Goal: Transaction & Acquisition: Purchase product/service

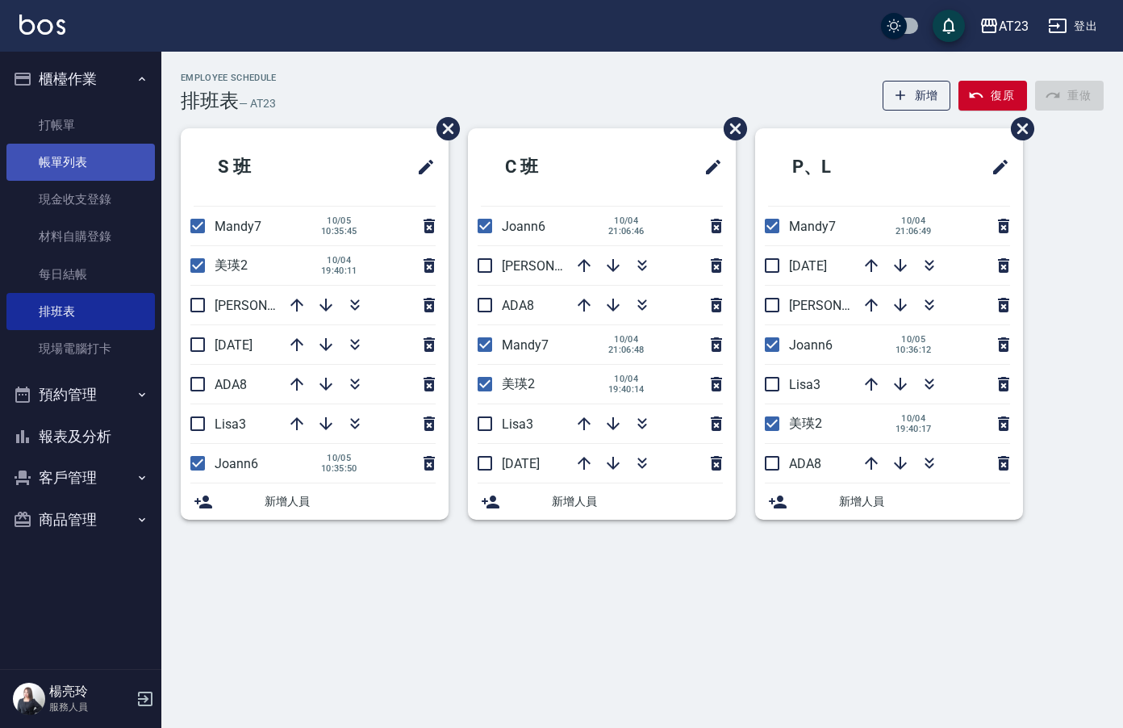
drag, startPoint x: 89, startPoint y: 171, endPoint x: 96, endPoint y: 164, distance: 10.3
click at [90, 171] on link "帳單列表" at bounding box center [80, 162] width 148 height 37
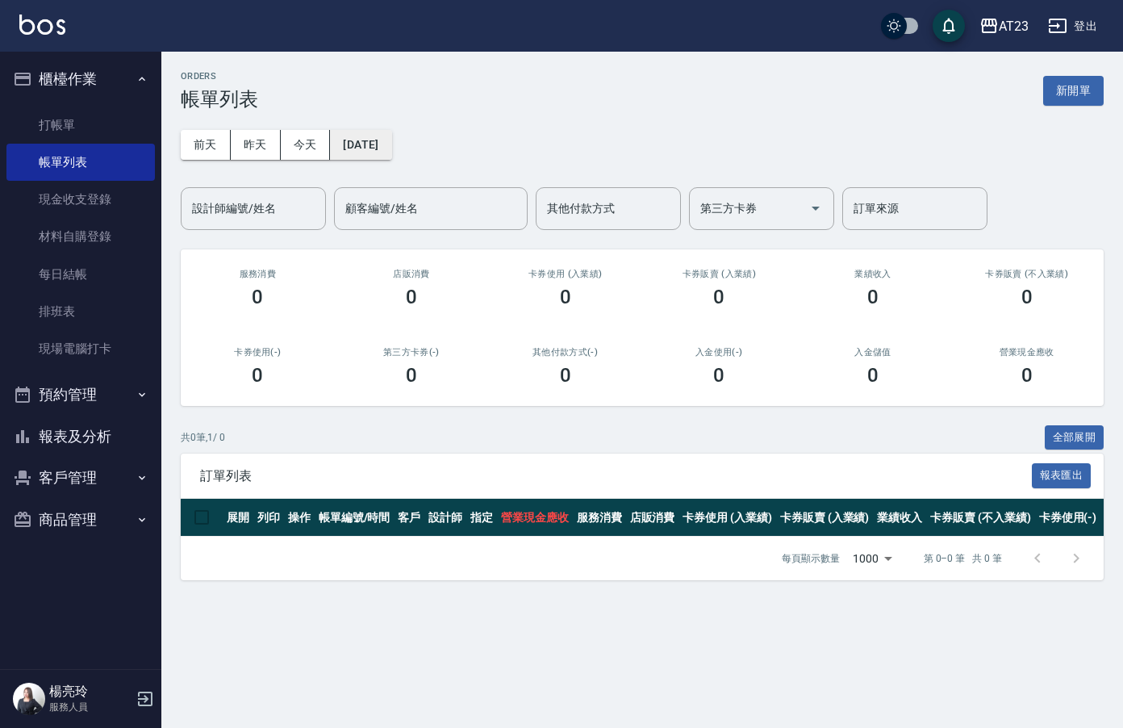
click at [389, 144] on button "[DATE]" at bounding box center [360, 145] width 61 height 30
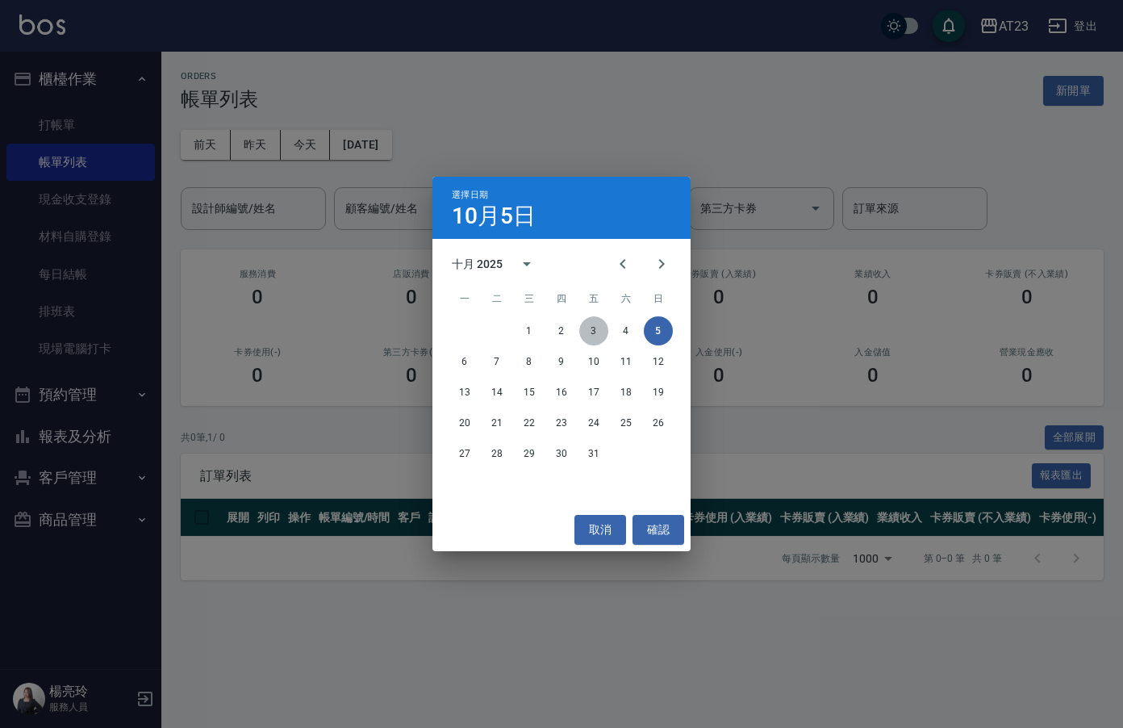
click at [584, 324] on button "3" at bounding box center [593, 330] width 29 height 29
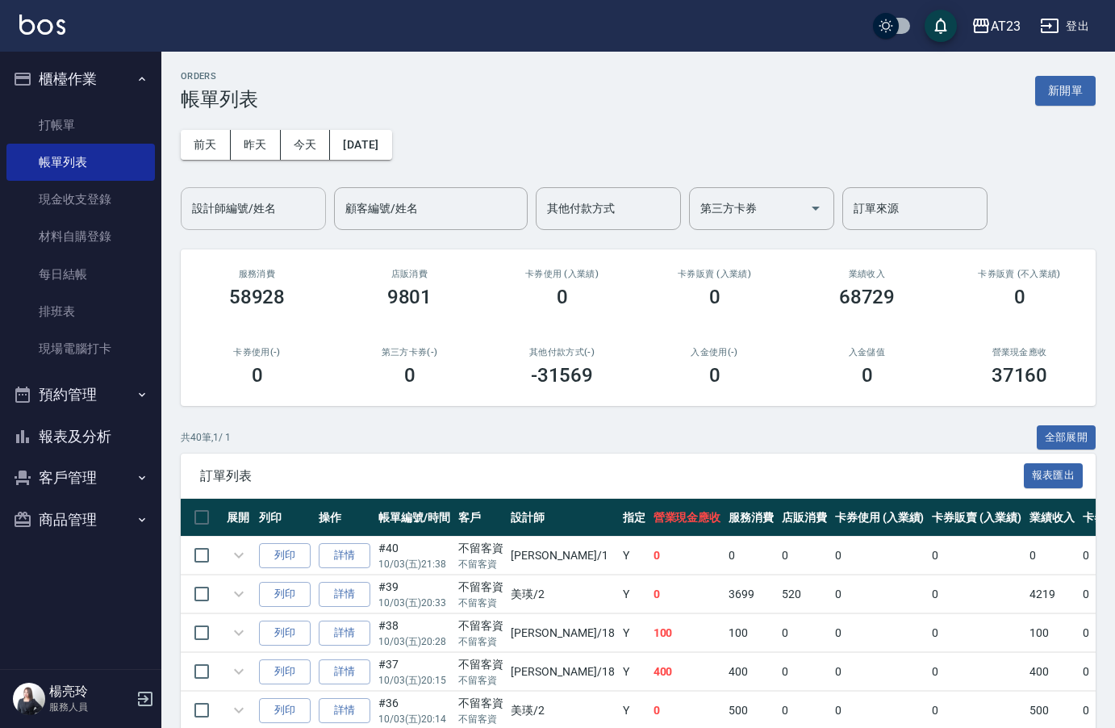
click at [275, 209] on div "設計師編號/姓名 設計師編號/姓名" at bounding box center [253, 208] width 145 height 43
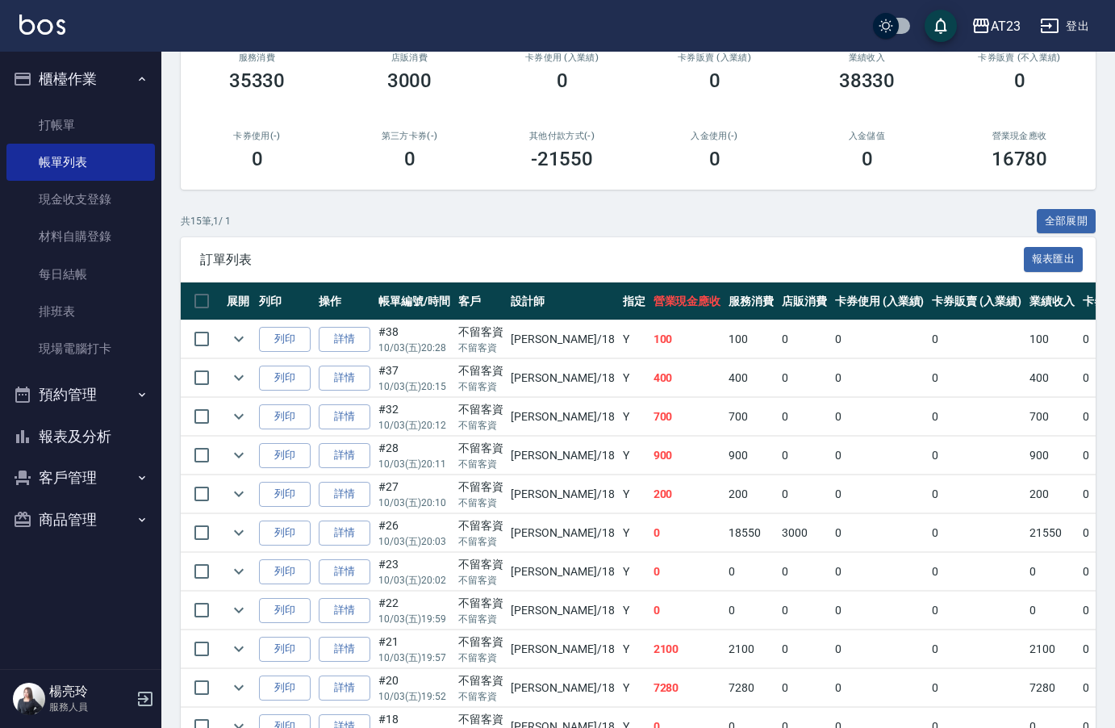
scroll to position [242, 0]
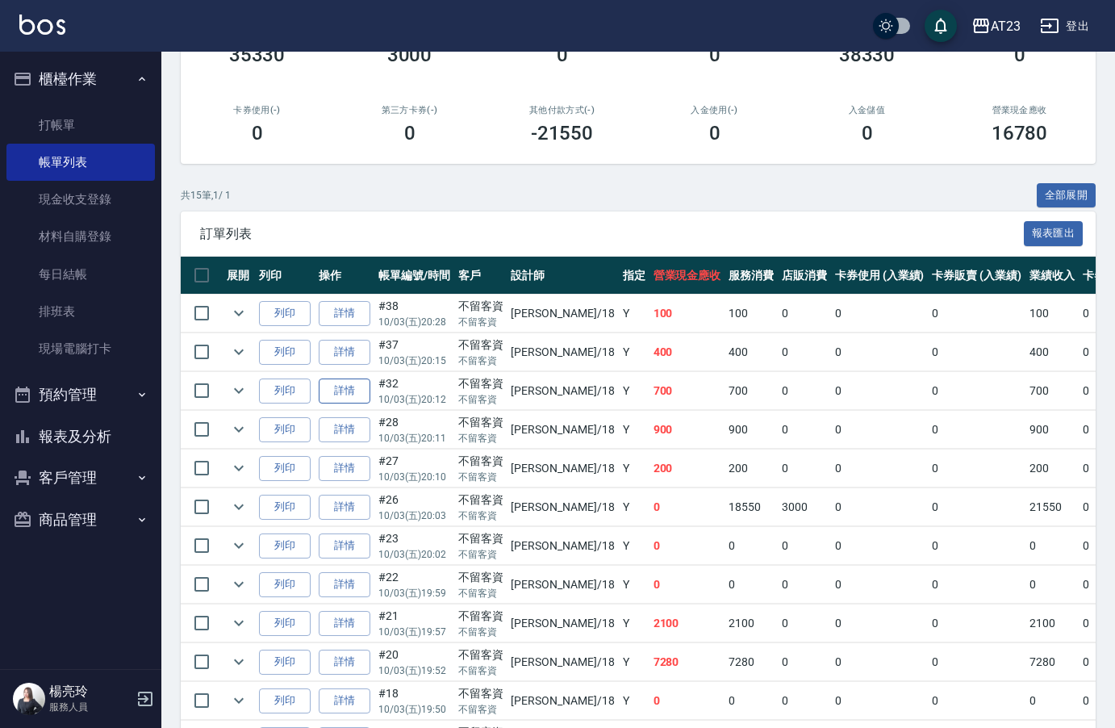
type input "[PERSON_NAME]-18"
click at [352, 394] on link "詳情" at bounding box center [345, 390] width 52 height 25
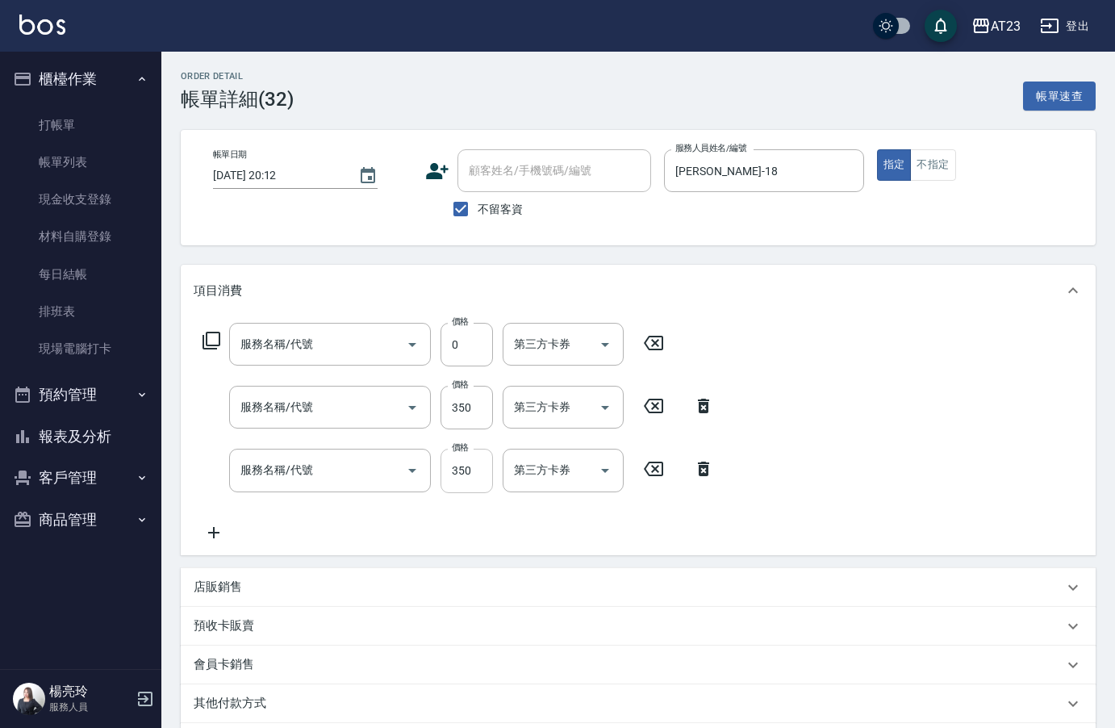
type input "[DATE] 20:12"
checkbox input "true"
type input "[PERSON_NAME]-18"
type input "互助50(705)"
type input "造型剪髮(301)"
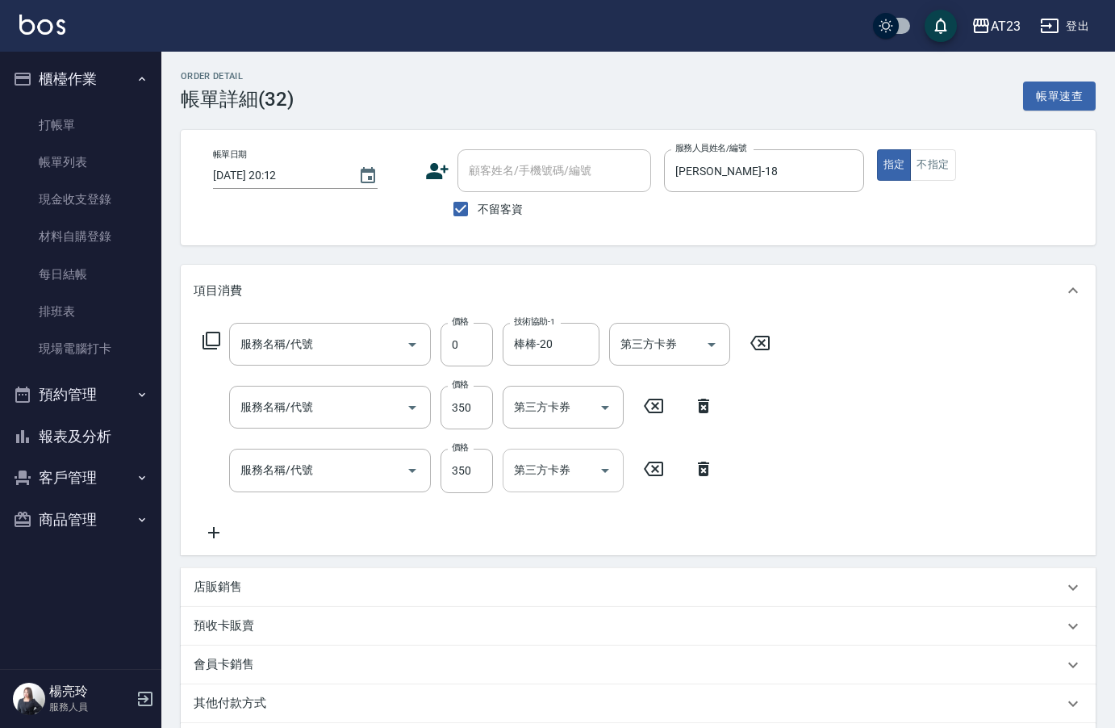
type input "一般洗髮(201)"
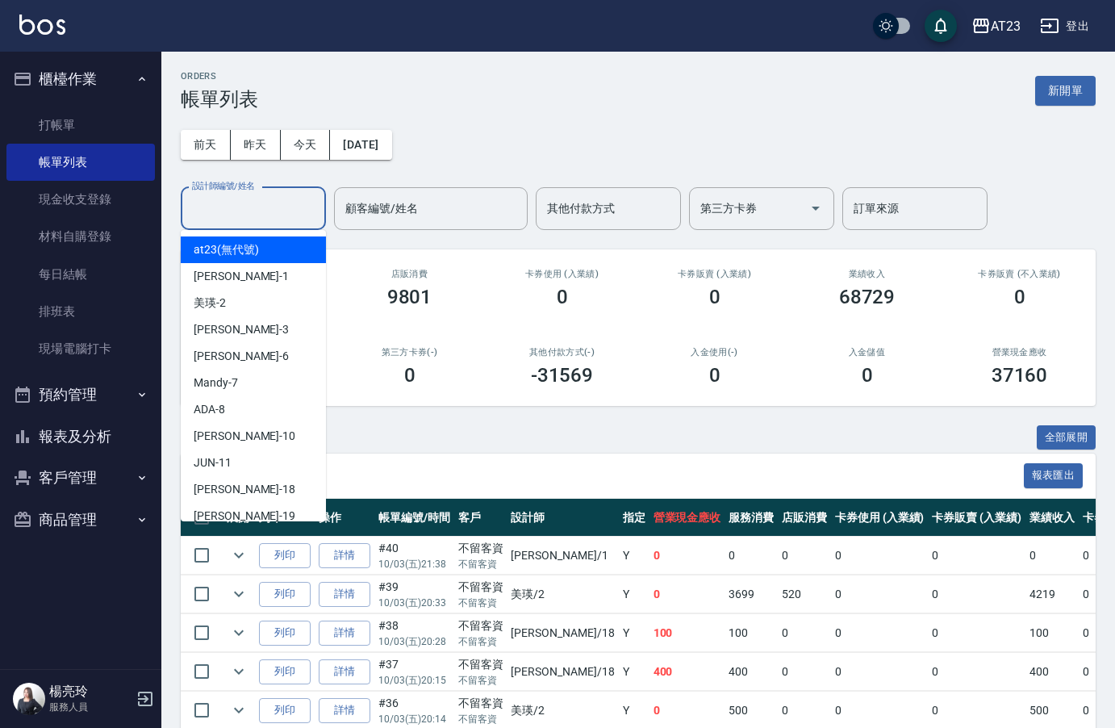
click at [244, 205] on input "設計師編號/姓名" at bounding box center [253, 208] width 131 height 28
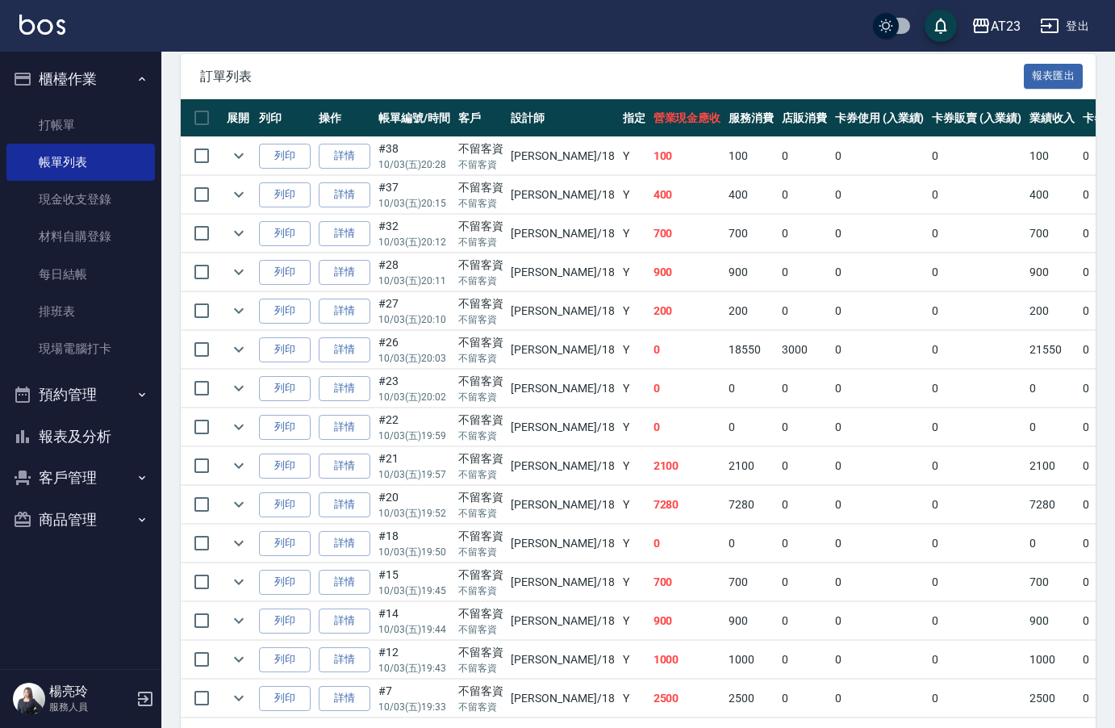
scroll to position [403, 0]
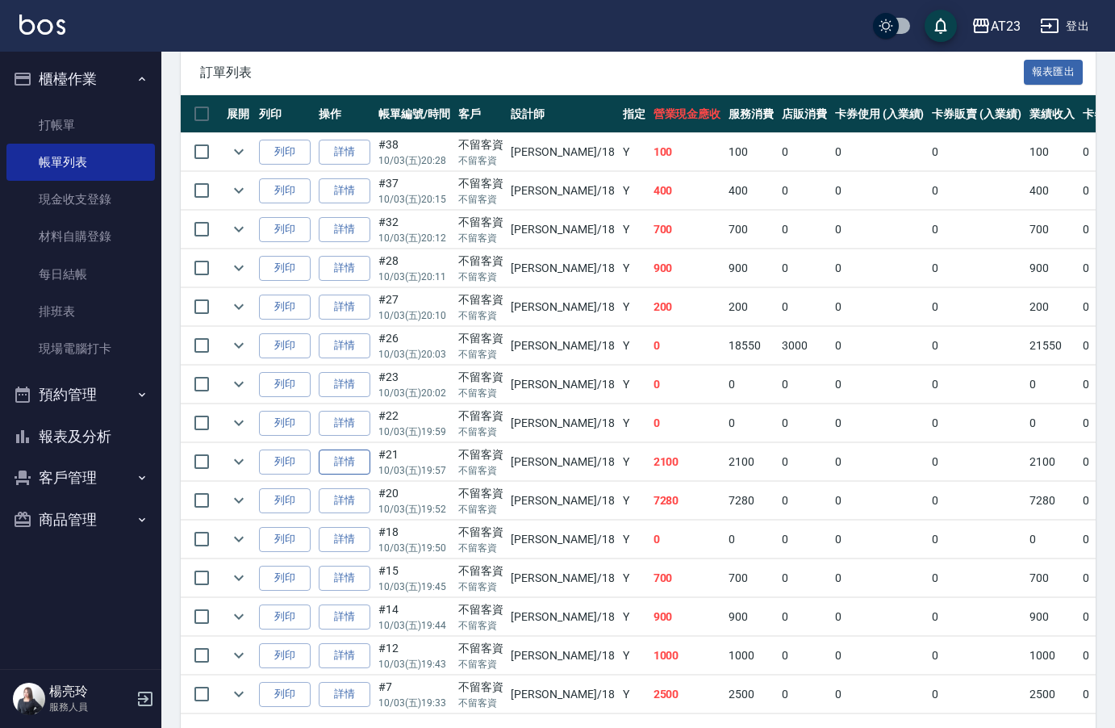
type input "[PERSON_NAME]-18"
click at [333, 464] on link "詳情" at bounding box center [345, 461] width 52 height 25
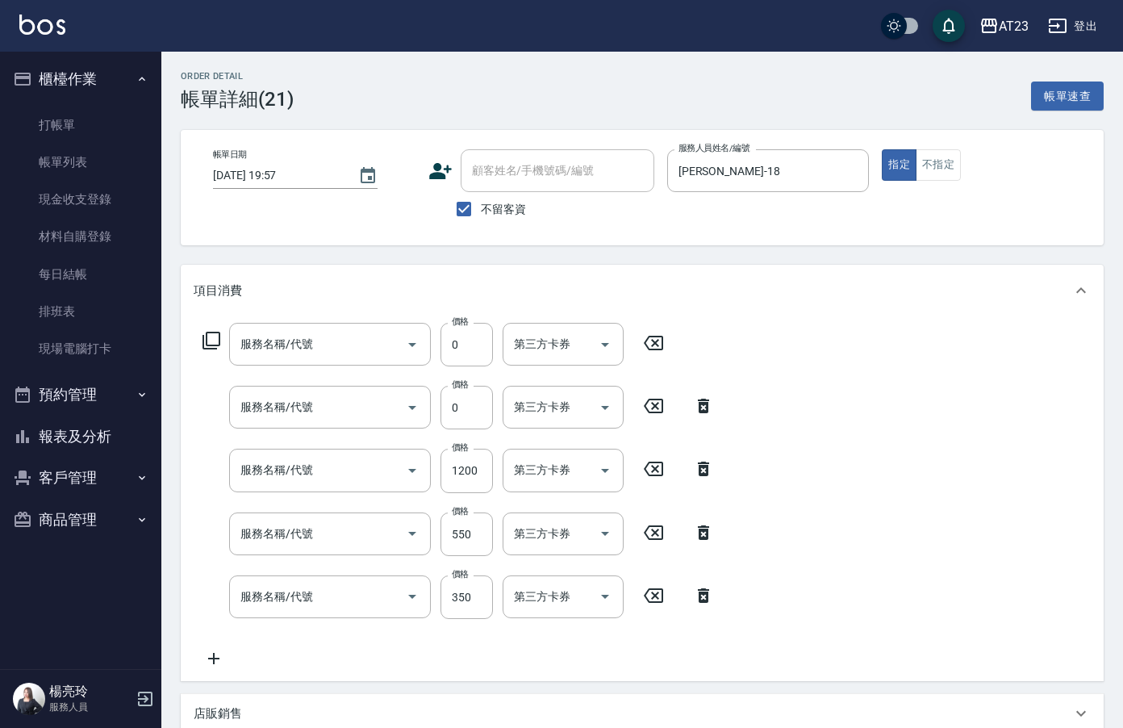
type input "[DATE] 19:57"
checkbox input "true"
type input "[PERSON_NAME]-18"
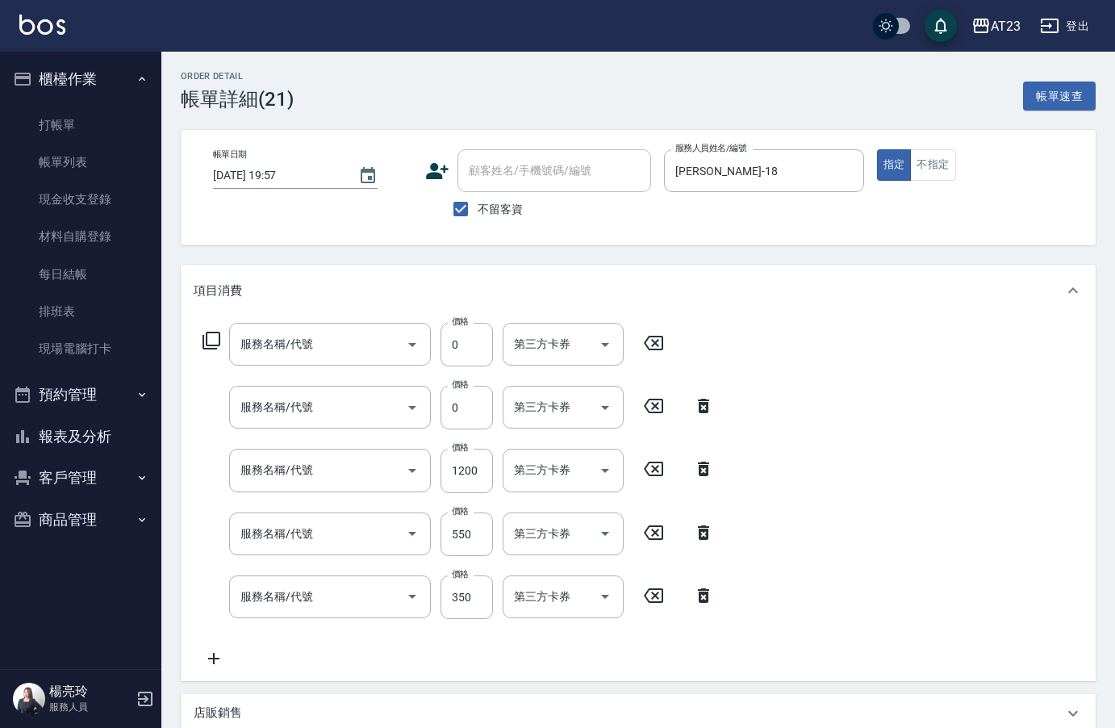
type input "互助120(712)"
type input "互助50(705)"
type input "燙髮(401)"
type input "造型剪髮(301)"
type input "一般洗髮(201)"
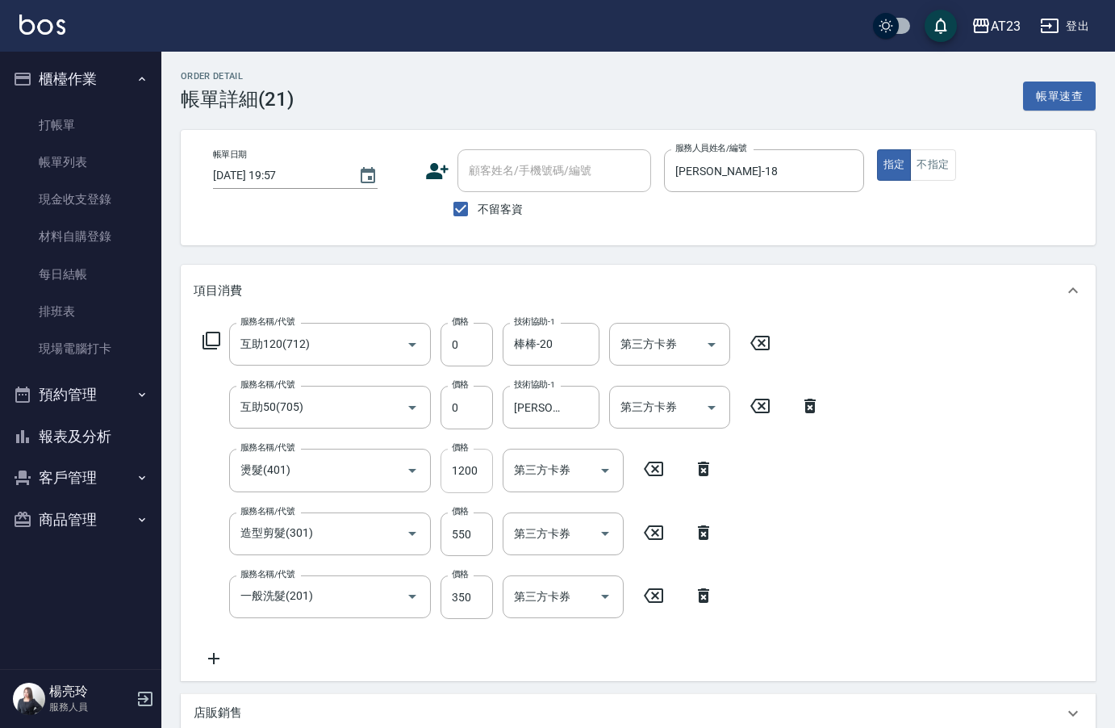
click at [484, 473] on input "1200" at bounding box center [466, 471] width 52 height 44
type input "508"
click at [908, 617] on div "服務名稱/代號 互助120(712) 服務名稱/代號 價格 0 價格 技術協助-1 棒棒-20 技術協助-1 第三方卡券 第三方卡券 服務名稱/代號 互助50…" at bounding box center [638, 498] width 915 height 365
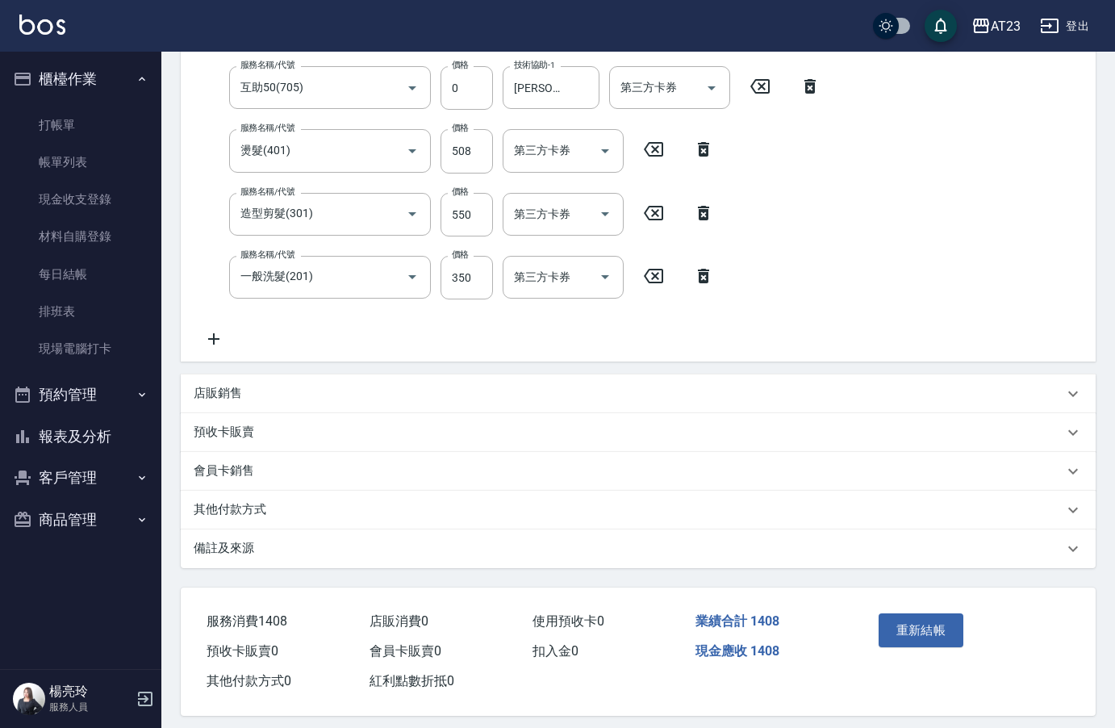
scroll to position [323, 0]
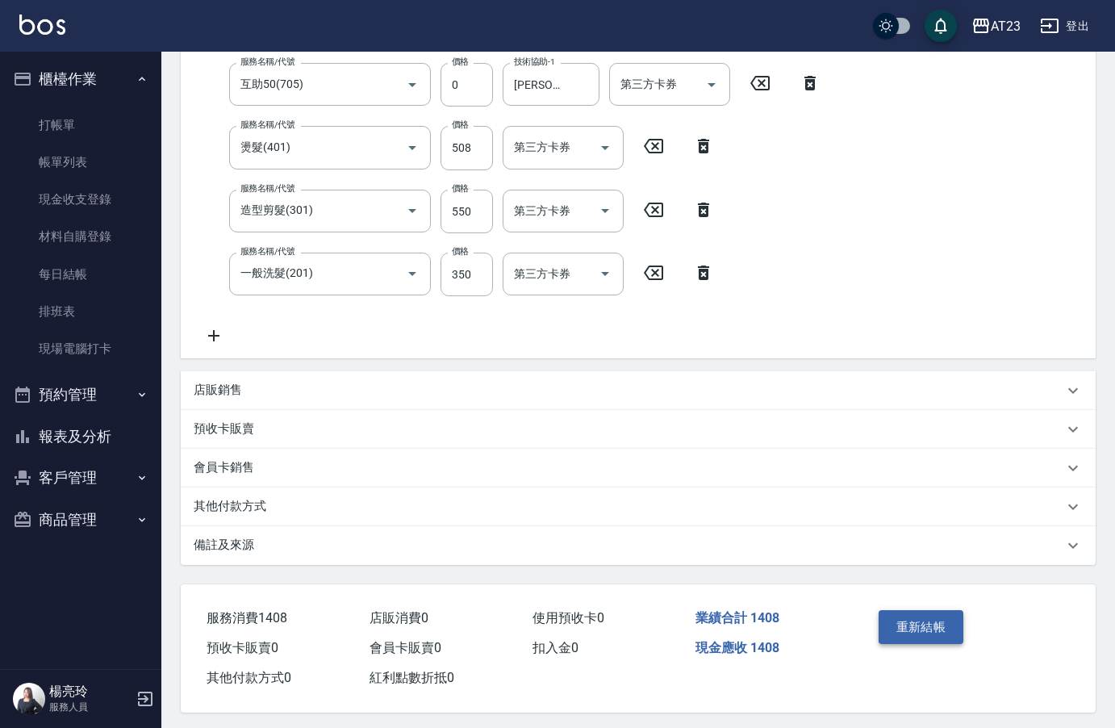
click at [894, 632] on button "重新結帳" at bounding box center [922, 627] width 86 height 34
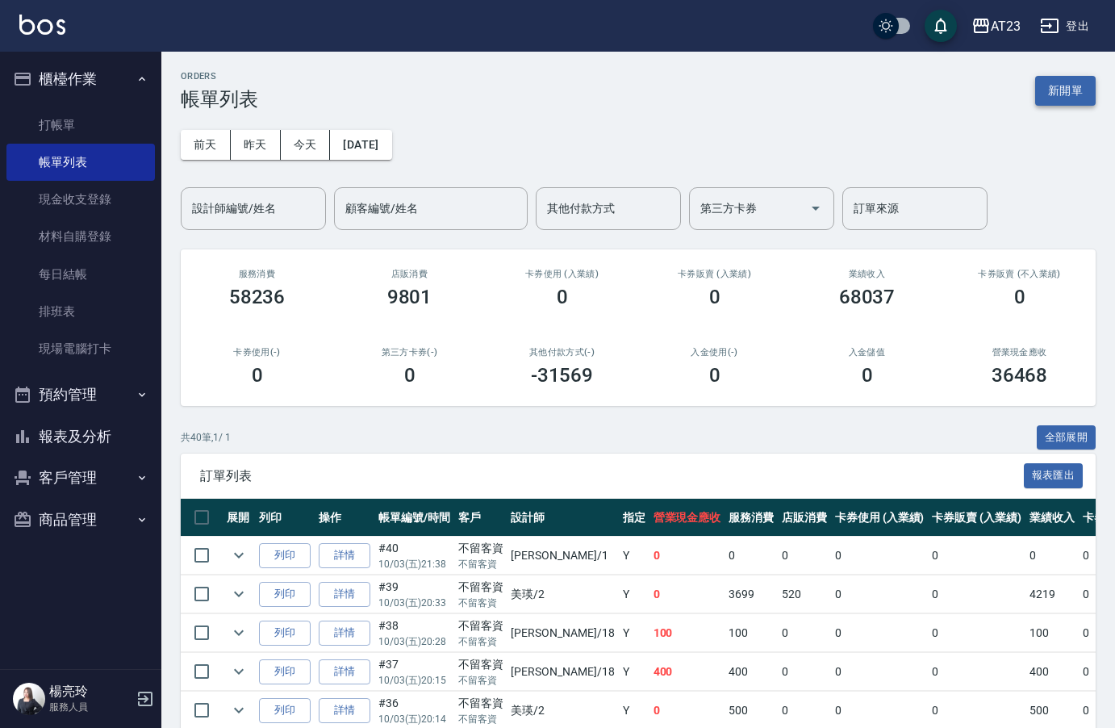
click at [1077, 90] on button "新開單" at bounding box center [1065, 91] width 61 height 30
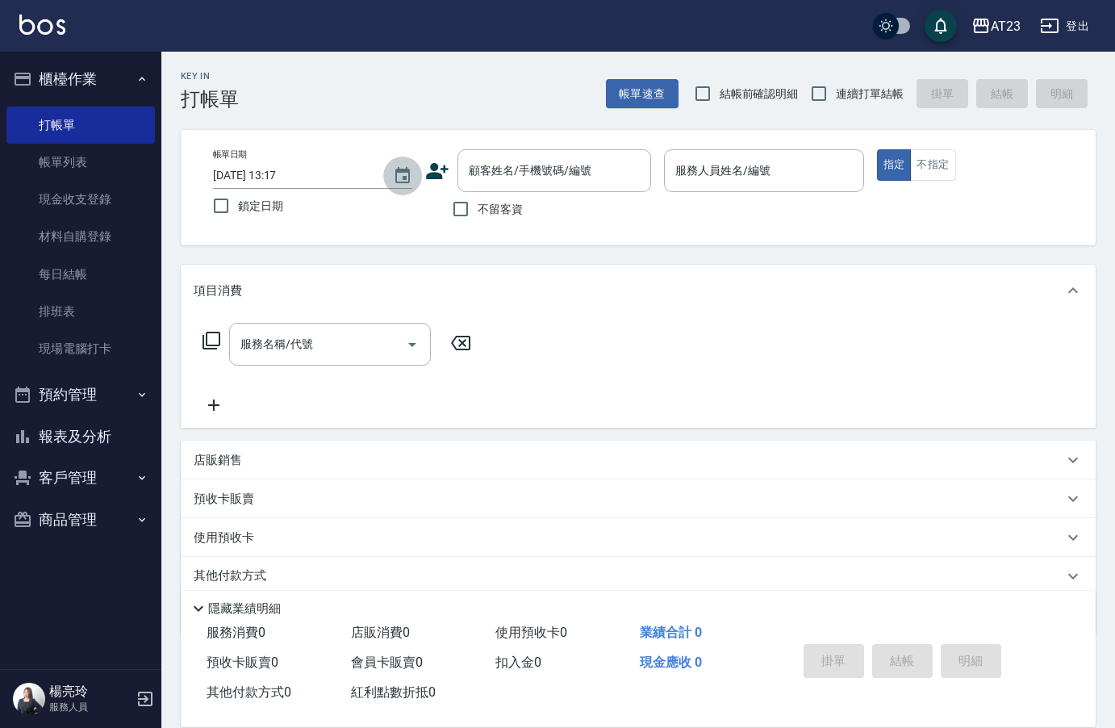
click at [394, 171] on icon "Choose date, selected date is 2025-10-05" at bounding box center [402, 175] width 19 height 19
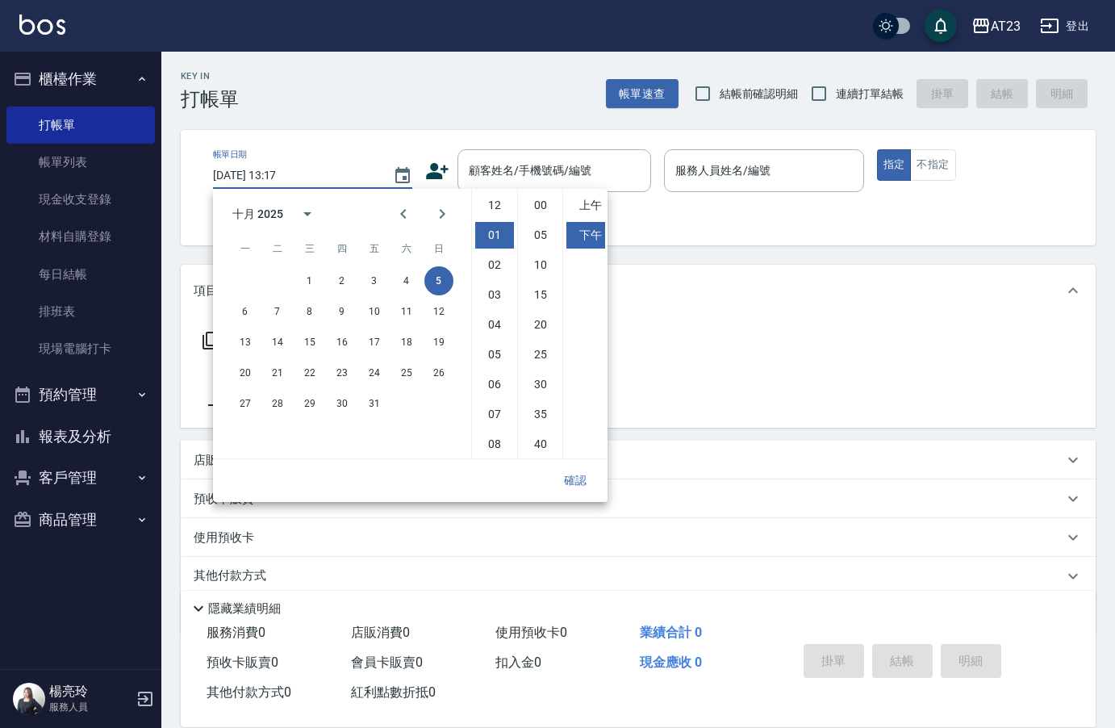
scroll to position [30, 0]
click at [374, 282] on button "3" at bounding box center [374, 280] width 29 height 29
type input "[DATE] 13:17"
click at [758, 206] on p at bounding box center [763, 200] width 199 height 17
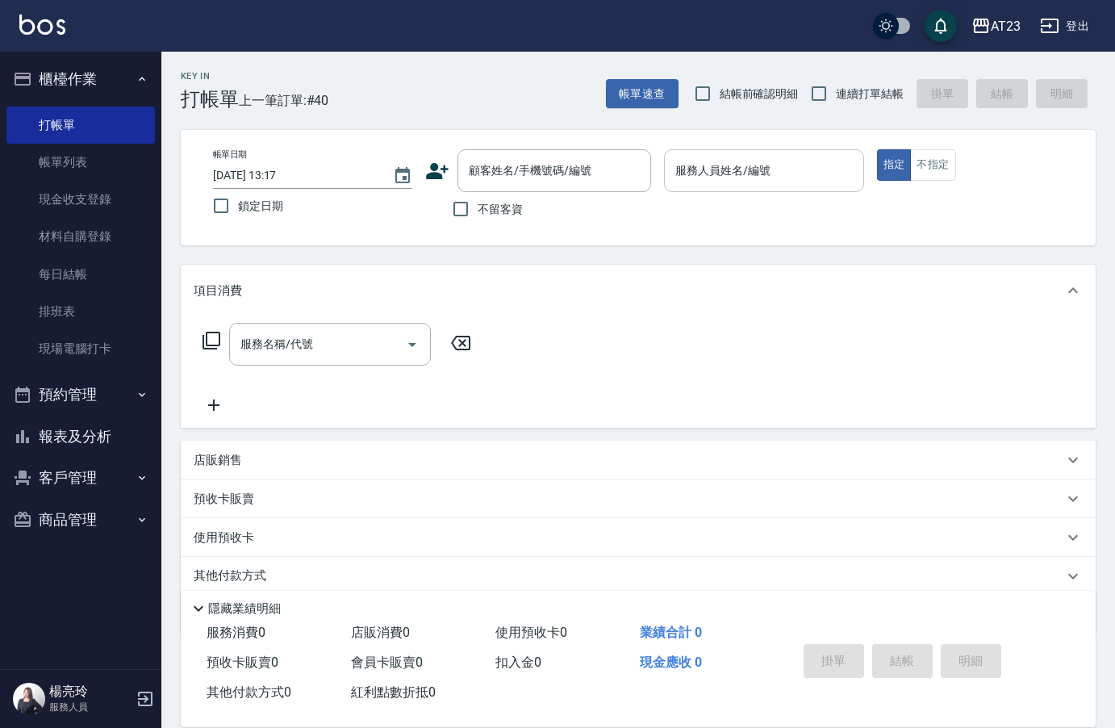
click at [753, 169] on input "服務人員姓名/編號" at bounding box center [763, 171] width 185 height 28
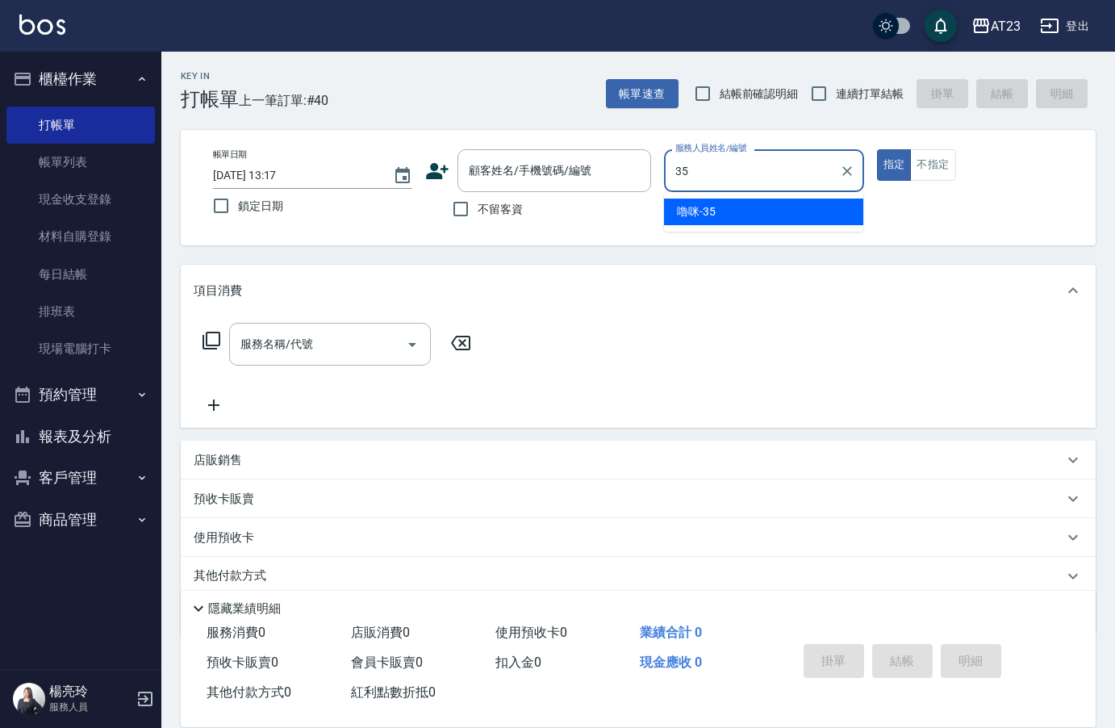
type input "嚕咪-35"
type button "true"
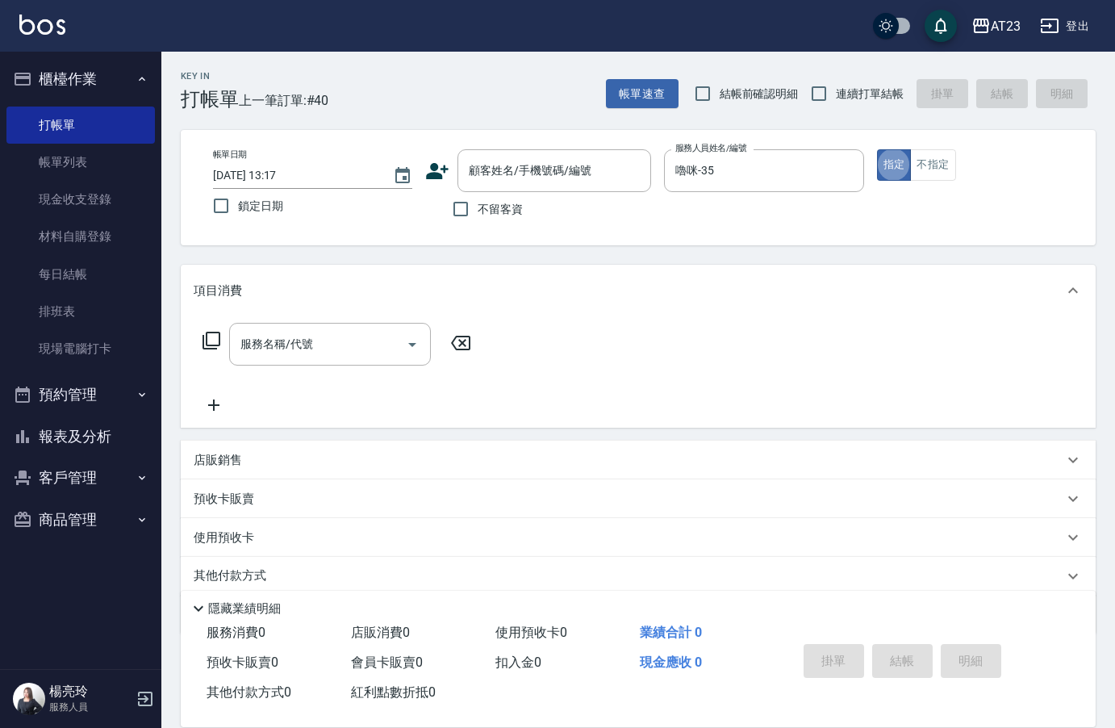
click at [306, 337] on div "服務名稱/代號 服務名稱/代號" at bounding box center [330, 344] width 202 height 43
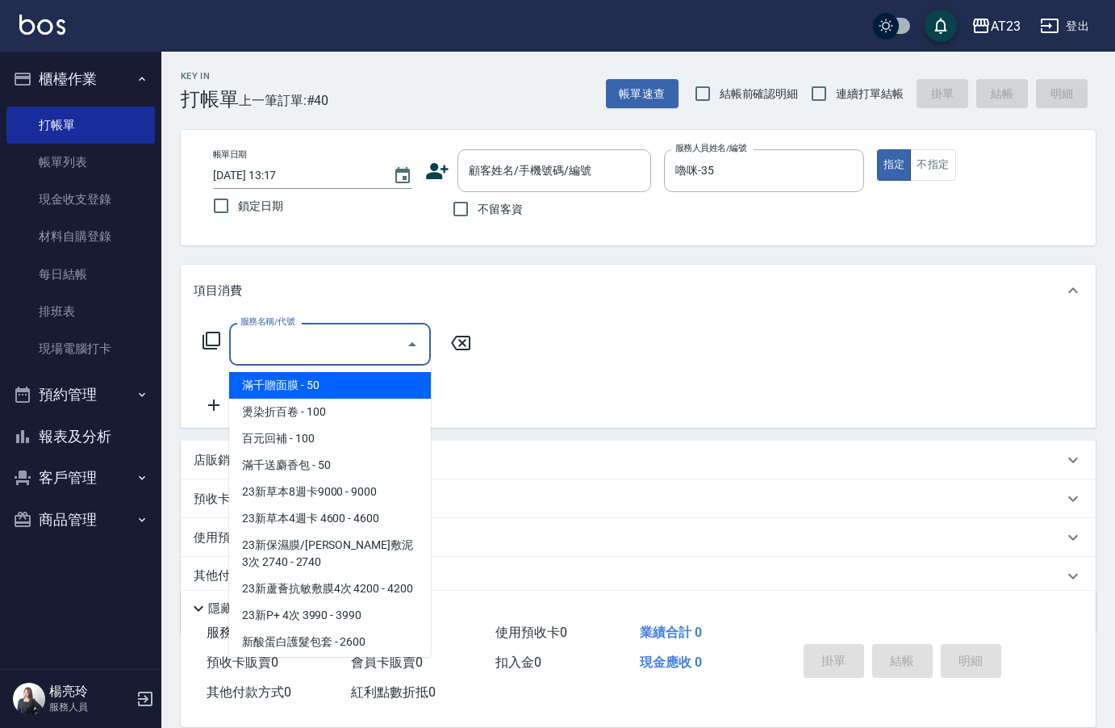
click at [221, 339] on div "服務名稱/代號 服務名稱/代號" at bounding box center [337, 344] width 287 height 43
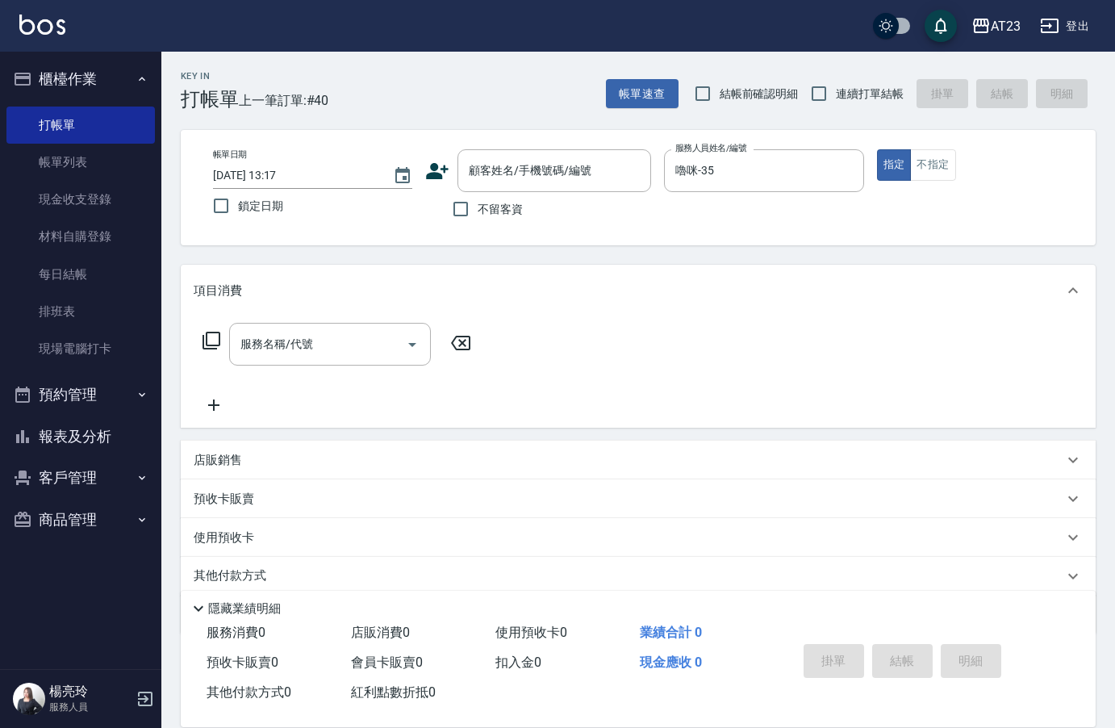
click at [219, 337] on icon at bounding box center [211, 341] width 18 height 18
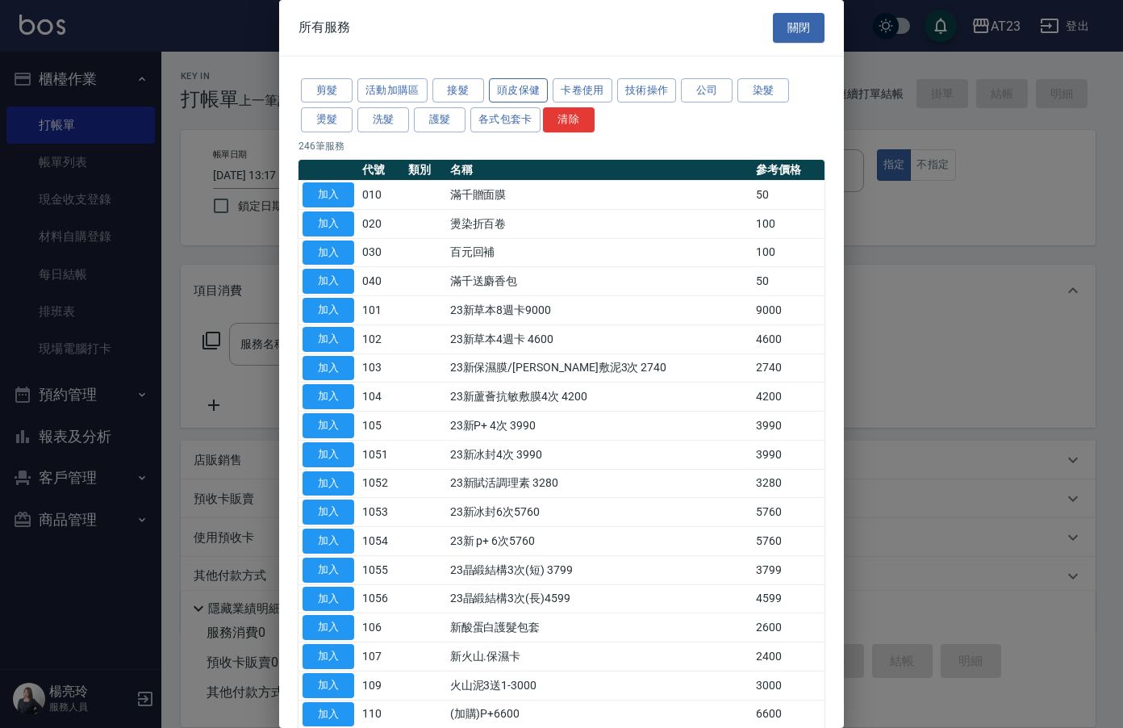
click at [534, 92] on button "頭皮保健" at bounding box center [519, 90] width 60 height 25
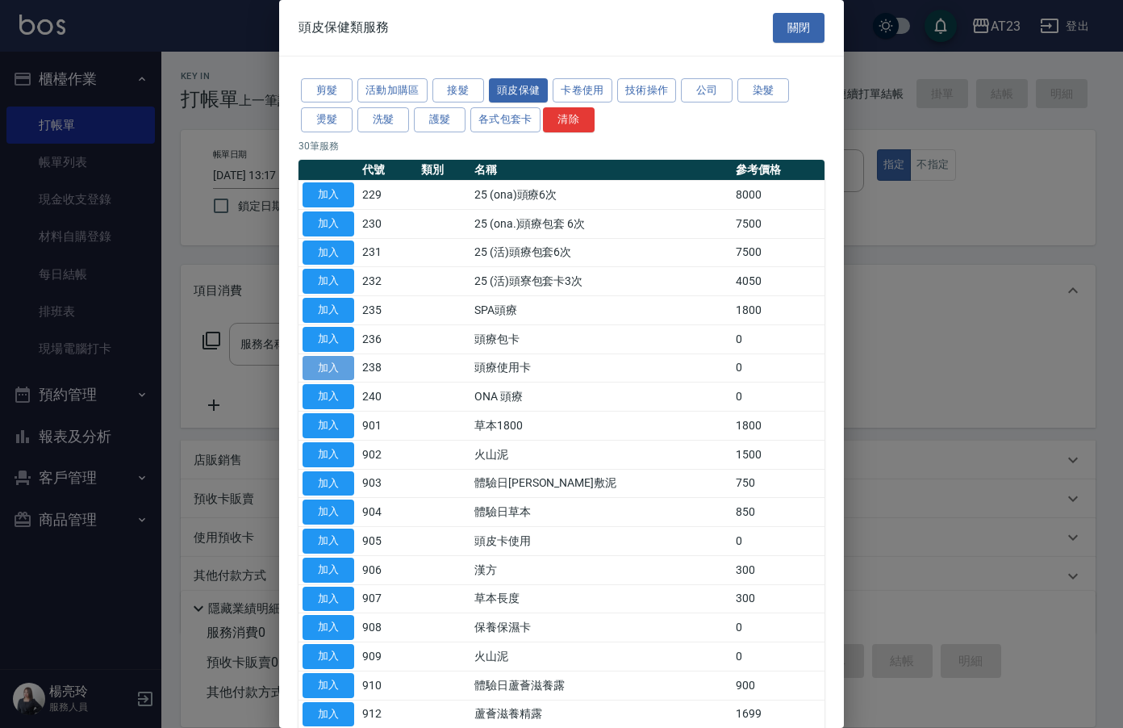
click at [307, 362] on button "加入" at bounding box center [329, 368] width 52 height 25
type input "頭療使用卡(238)"
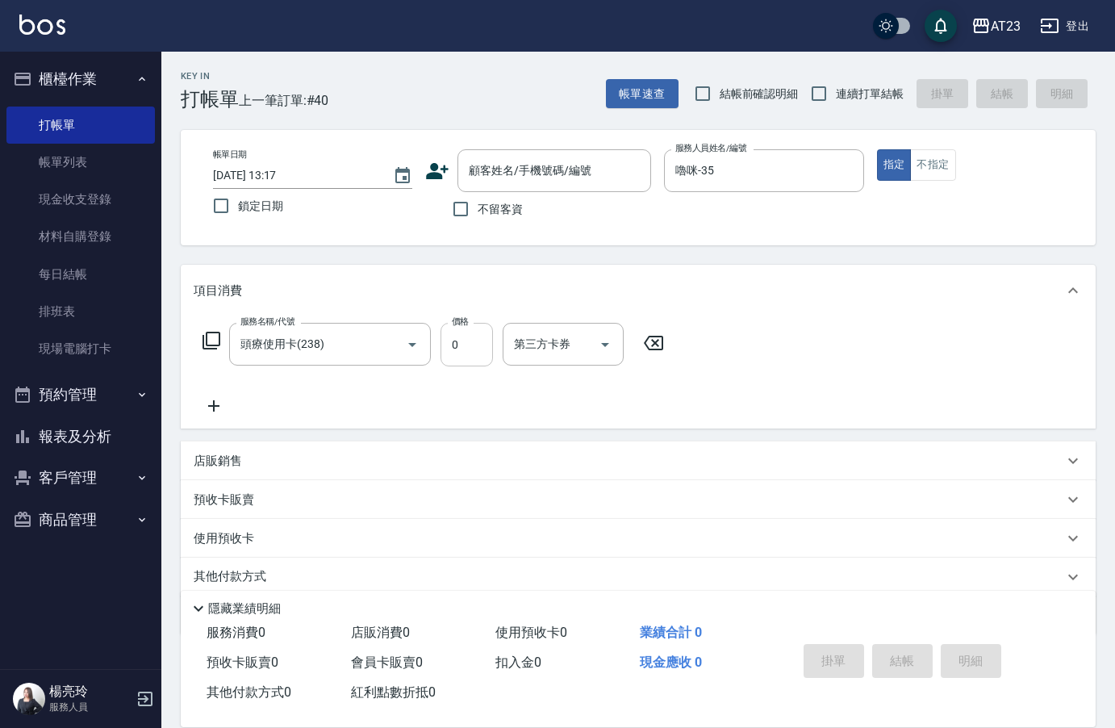
click at [474, 346] on input "0" at bounding box center [466, 345] width 52 height 44
type input "692"
click at [770, 352] on div "服務名稱/代號 頭療使用卡(238) 服務名稱/代號 價格 692 價格 第三方卡券 第三方卡券" at bounding box center [638, 372] width 915 height 112
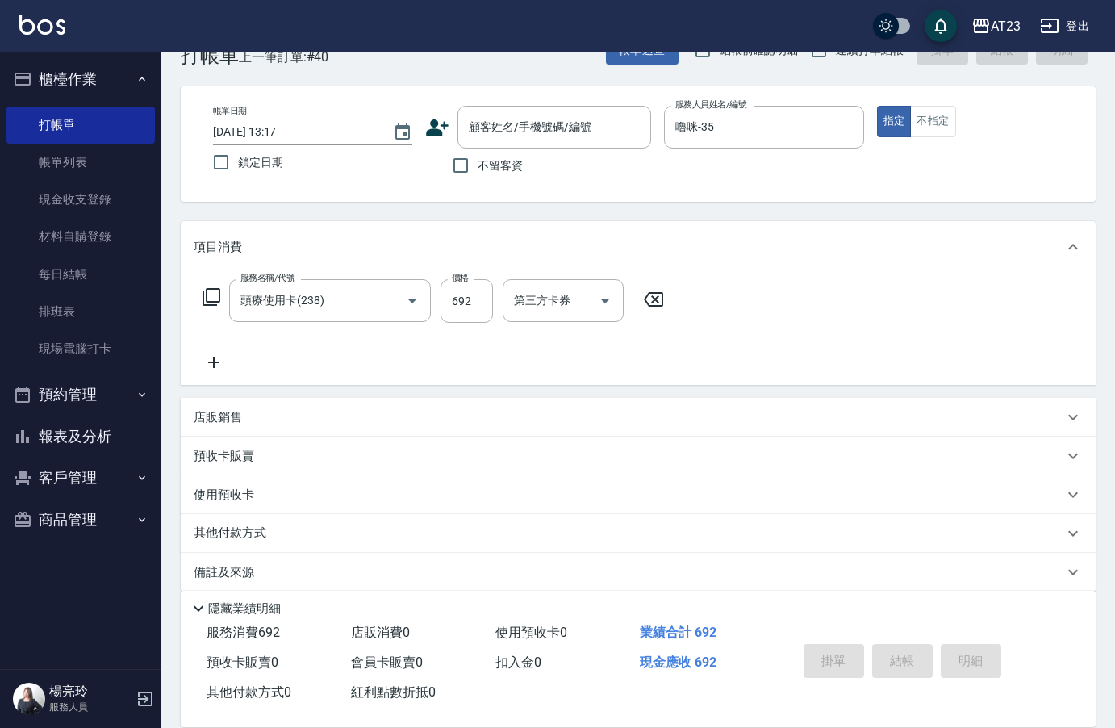
scroll to position [62, 0]
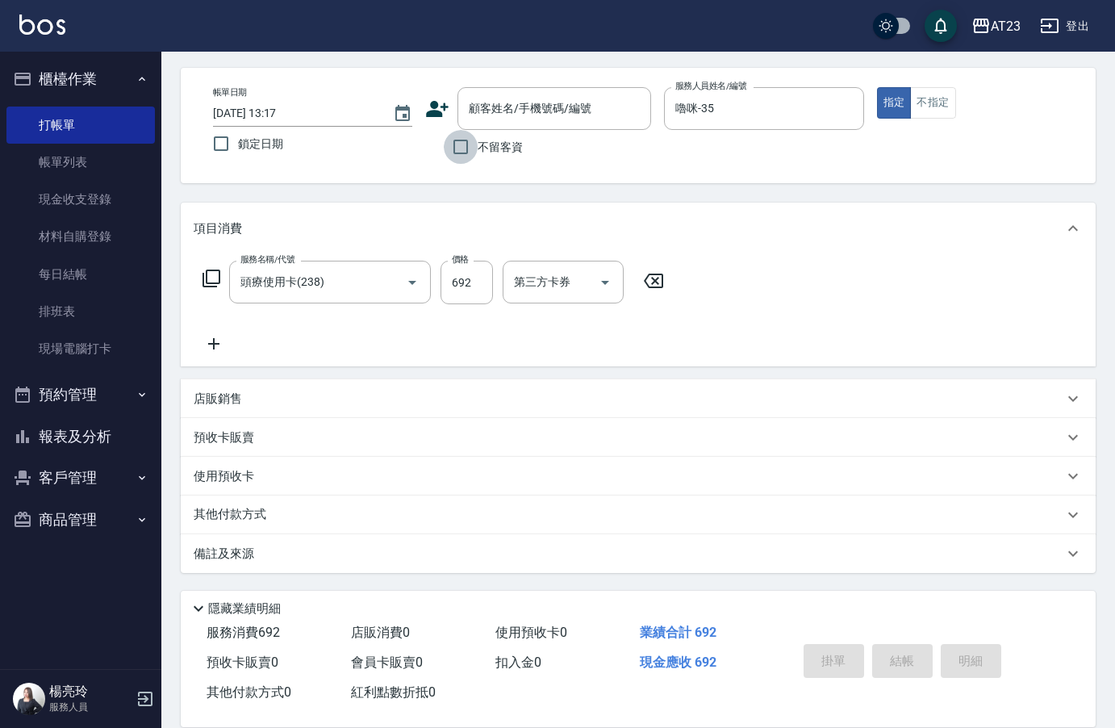
click at [467, 148] on input "不留客資" at bounding box center [461, 147] width 34 height 34
checkbox input "true"
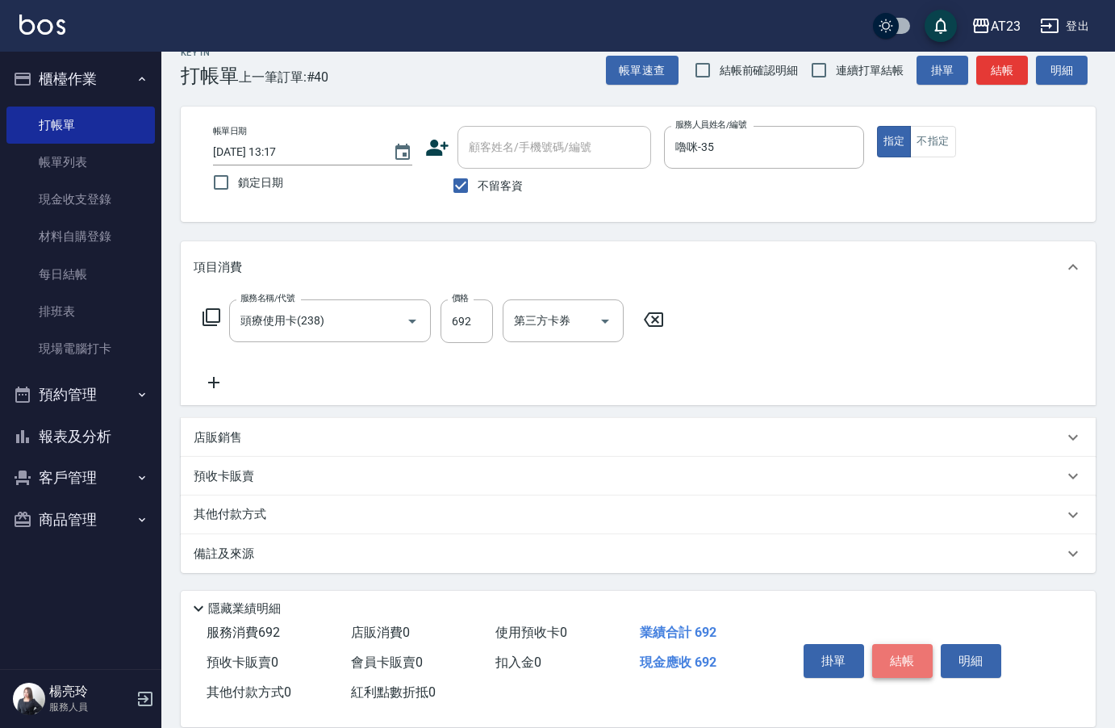
click at [898, 645] on button "結帳" at bounding box center [902, 661] width 61 height 34
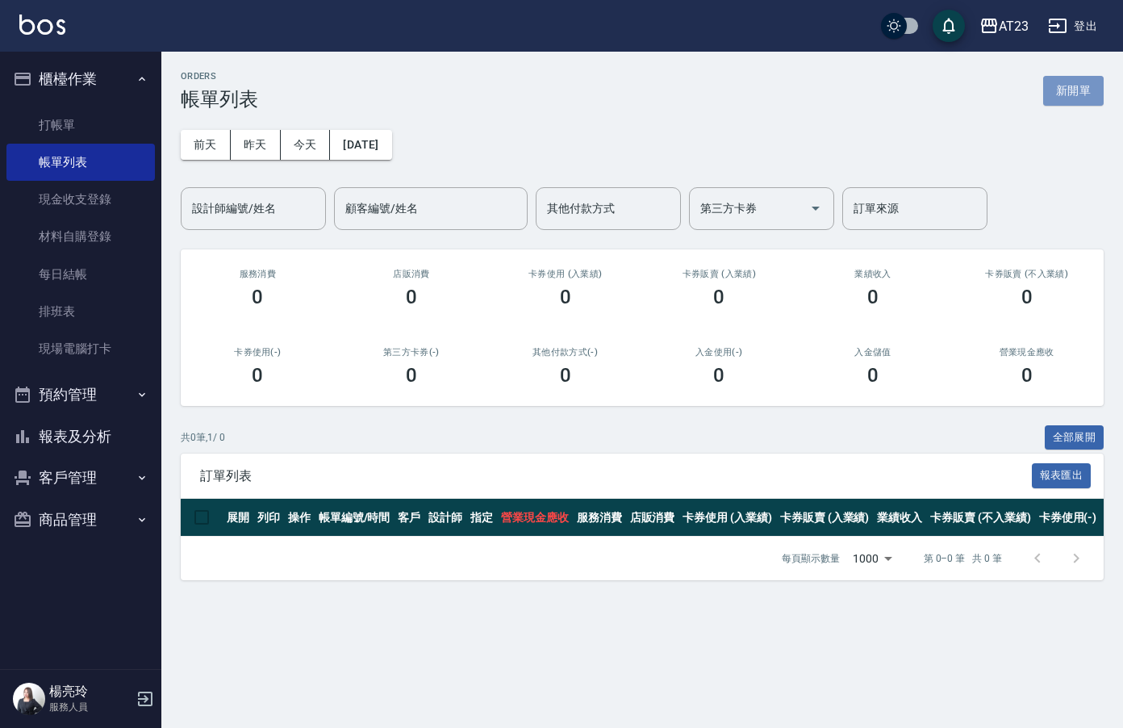
click at [1073, 94] on button "新開單" at bounding box center [1073, 91] width 61 height 30
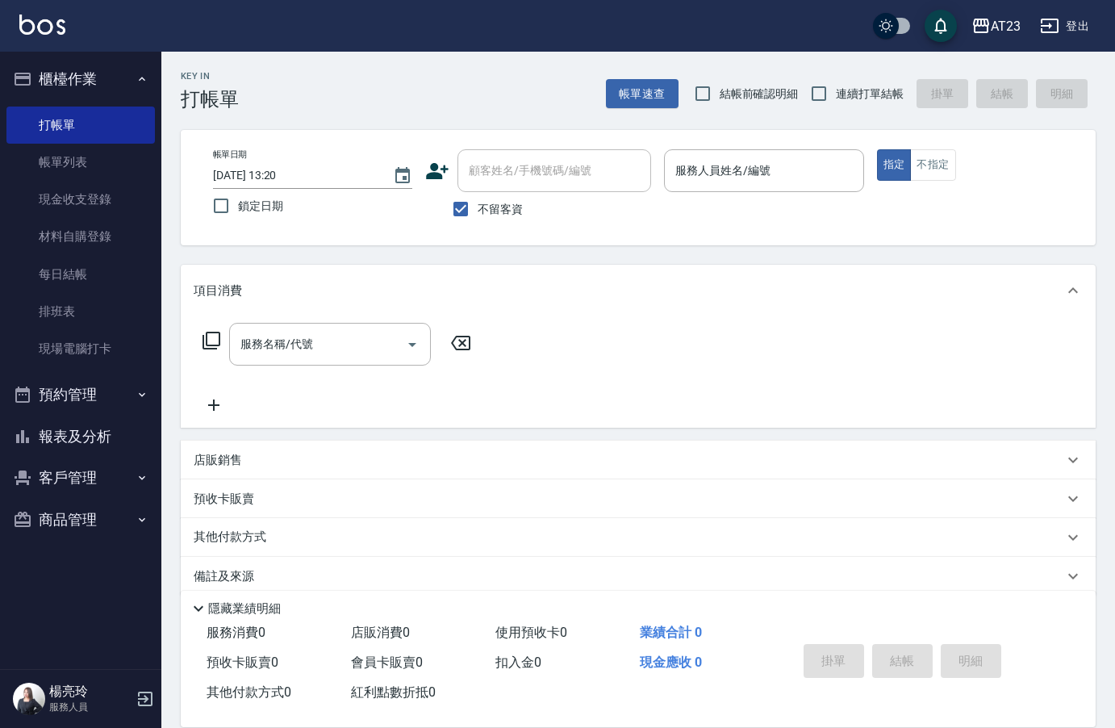
drag, startPoint x: 797, startPoint y: 98, endPoint x: 816, endPoint y: 123, distance: 32.3
click at [799, 98] on span "結帳前確認明細" at bounding box center [753, 92] width 117 height 15
click at [827, 97] on input "連續打單結帳" at bounding box center [819, 94] width 34 height 34
checkbox input "true"
click at [808, 172] on input "服務人員姓名/編號" at bounding box center [763, 171] width 185 height 28
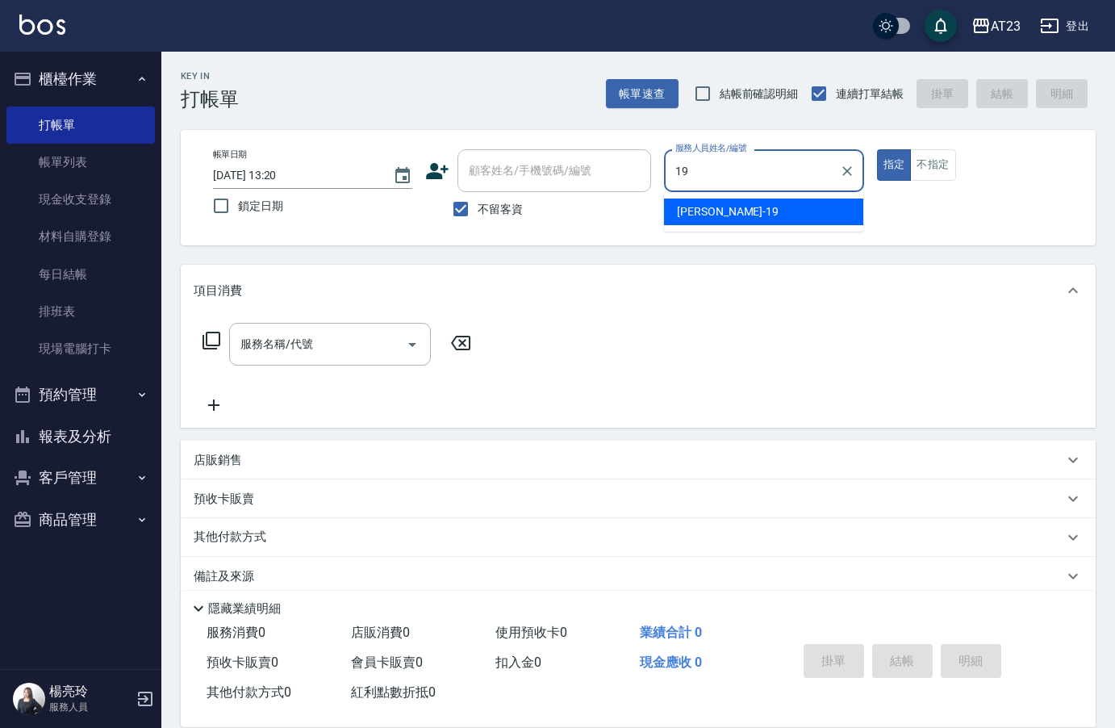
type input "19"
type button "true"
type input "[PERSON_NAME]-19"
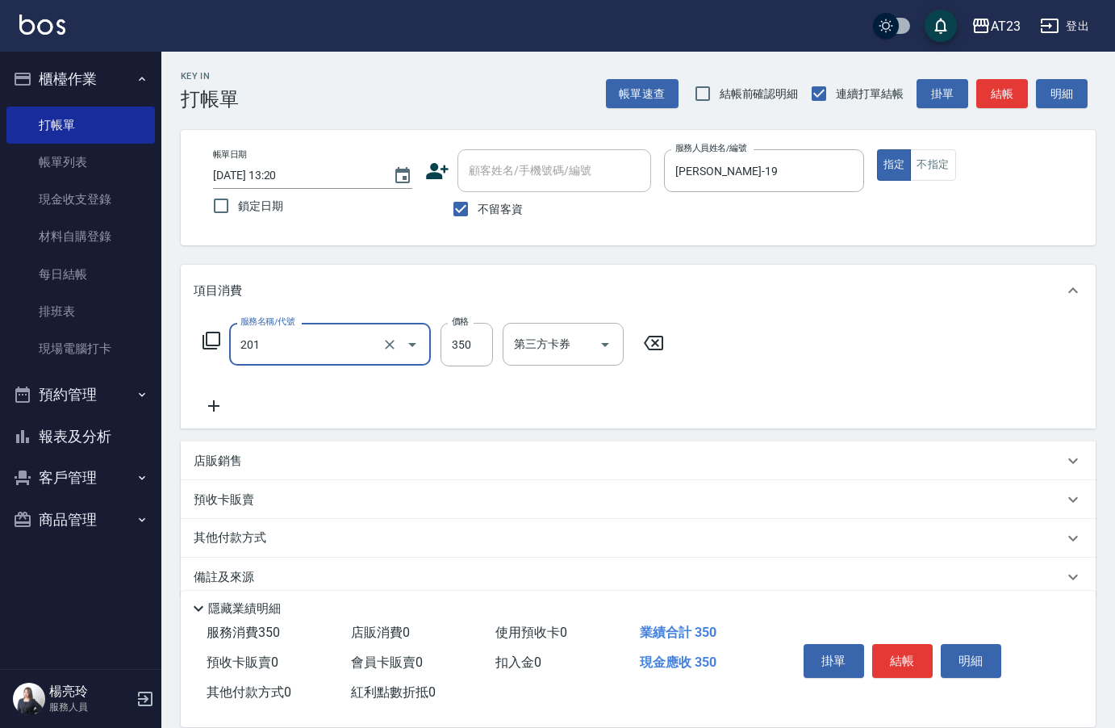
type input "一般洗髮(201)"
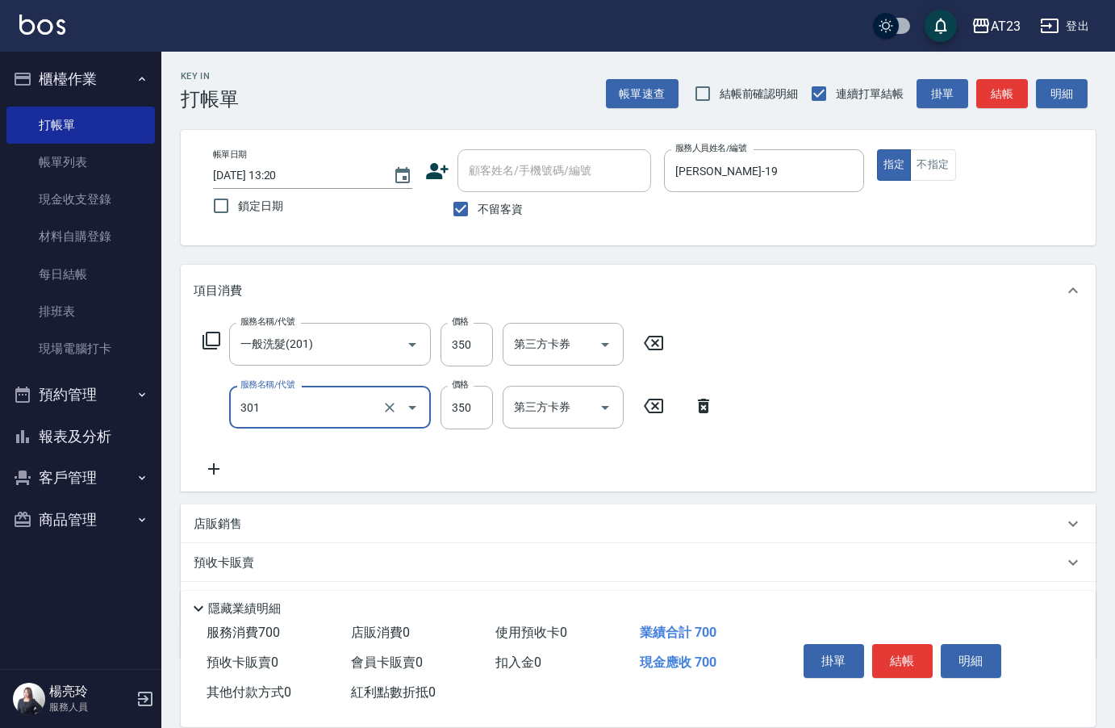
type input "造型剪髮(301)"
click at [905, 644] on button "結帳" at bounding box center [902, 661] width 61 height 34
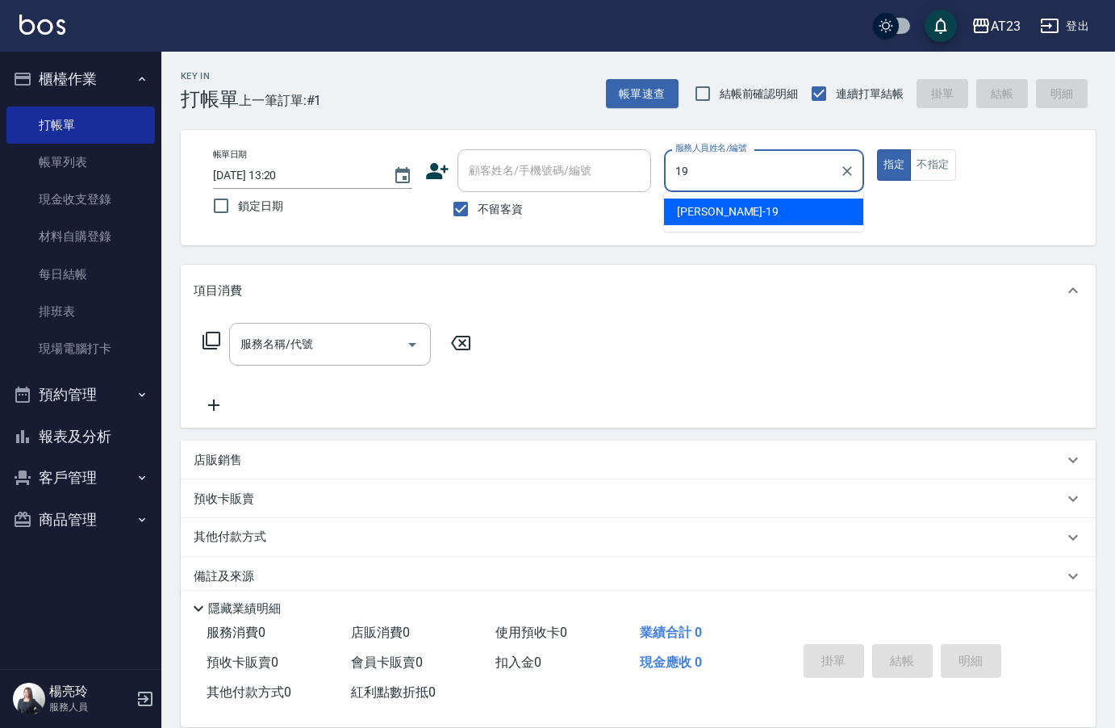
type input "[PERSON_NAME]-19"
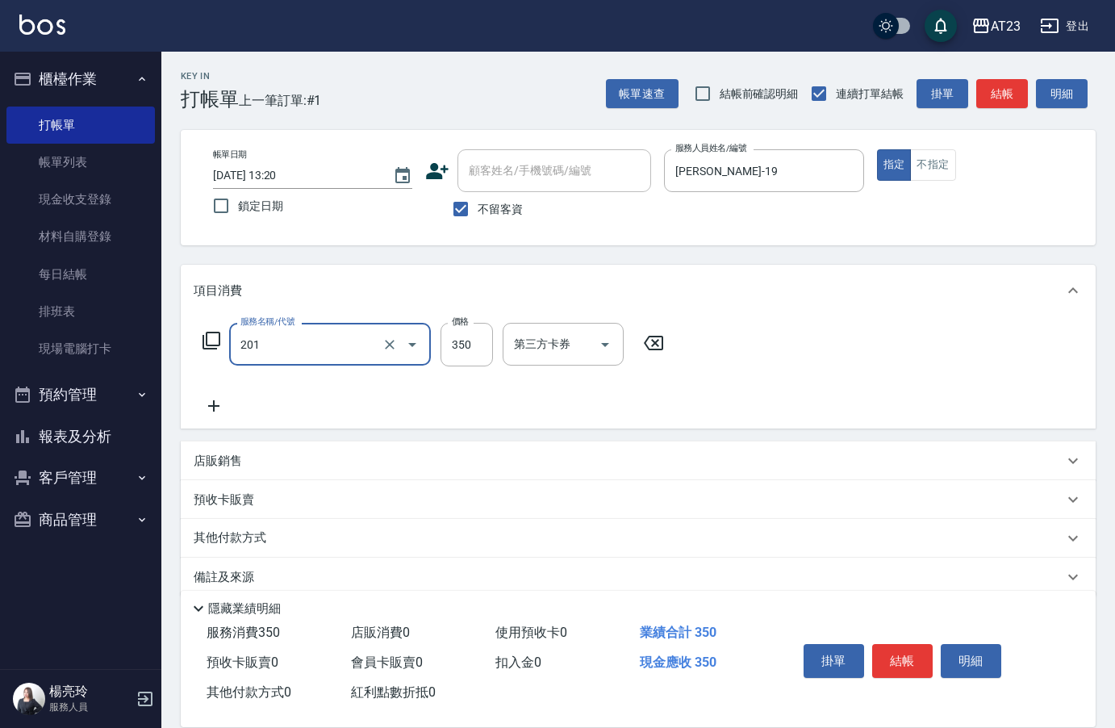
type input "一般洗髮(201)"
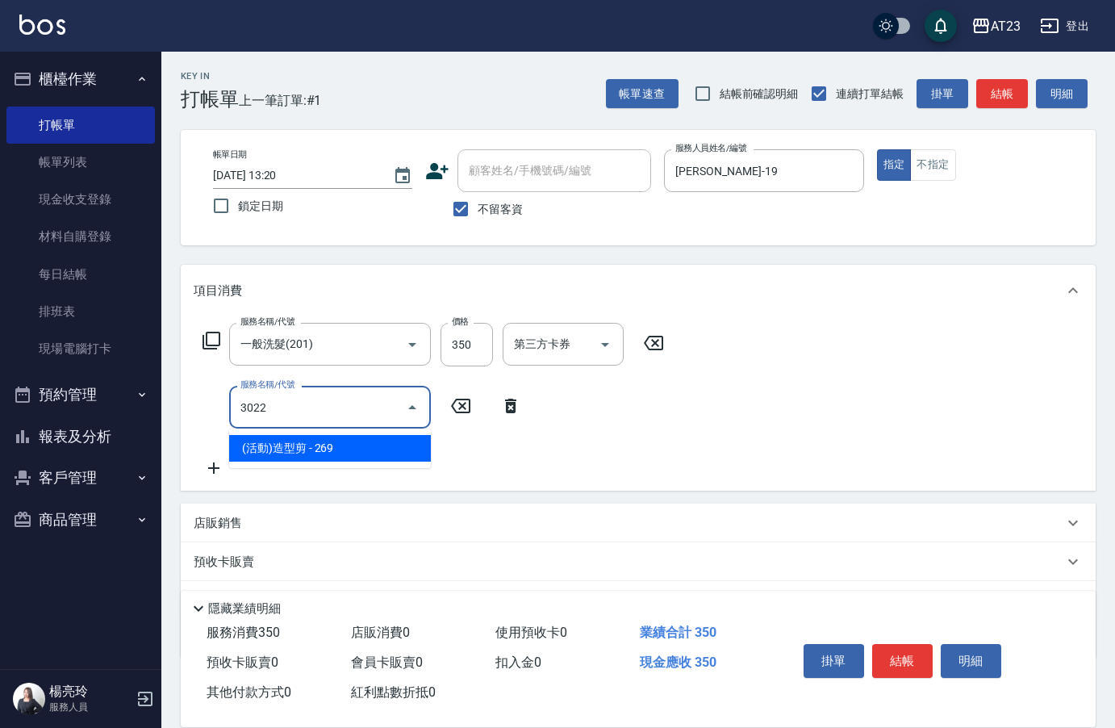
type input "(活動)造型剪(3022)"
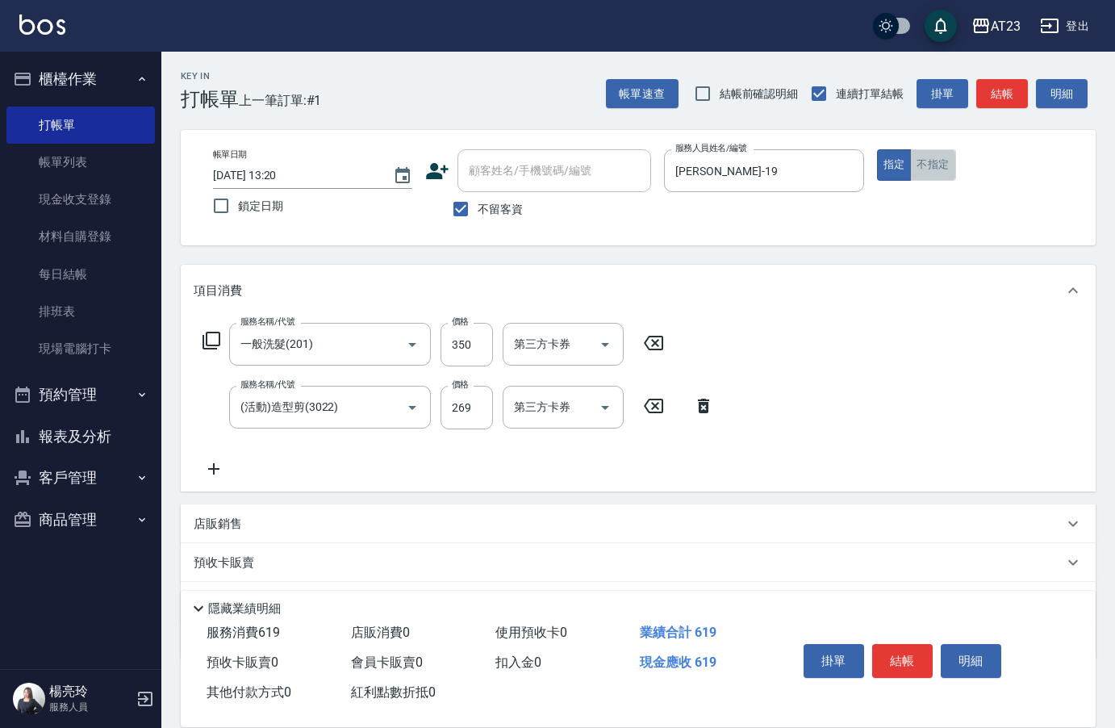
click at [930, 167] on button "不指定" at bounding box center [932, 164] width 45 height 31
click at [910, 656] on button "結帳" at bounding box center [902, 661] width 61 height 34
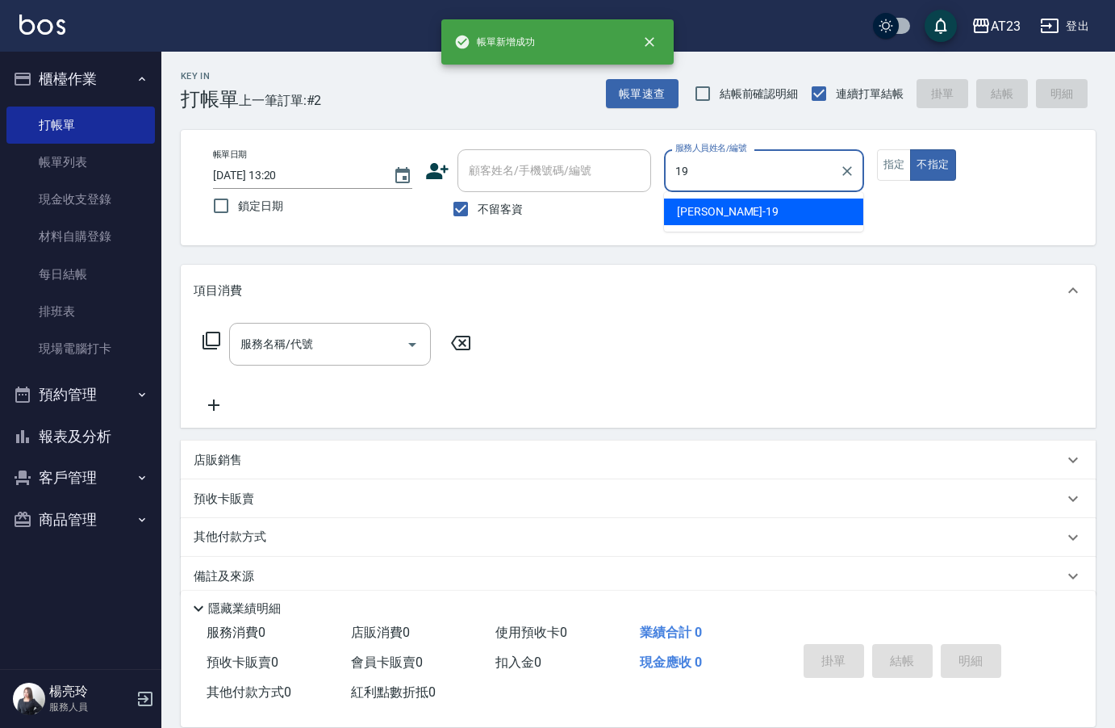
type input "[PERSON_NAME]-19"
type button "false"
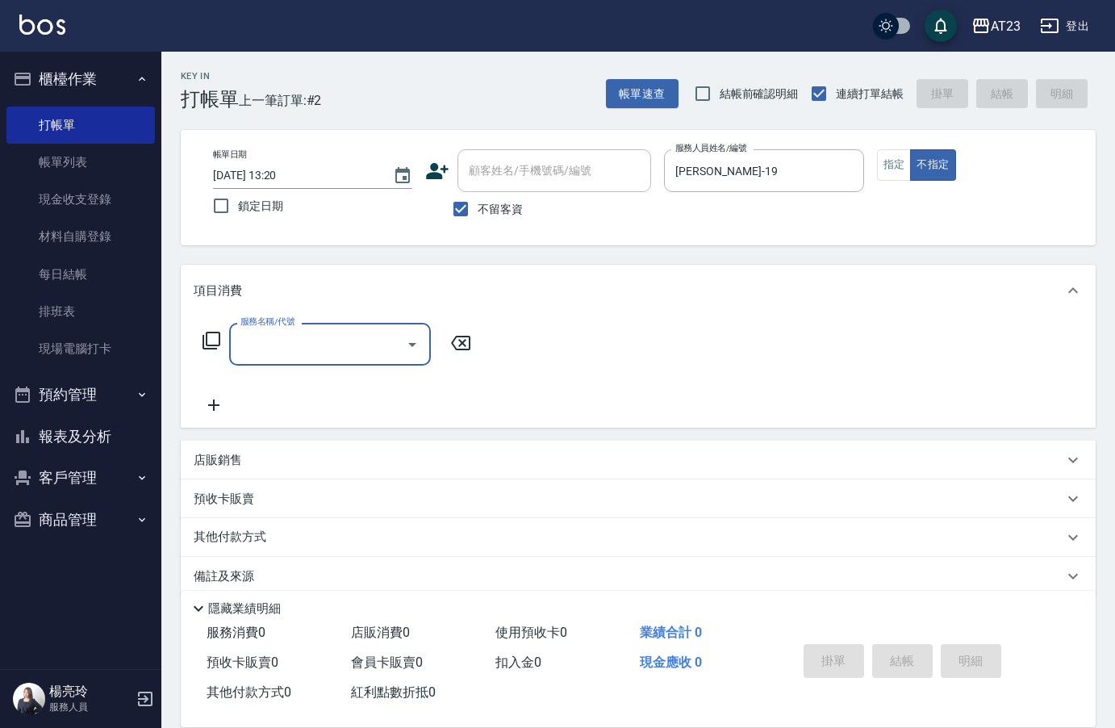
drag, startPoint x: 888, startPoint y: 171, endPoint x: 718, endPoint y: 222, distance: 177.6
click at [887, 171] on button "指定" at bounding box center [894, 164] width 35 height 31
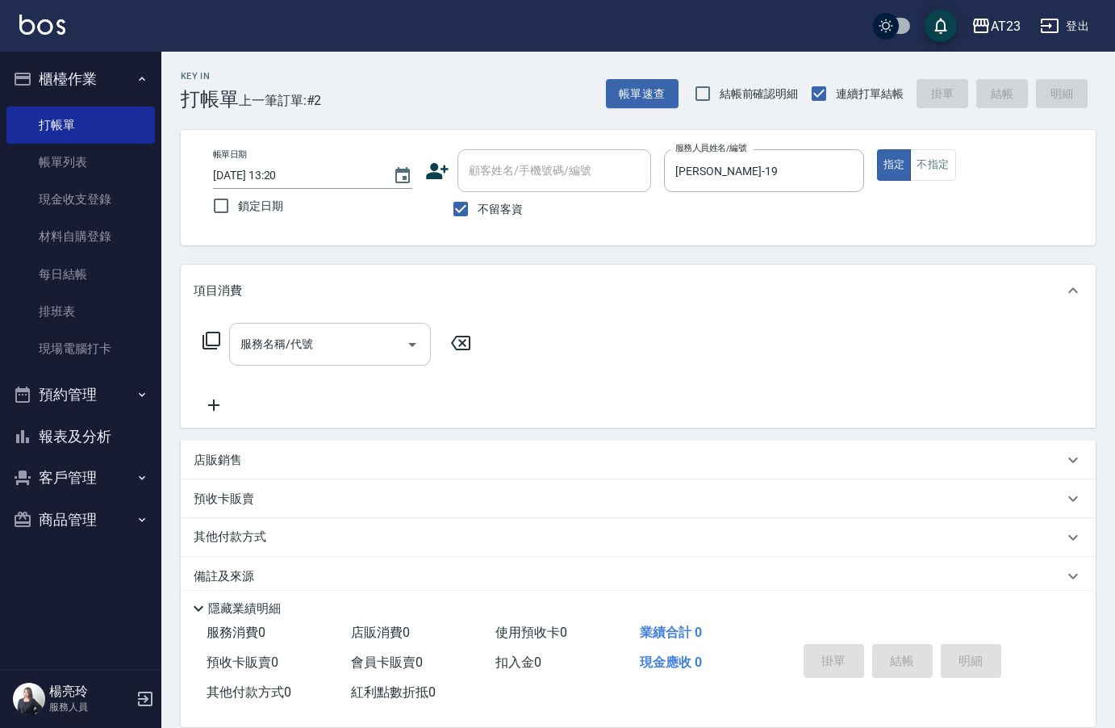
click at [270, 358] on input "服務名稱/代號" at bounding box center [317, 344] width 163 height 28
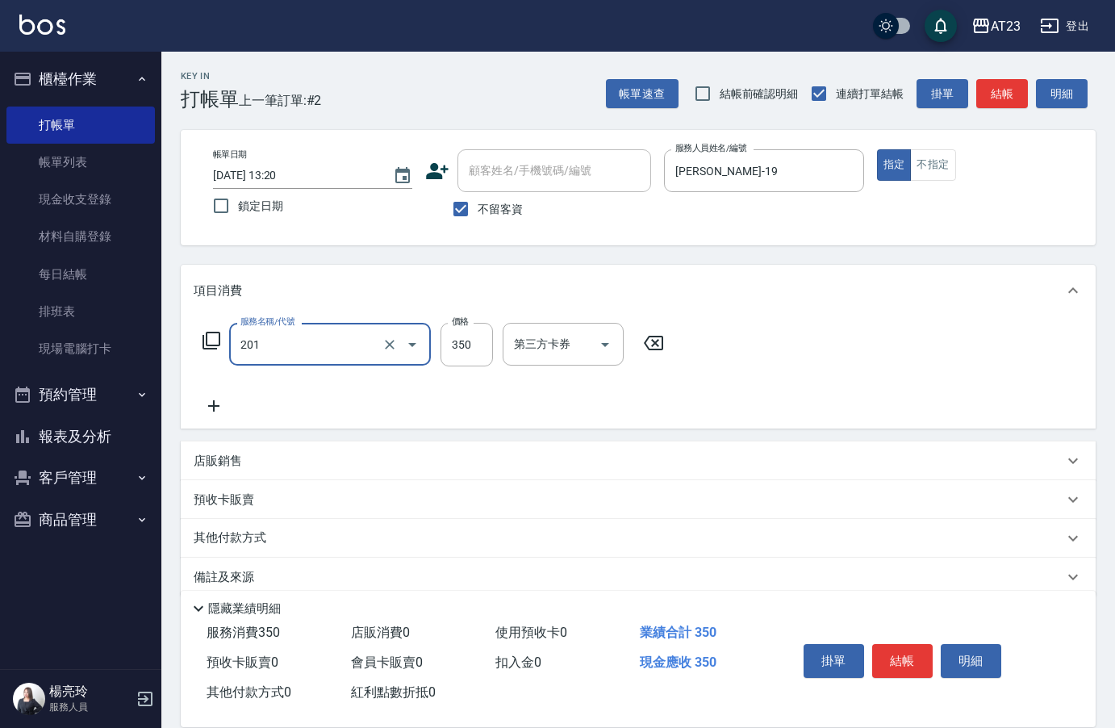
type input "一般洗髮(201)"
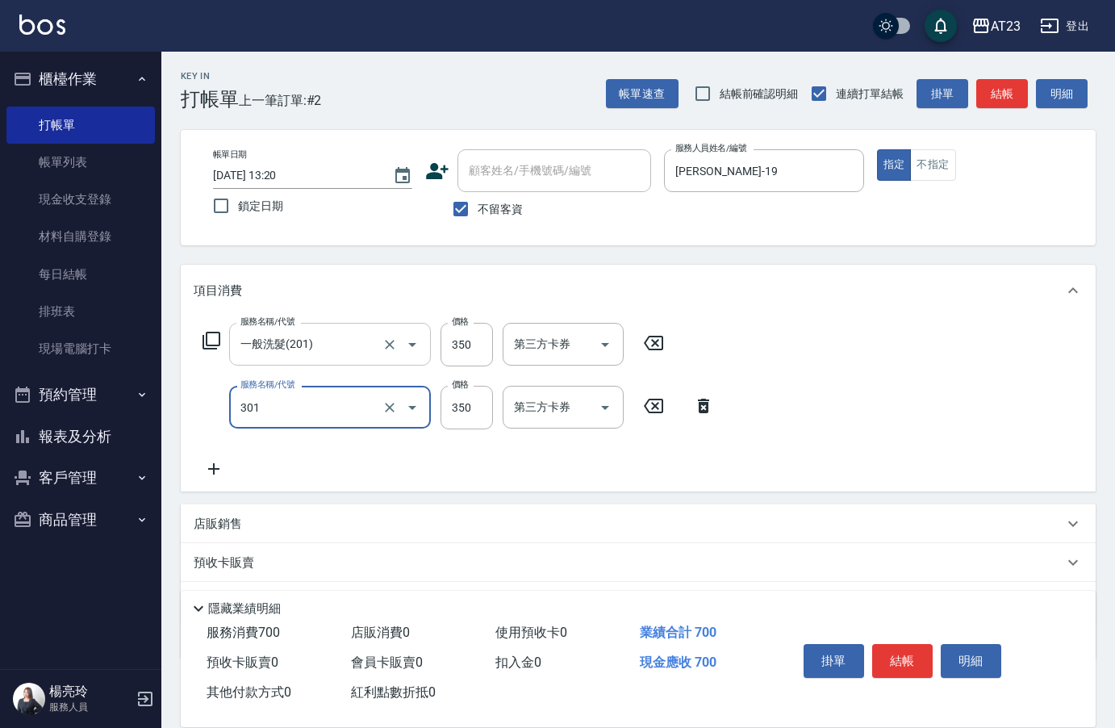
type input "造型剪髮(301)"
type input "300"
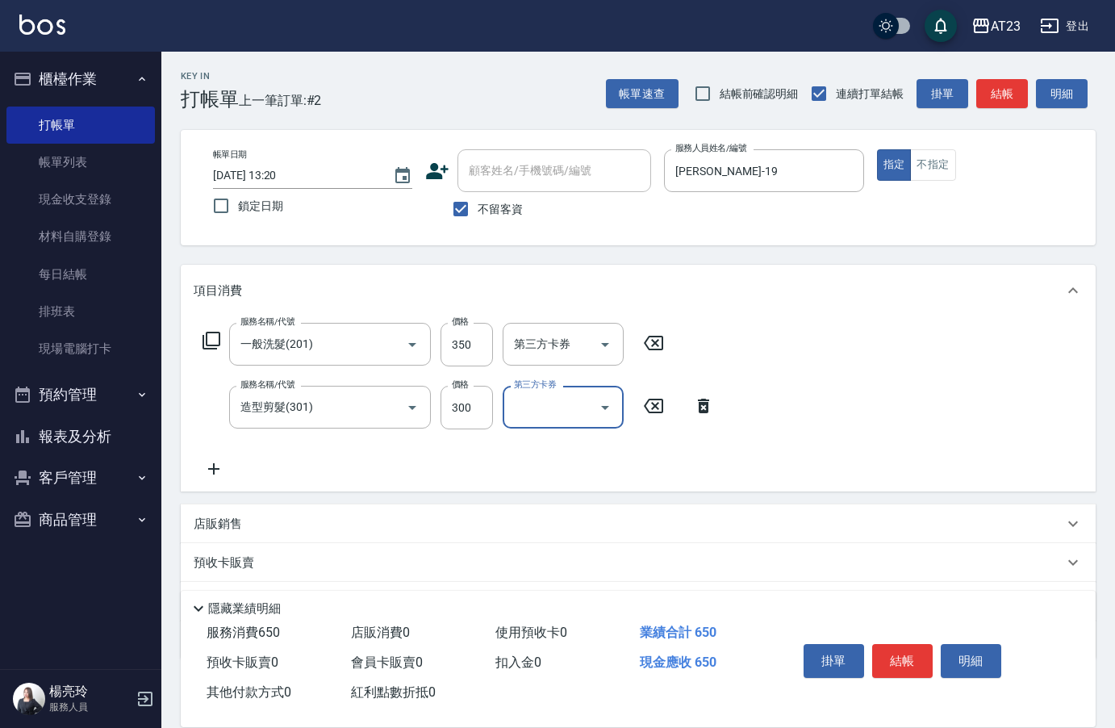
click at [436, 339] on div "服務名稱/代號 一般洗髮(201) 服務名稱/代號 價格 350 價格 第三方卡券 第三方卡券" at bounding box center [434, 345] width 480 height 44
click at [452, 336] on input "350" at bounding box center [466, 345] width 52 height 44
click at [457, 335] on input "350" at bounding box center [466, 345] width 52 height 44
type input "200"
click at [902, 645] on button "結帳" at bounding box center [902, 661] width 61 height 34
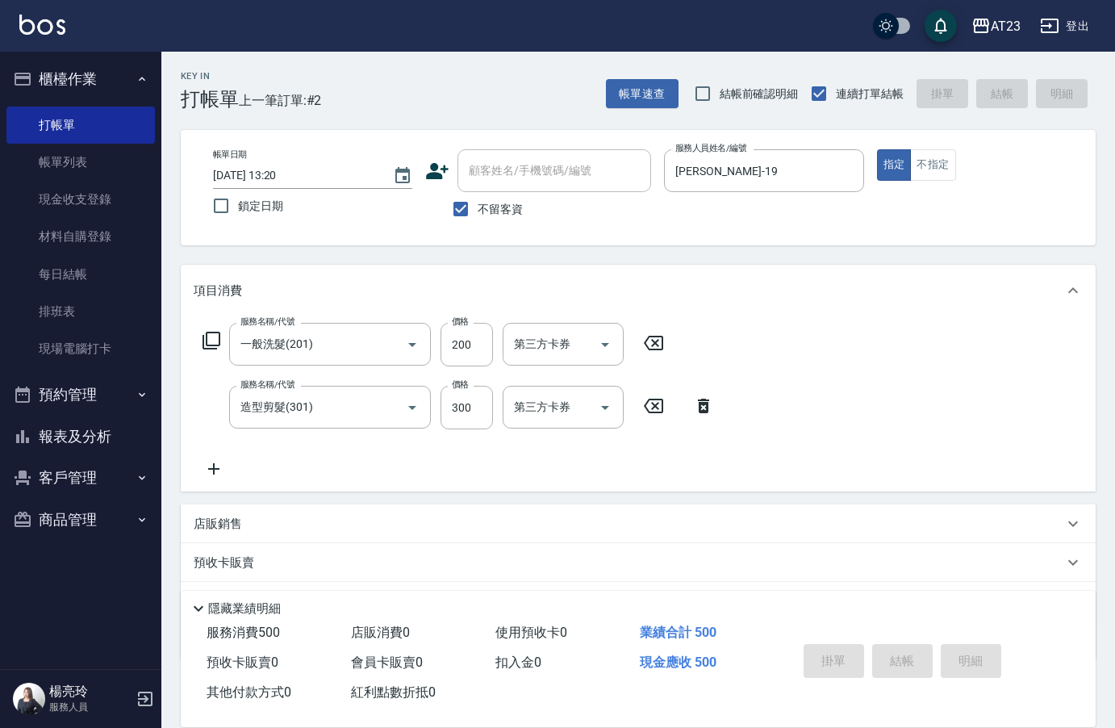
type input "[DATE] 13:21"
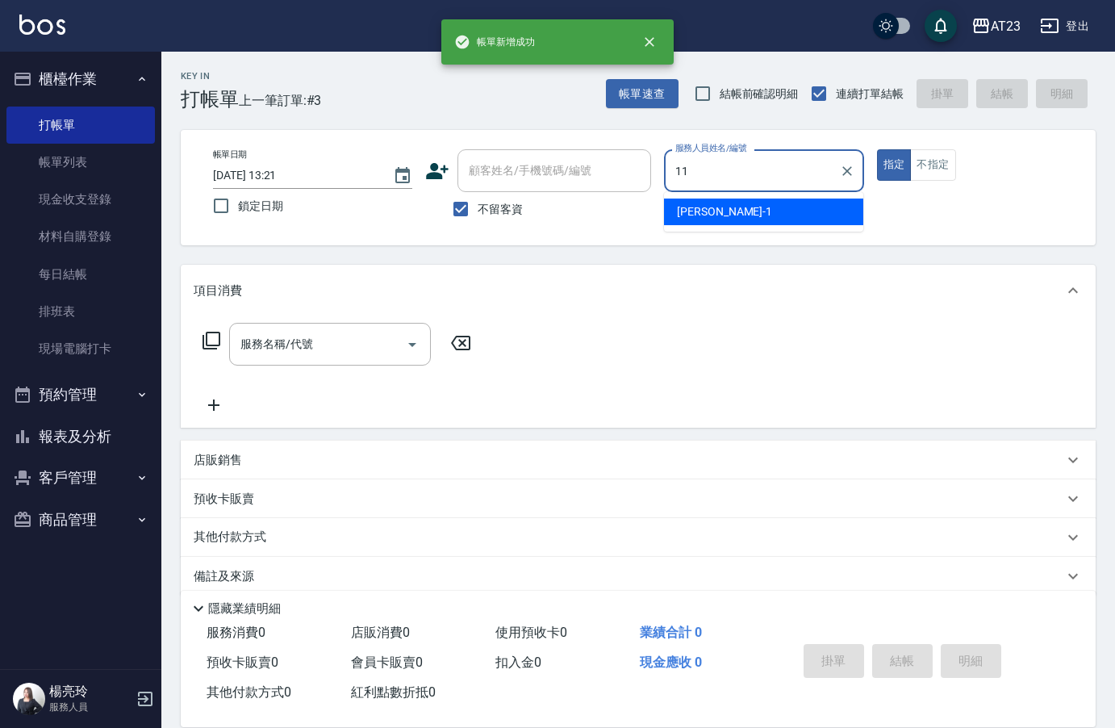
type input "JUN-11"
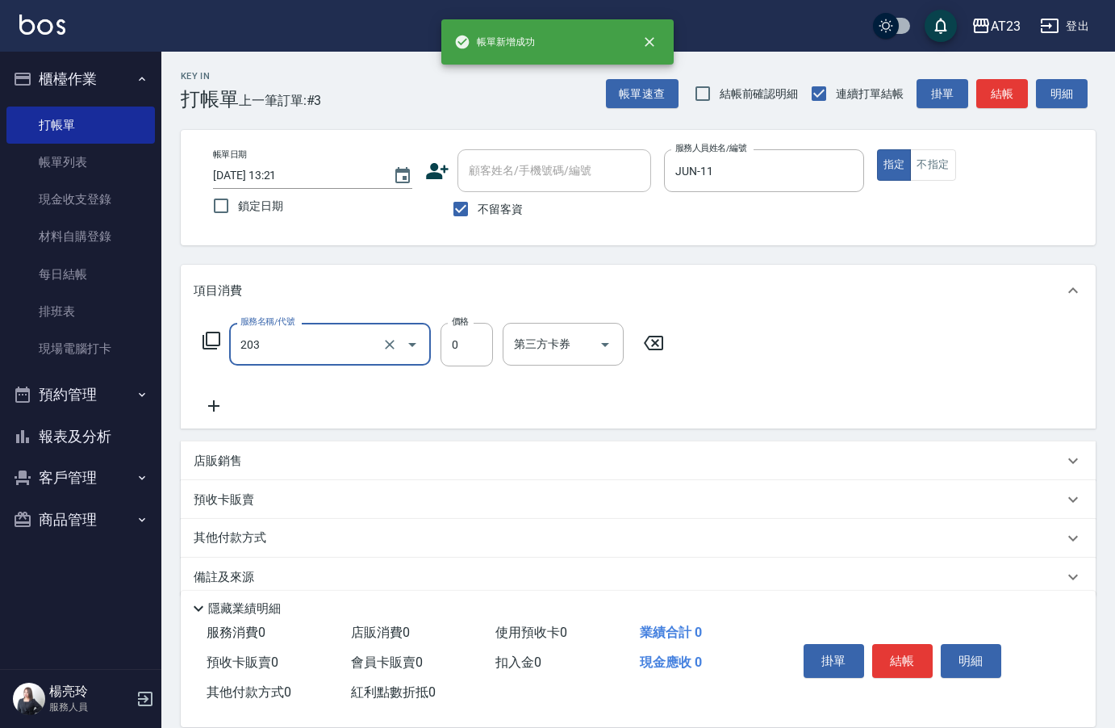
type input "使用洗髮卡(203)"
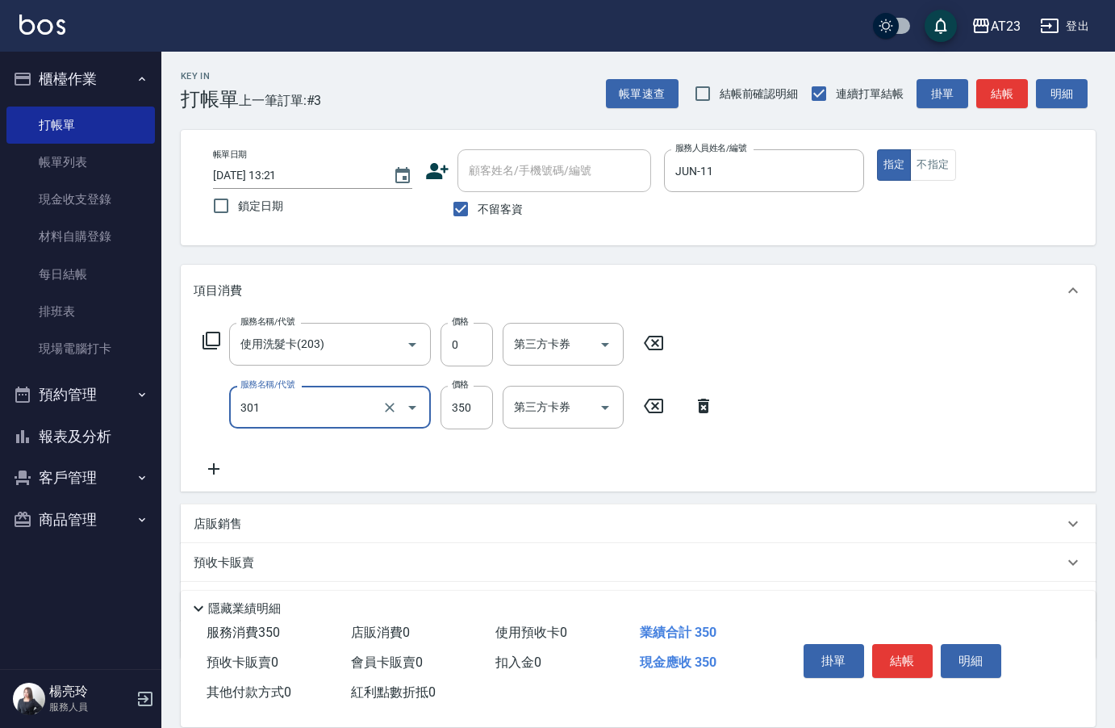
type input "造型剪髮(301)"
type input "400"
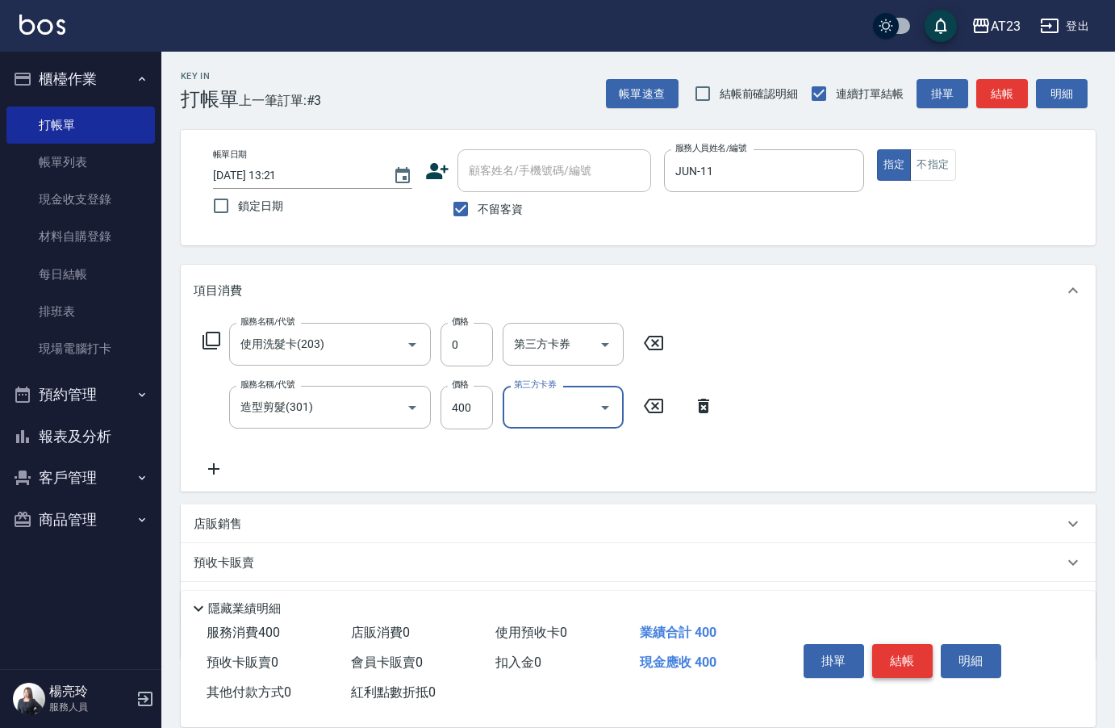
click at [903, 645] on button "結帳" at bounding box center [902, 661] width 61 height 34
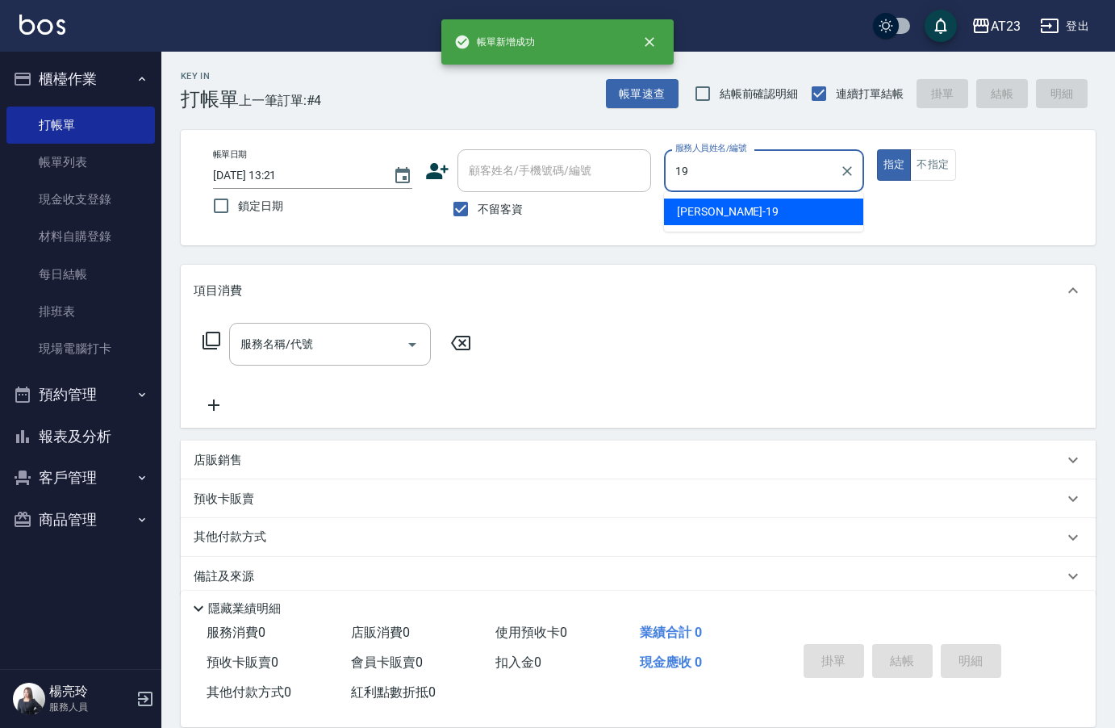
type input "[PERSON_NAME]-19"
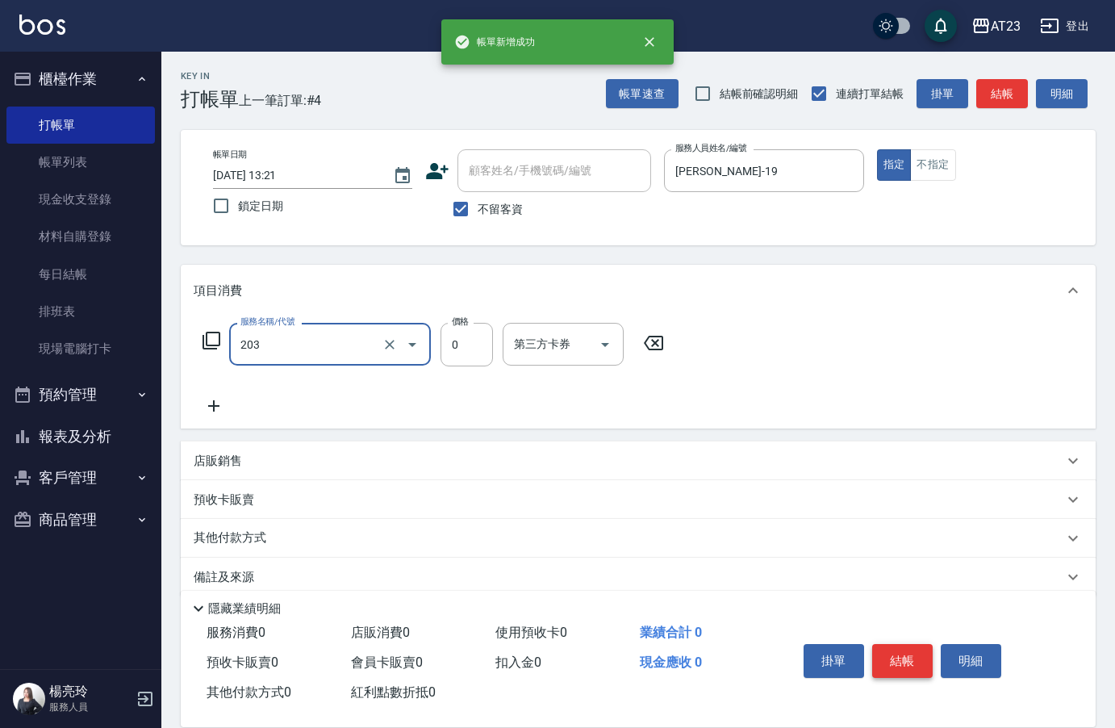
type input "使用洗髮卡(203)"
click at [890, 666] on button "結帳" at bounding box center [902, 661] width 61 height 34
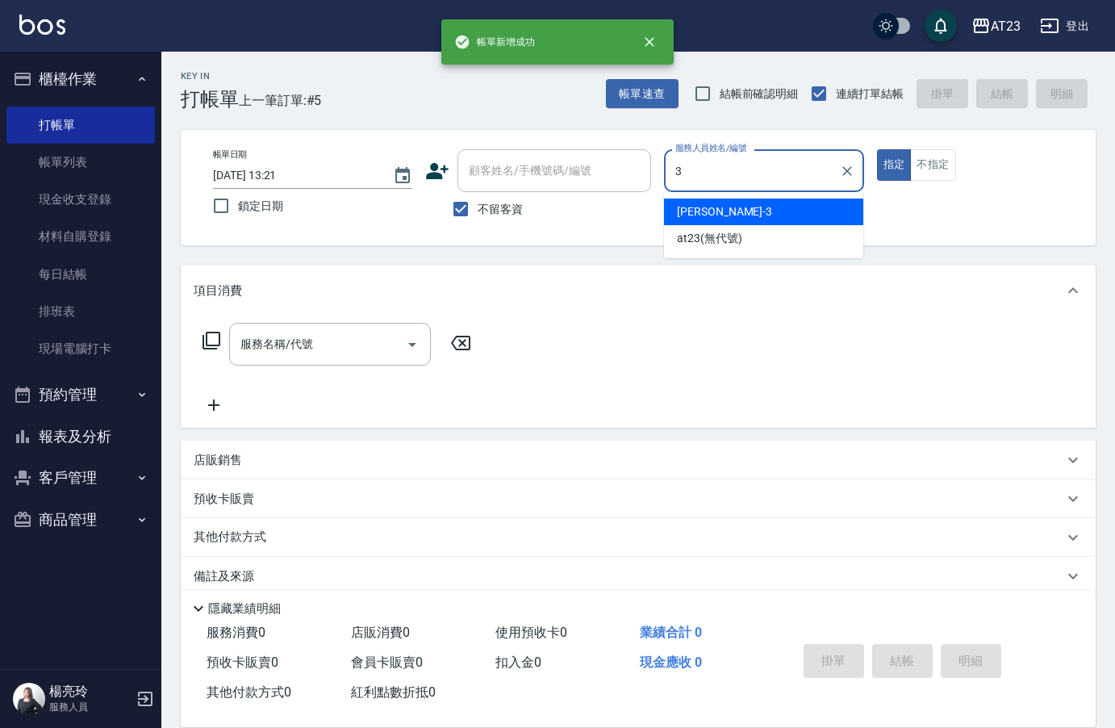
type input "[PERSON_NAME]-3"
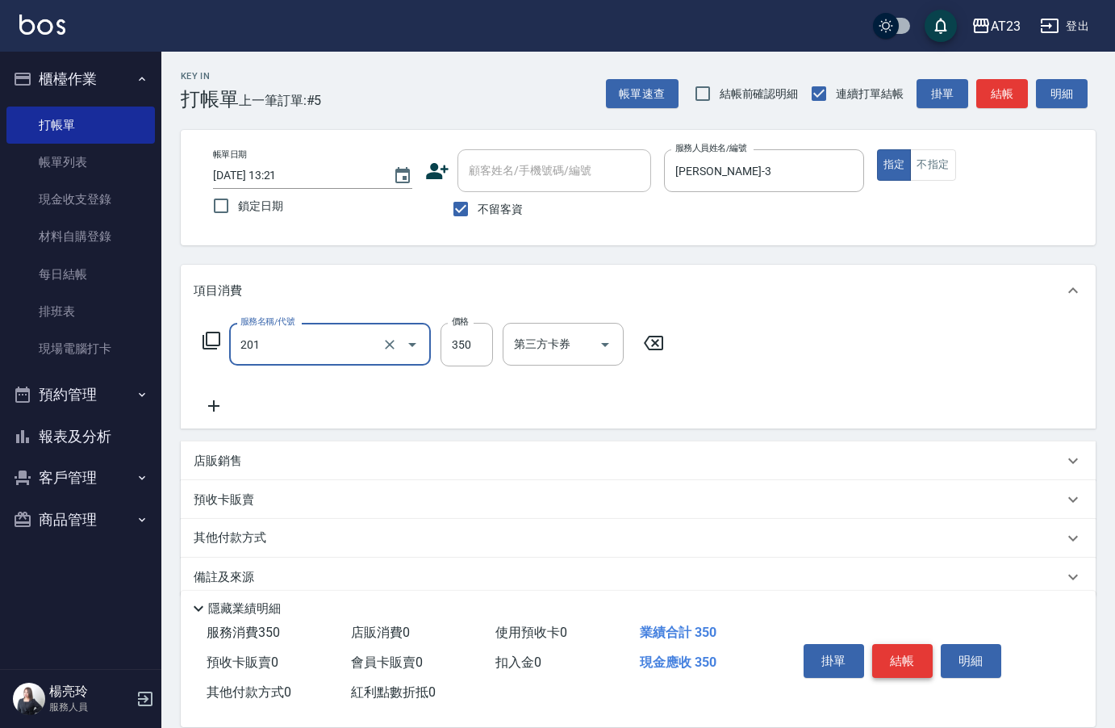
type input "一般洗髮(201)"
type input "300"
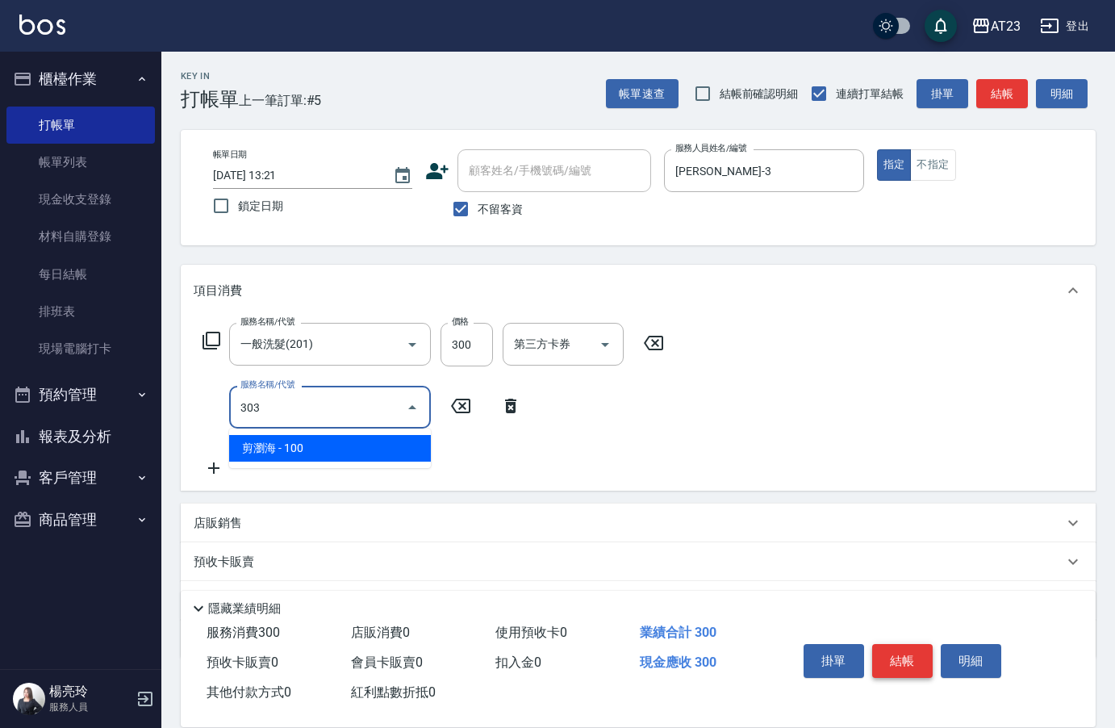
type input "剪瀏海(303)"
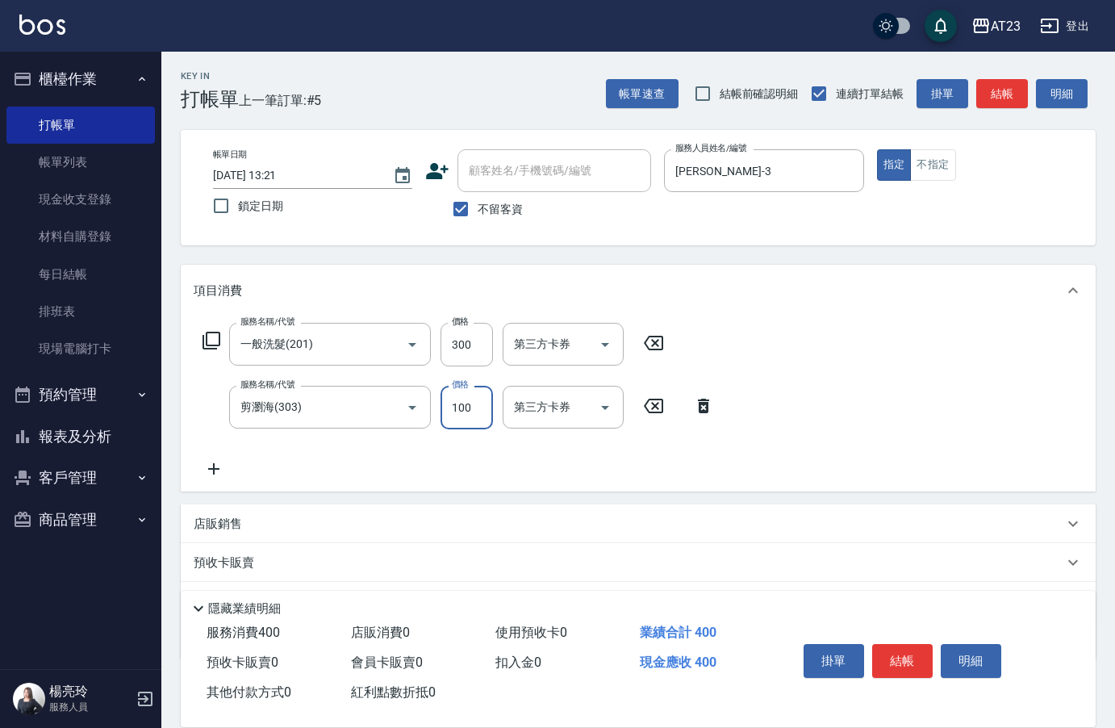
click at [216, 475] on icon at bounding box center [214, 468] width 40 height 19
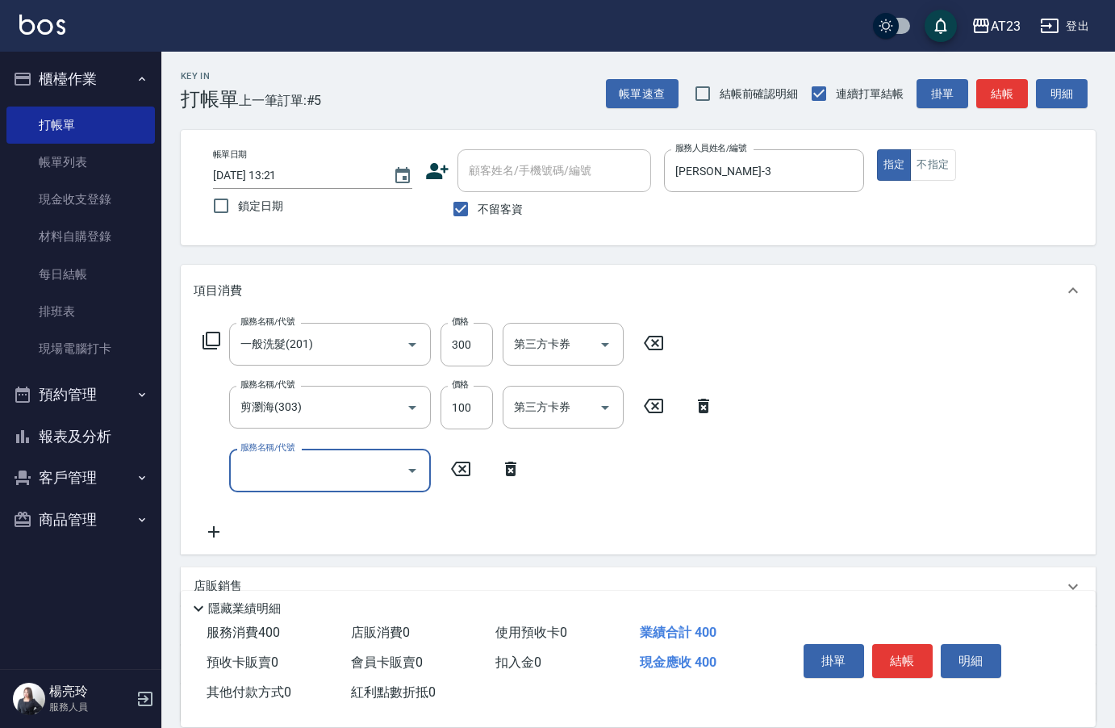
click at [247, 466] on div "服務名稱/代號 服務名稱/代號" at bounding box center [330, 470] width 202 height 43
type input "互助40(704)"
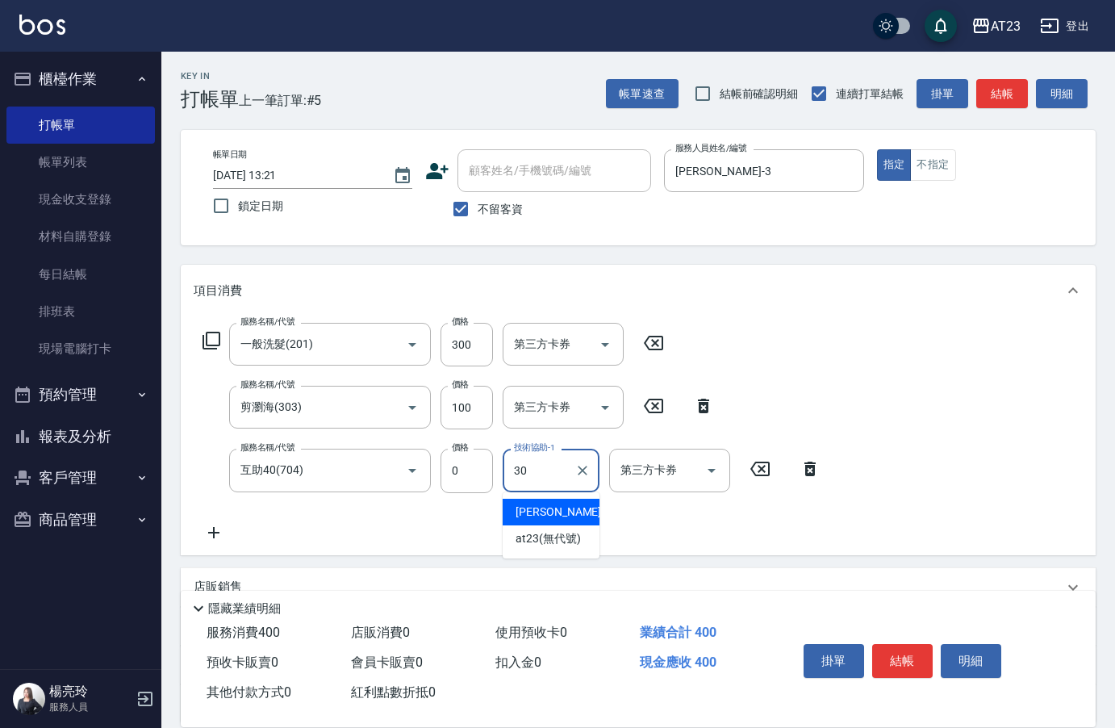
type input "Penny-30"
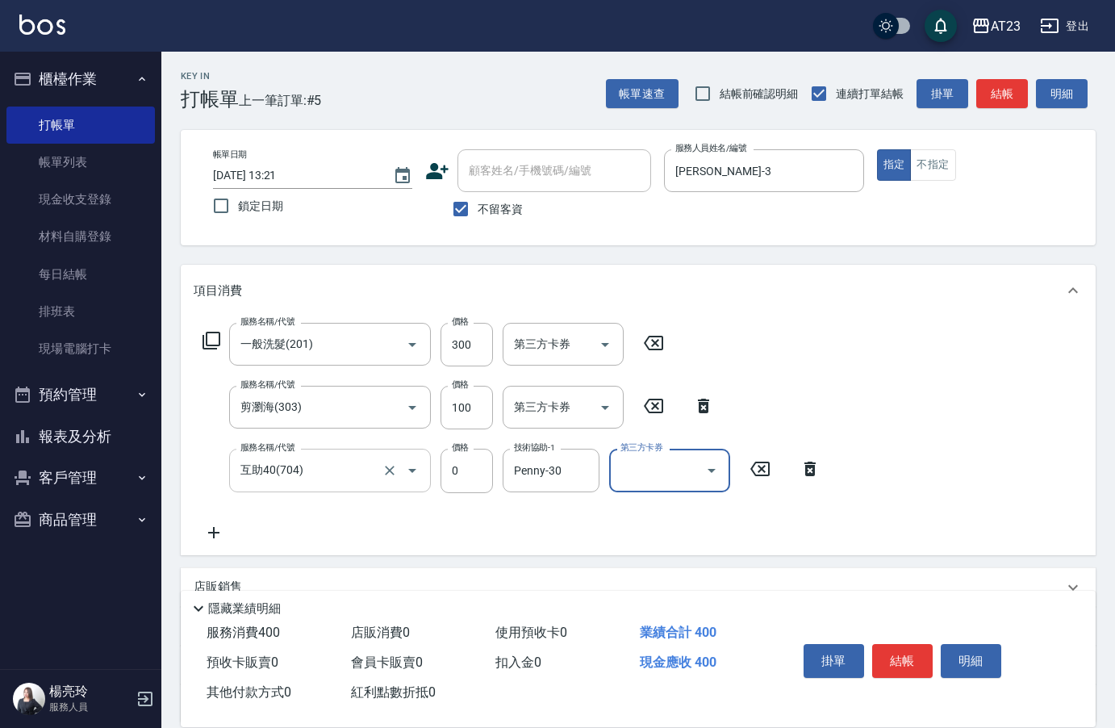
click at [321, 467] on input "互助40(704)" at bounding box center [307, 470] width 142 height 28
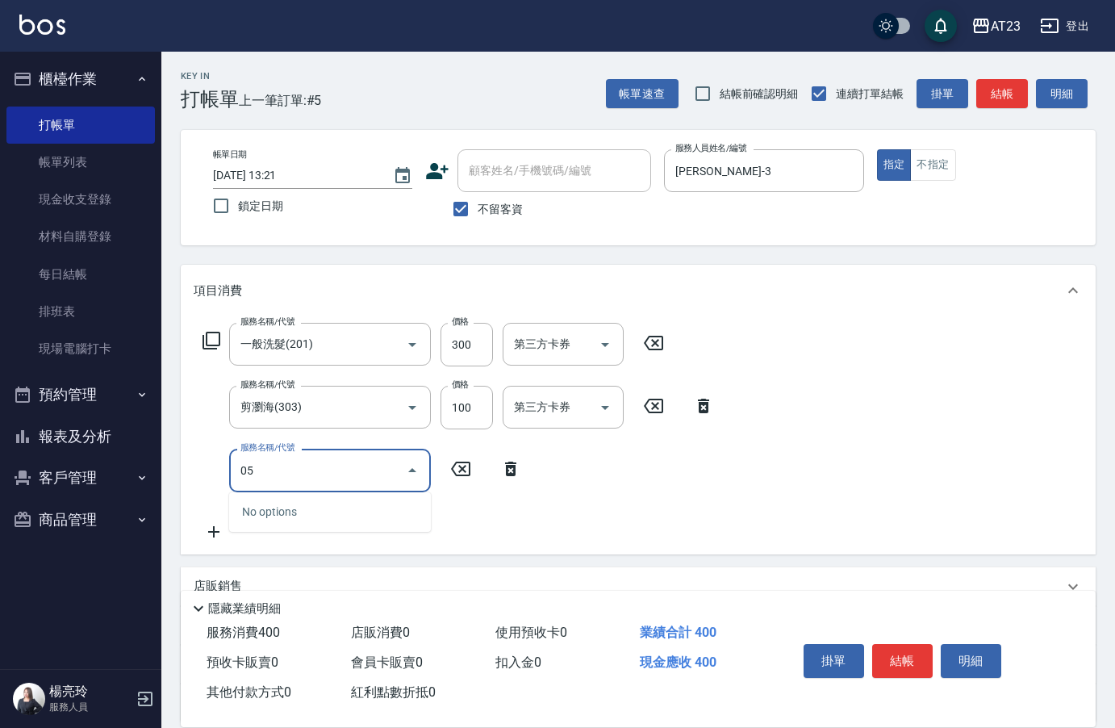
type input "0"
type input "互助50(705)"
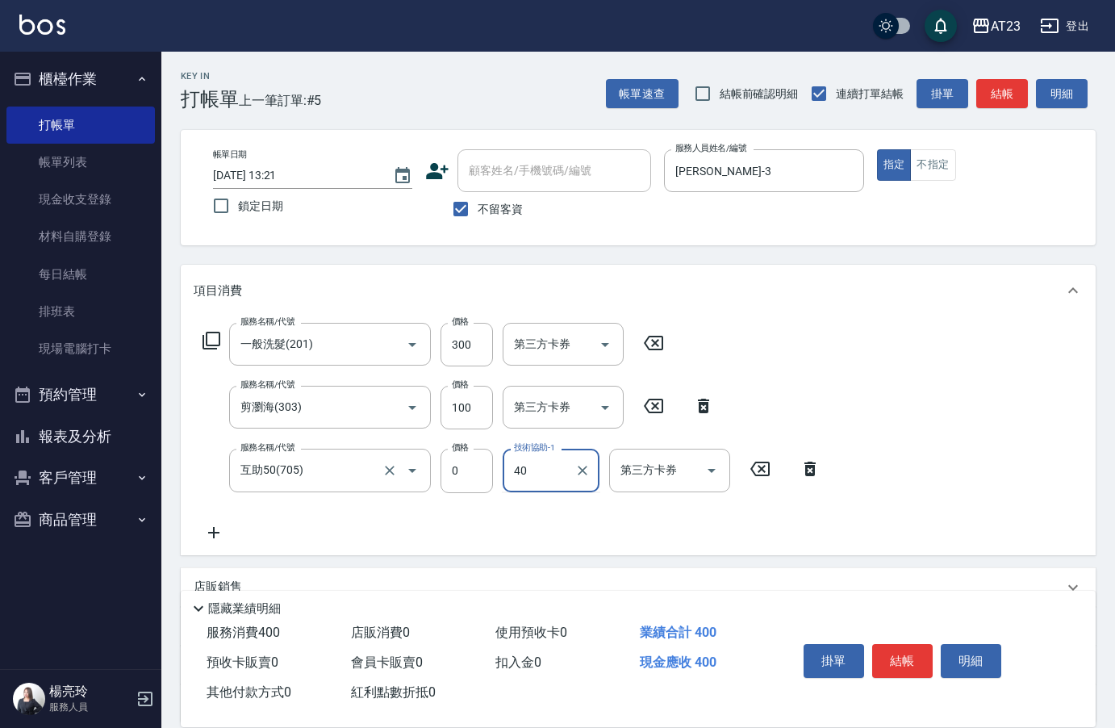
type input "4"
type input "Penny-30"
click at [895, 659] on button "結帳" at bounding box center [902, 661] width 61 height 34
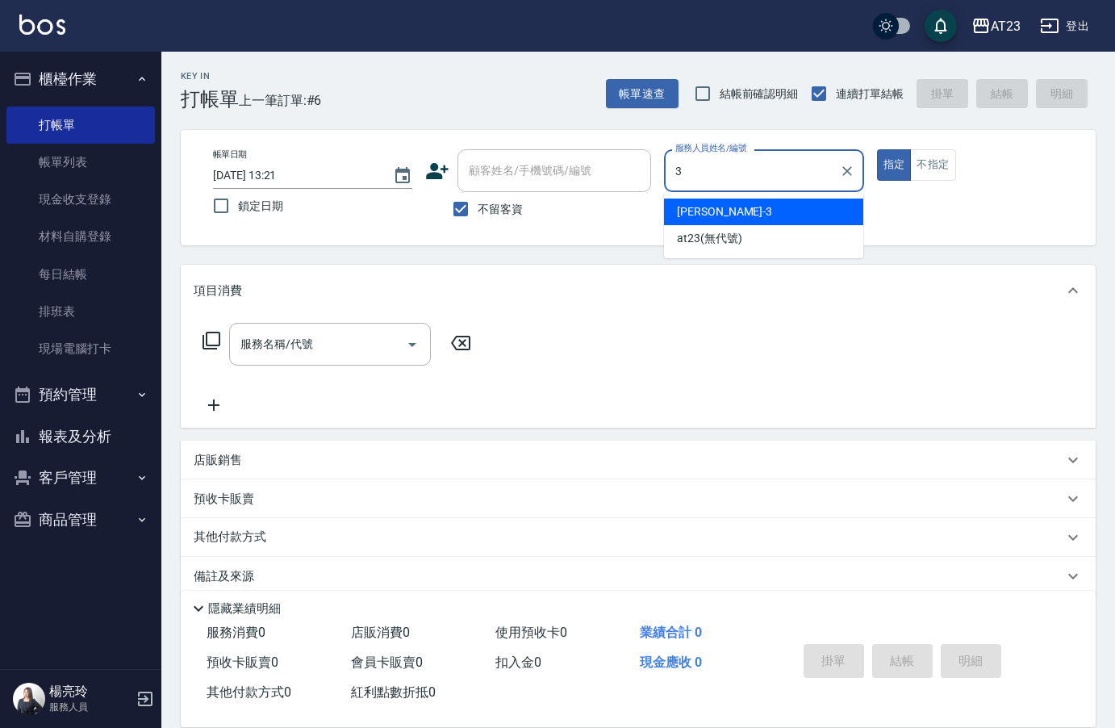
type input "[PERSON_NAME]-3"
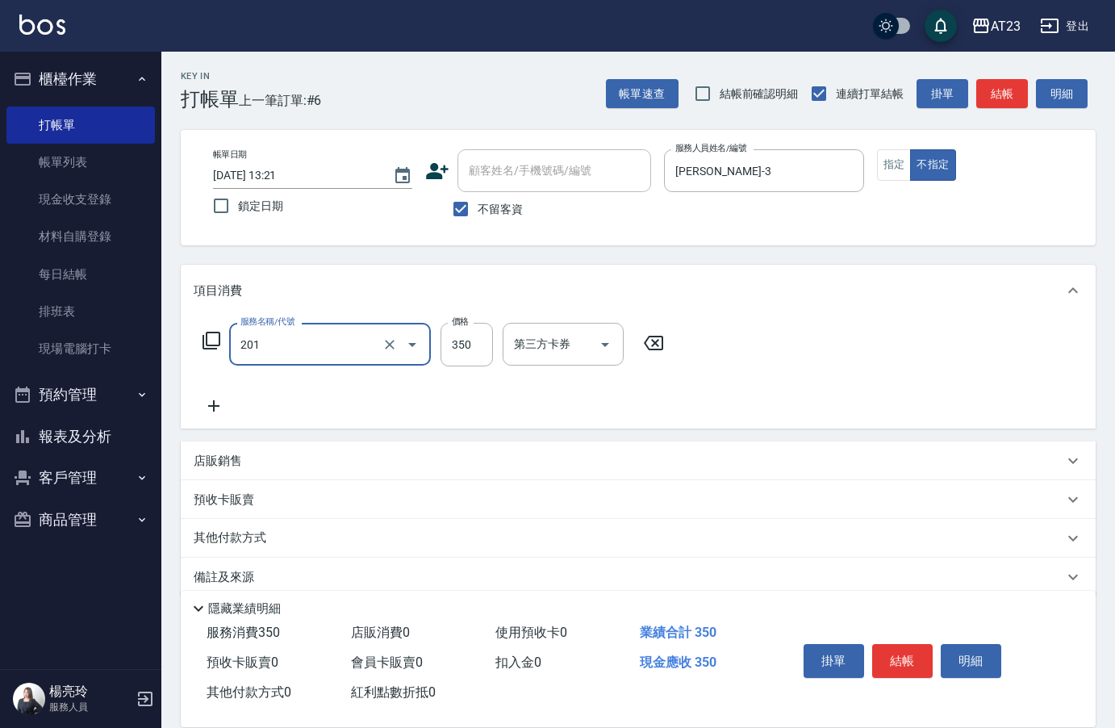
type input "一般洗髮(201)"
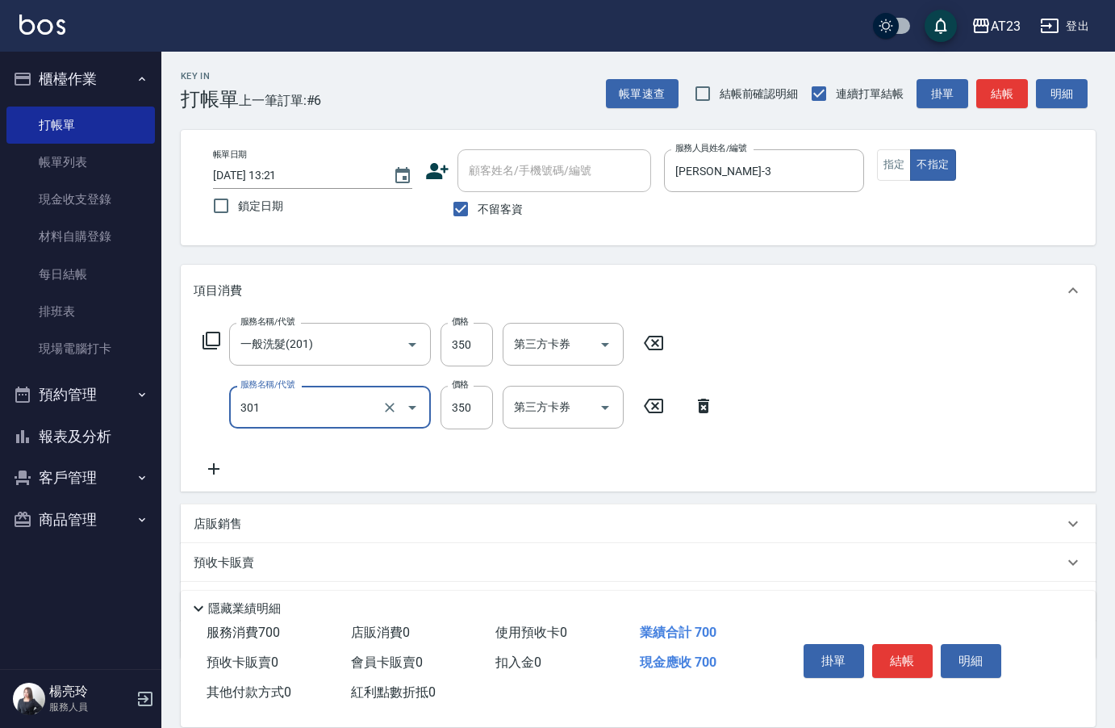
type input "造型剪髮(301)"
type input "0"
click at [309, 415] on input "造型剪髮(301)" at bounding box center [307, 407] width 142 height 28
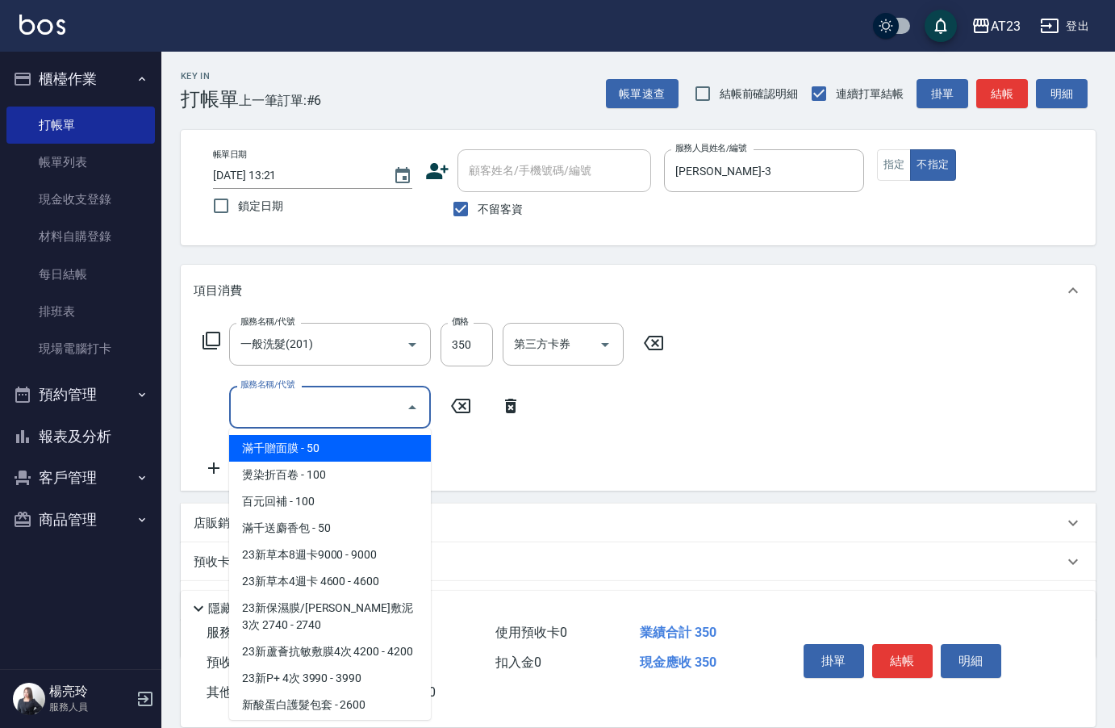
type input "0"
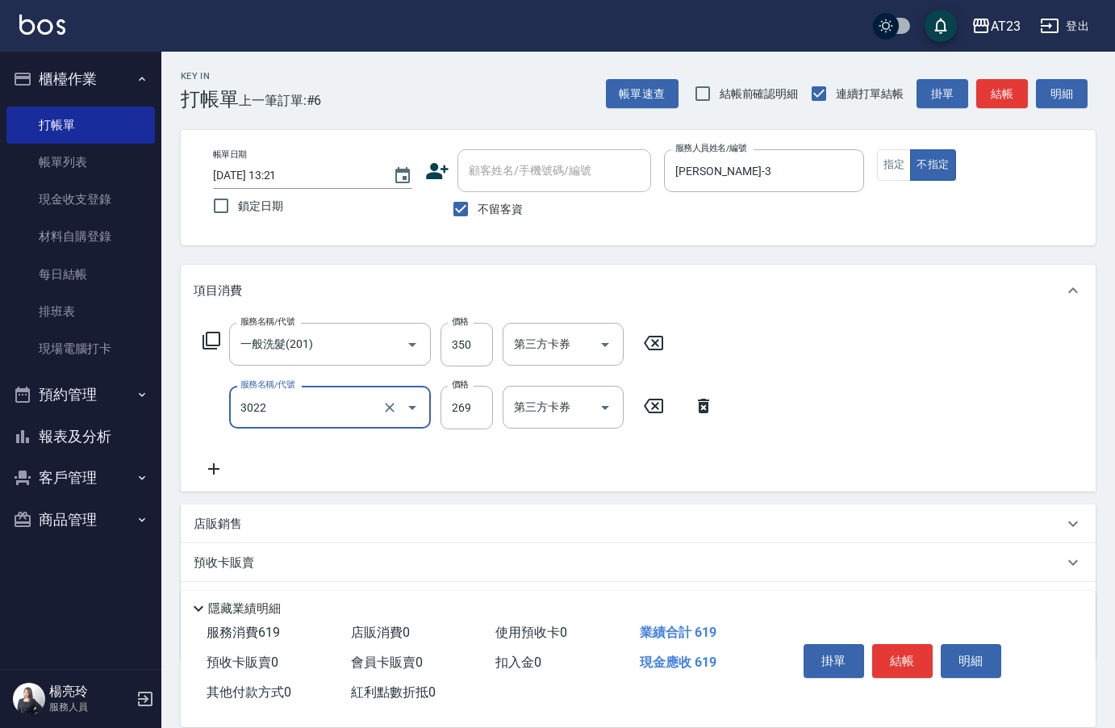
type input "(活動)造型剪(3022)"
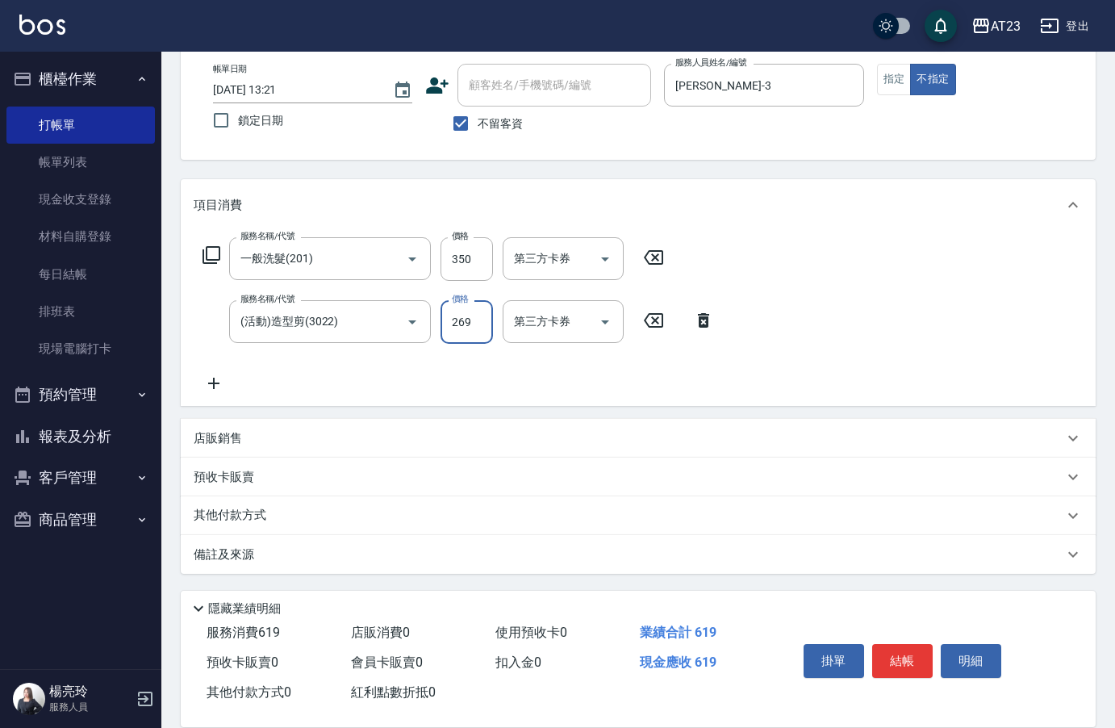
scroll to position [86, 0]
click at [908, 662] on button "結帳" at bounding box center [902, 661] width 61 height 34
type input "[DATE] 13:22"
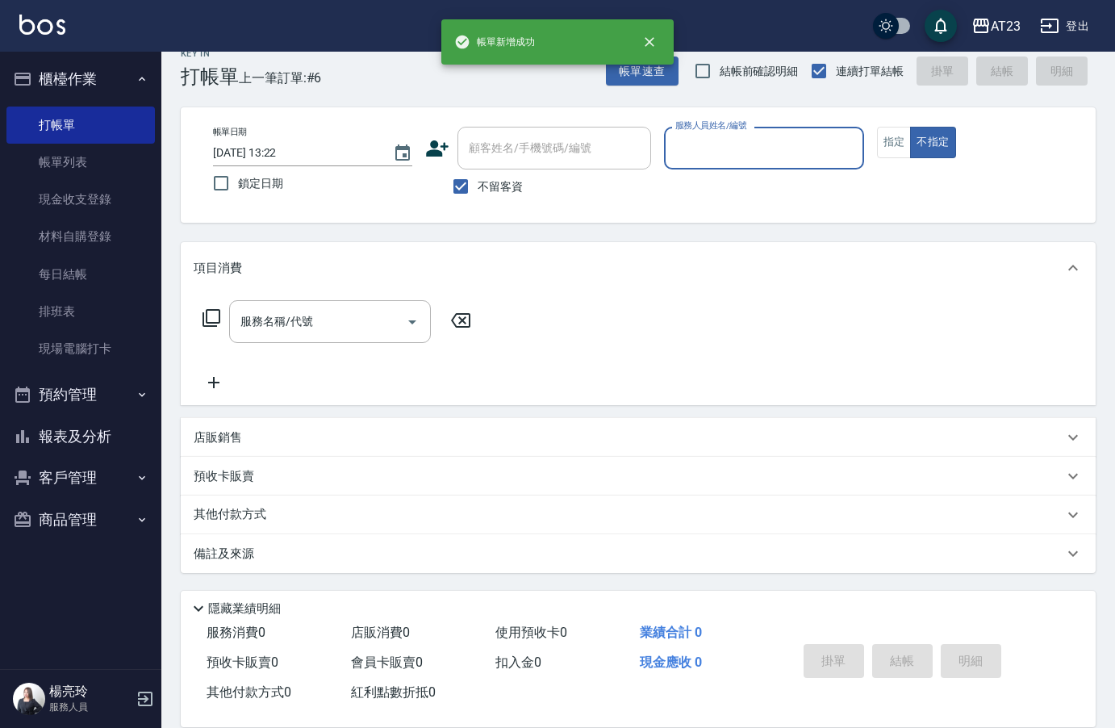
scroll to position [23, 0]
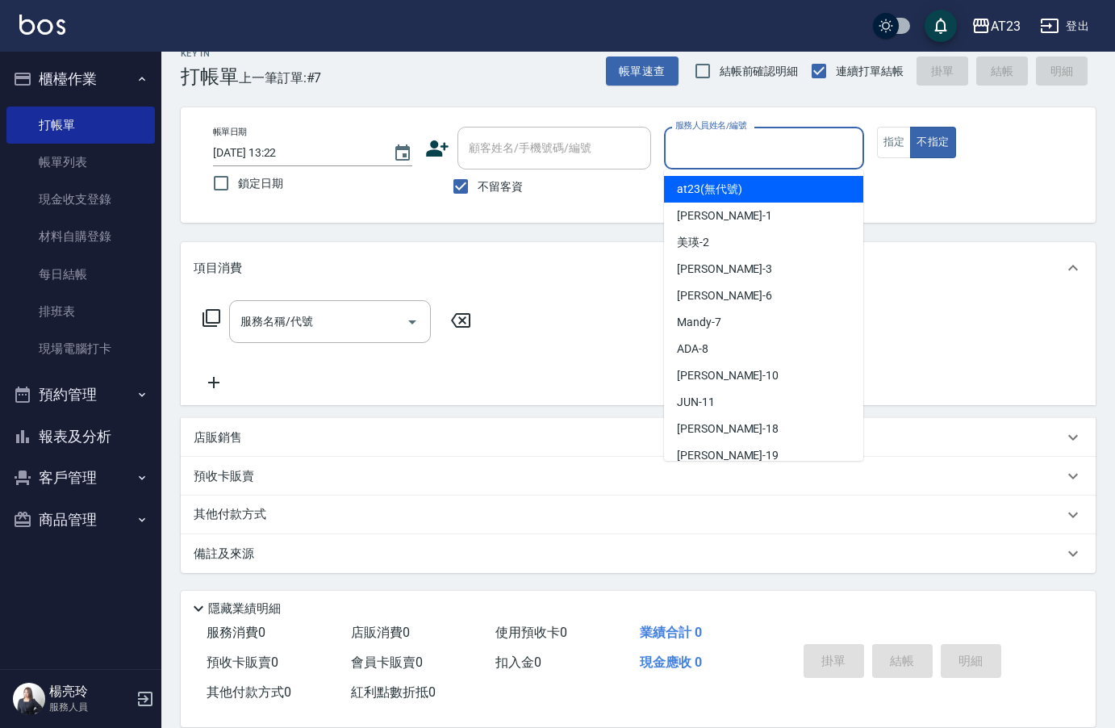
click at [737, 150] on input "服務人員姓名/編號" at bounding box center [763, 148] width 185 height 28
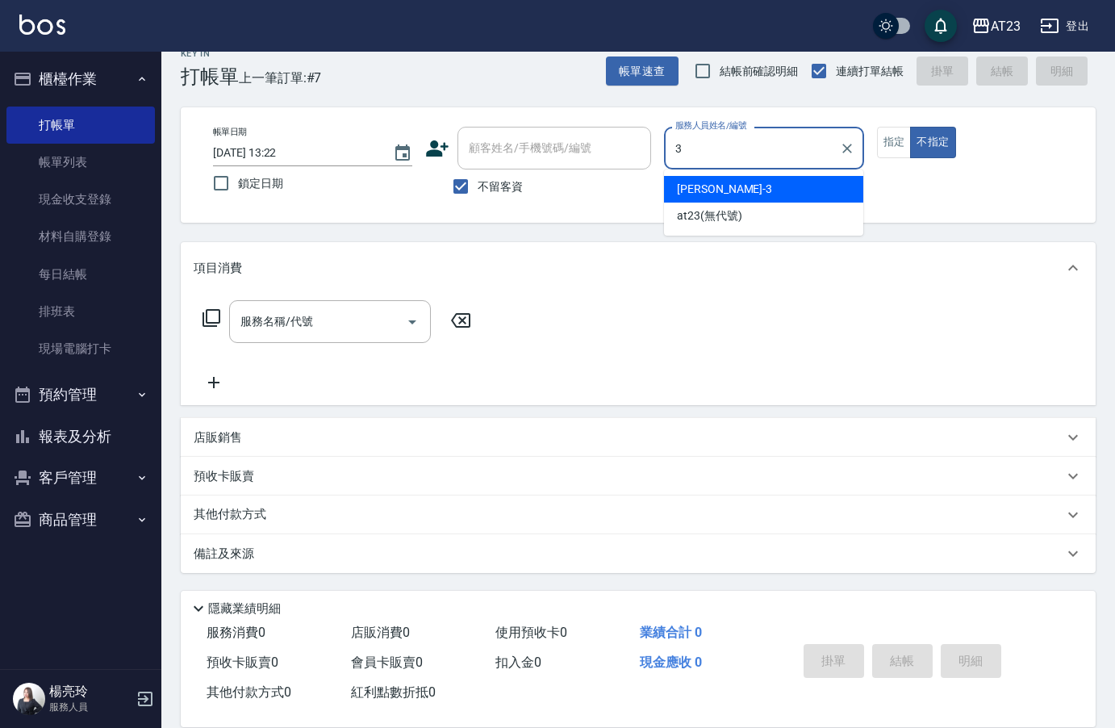
type input "[PERSON_NAME]-3"
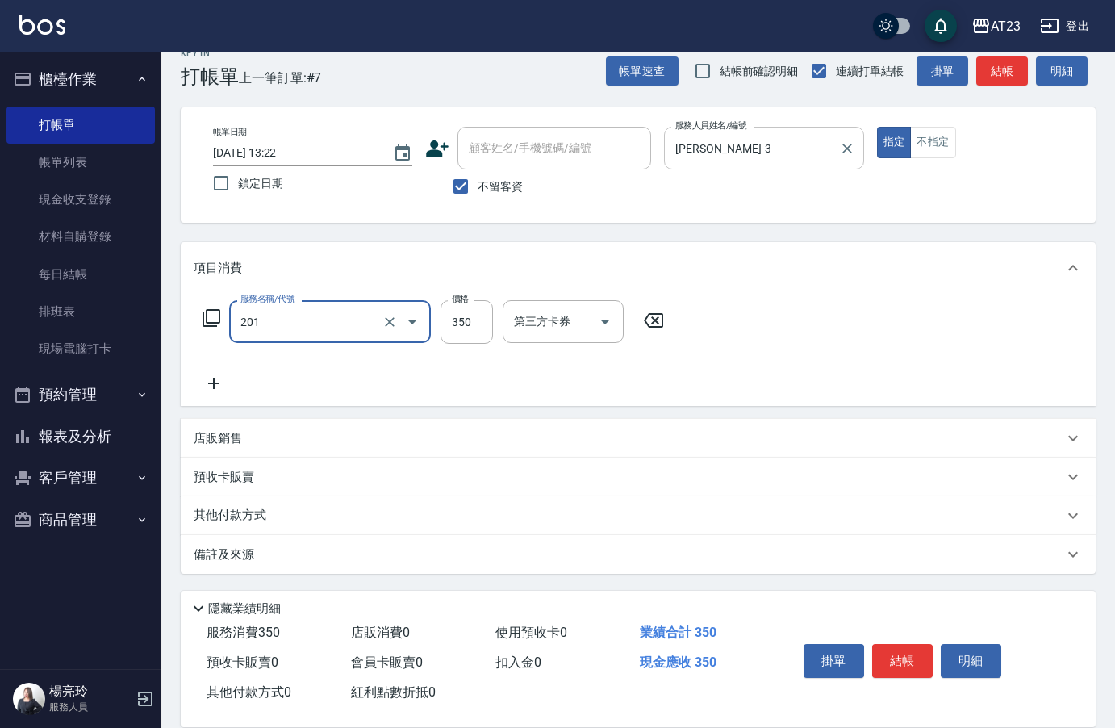
type input "一般洗髮(201)"
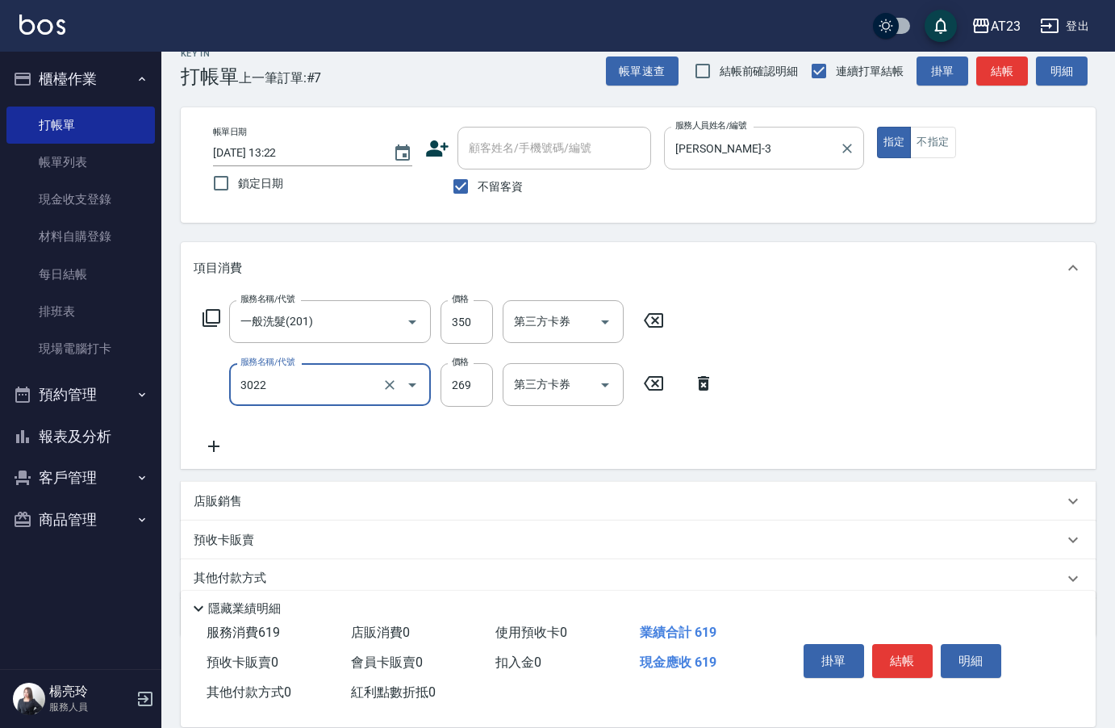
type input "(活動)造型剪(3022)"
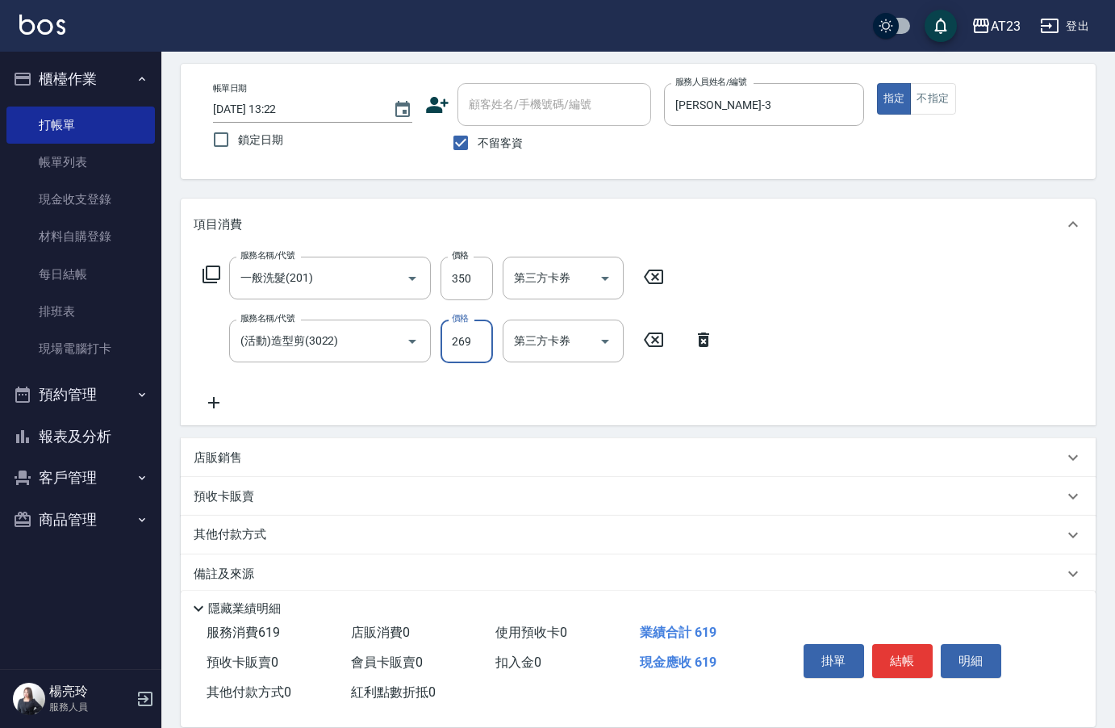
scroll to position [86, 0]
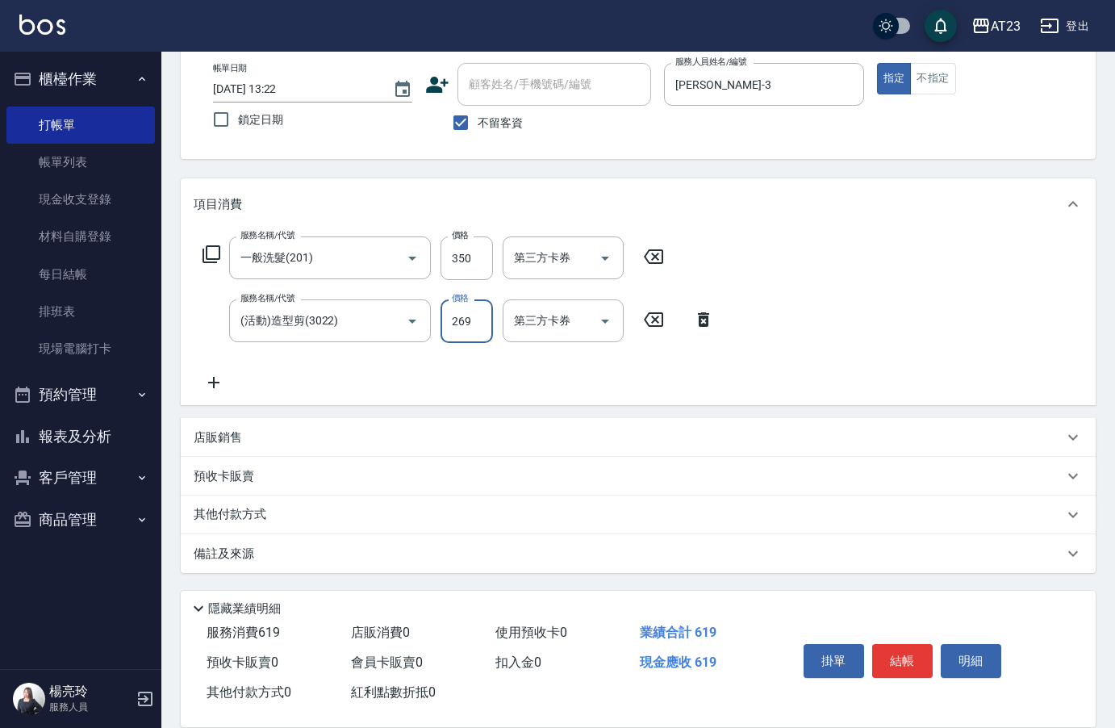
click at [304, 522] on div "其他付款方式" at bounding box center [629, 515] width 870 height 18
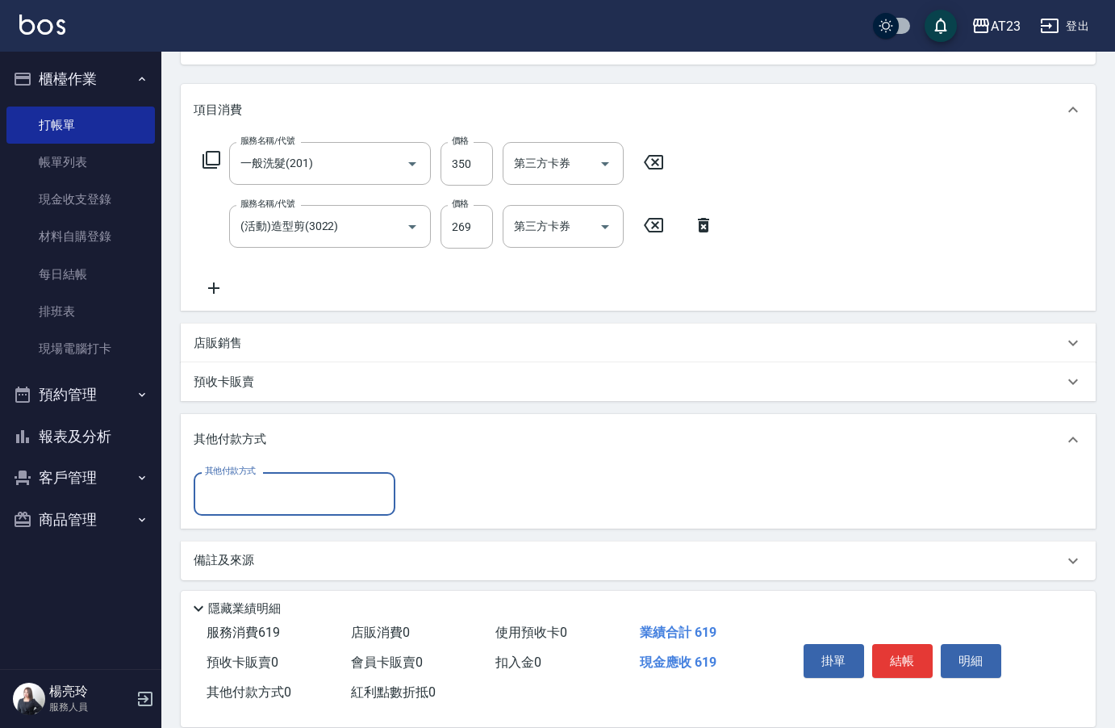
scroll to position [182, 0]
click at [293, 491] on input "其他付款方式" at bounding box center [294, 492] width 187 height 28
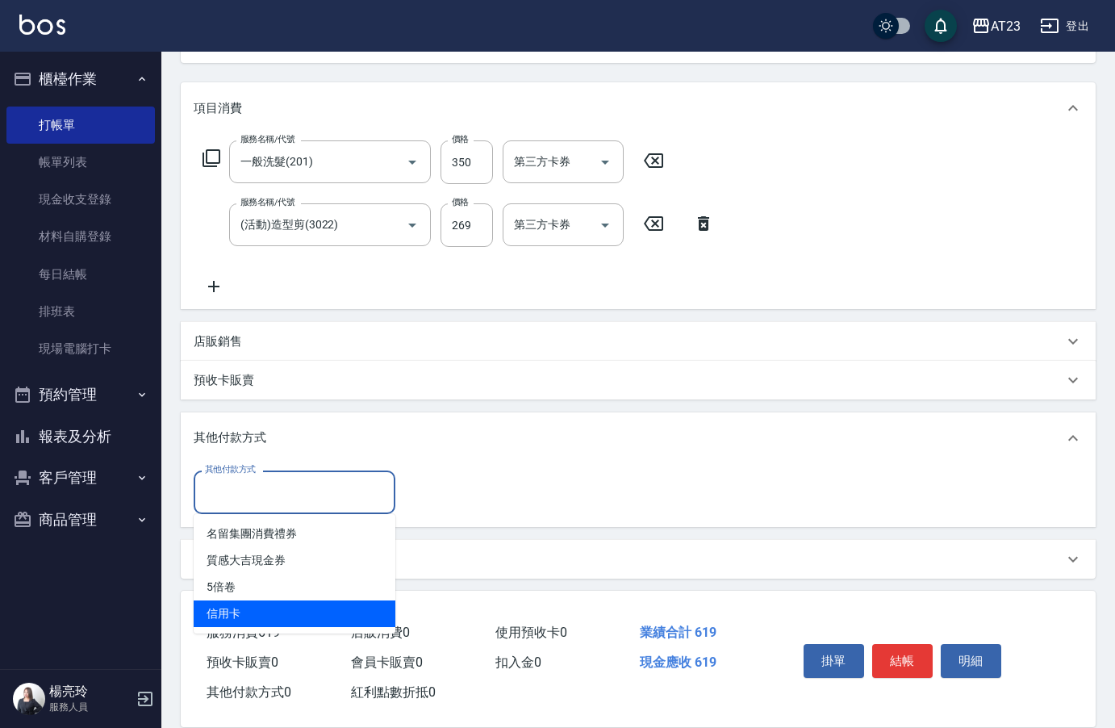
click at [292, 601] on span "信用卡" at bounding box center [295, 613] width 202 height 27
type input "信用卡"
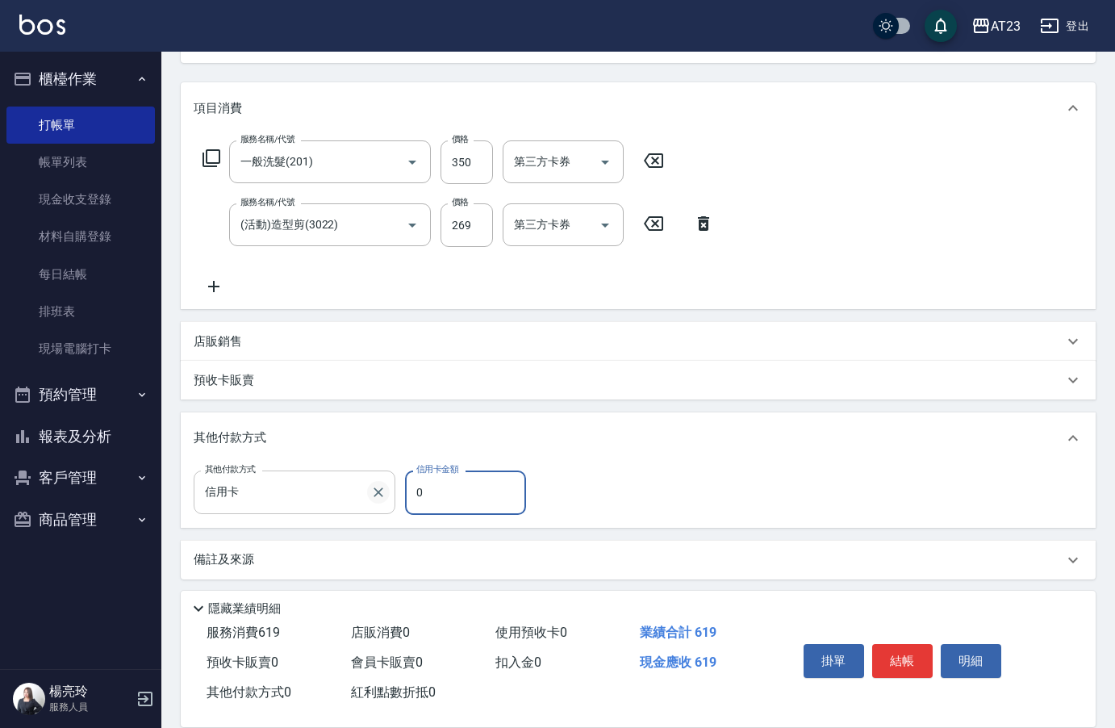
drag, startPoint x: 438, startPoint y: 487, endPoint x: 377, endPoint y: 484, distance: 61.4
click at [425, 487] on input "0" at bounding box center [465, 492] width 121 height 44
drag, startPoint x: 449, startPoint y: 504, endPoint x: 342, endPoint y: 490, distance: 107.5
click at [344, 490] on div "其他付款方式 信用卡 其他付款方式 信用卡金額 0 信用卡金額" at bounding box center [365, 492] width 342 height 44
type input "619"
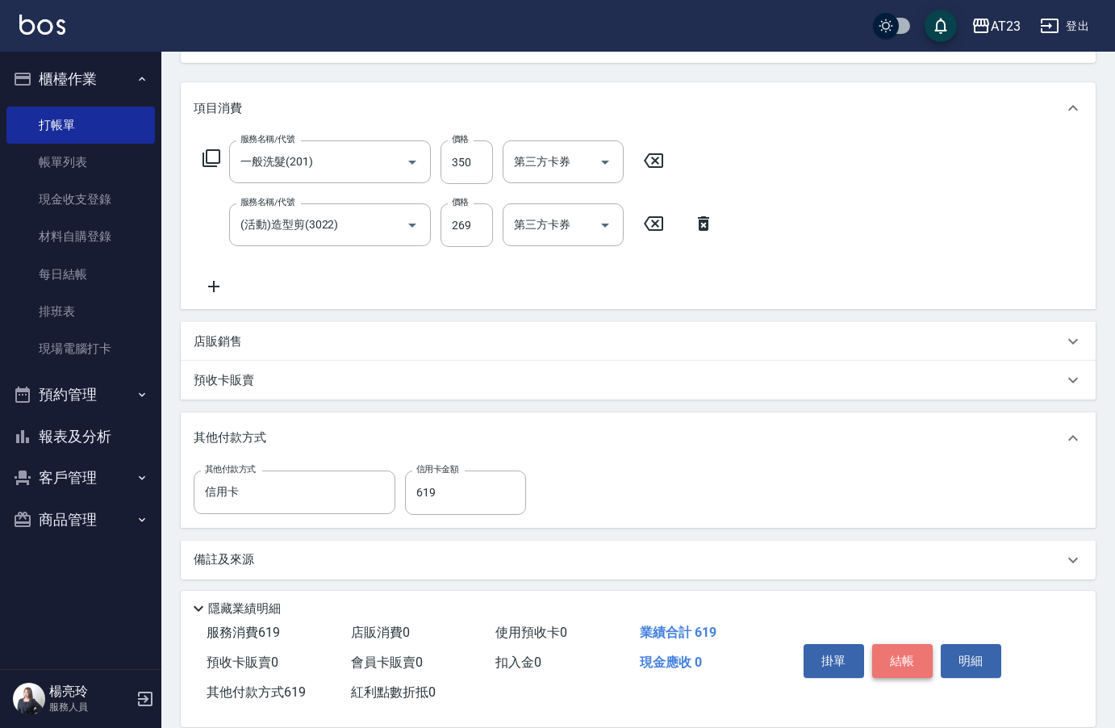
click at [895, 649] on button "結帳" at bounding box center [902, 661] width 61 height 34
type input "[DATE] 13:24"
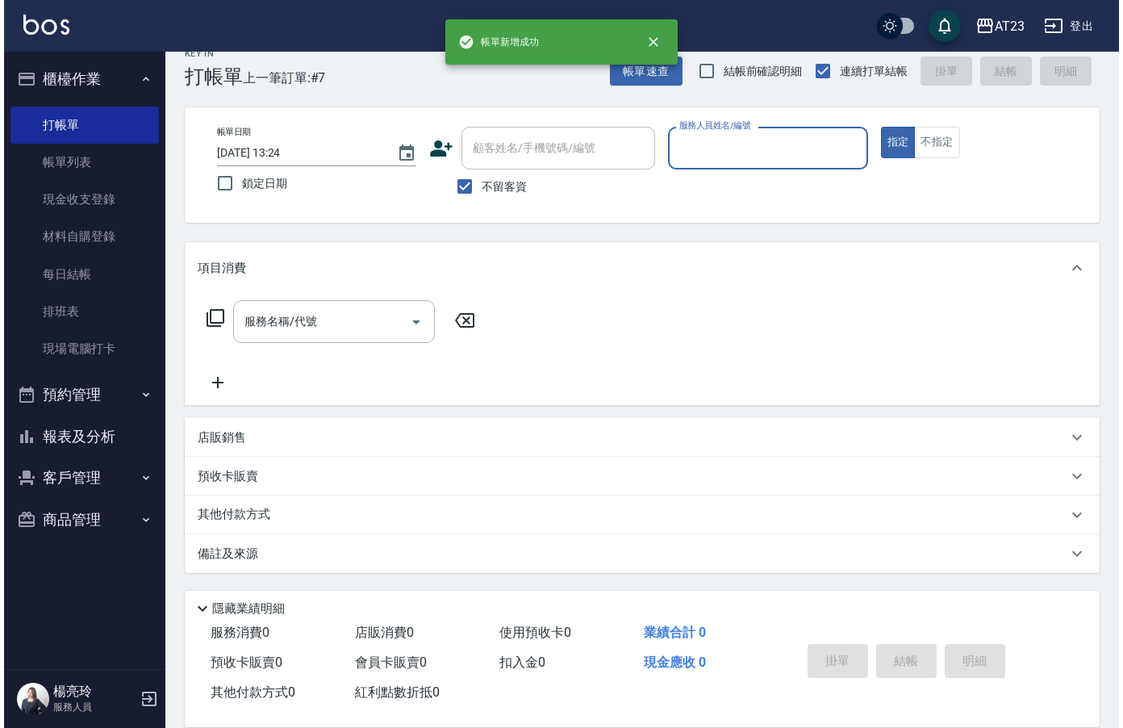
scroll to position [23, 0]
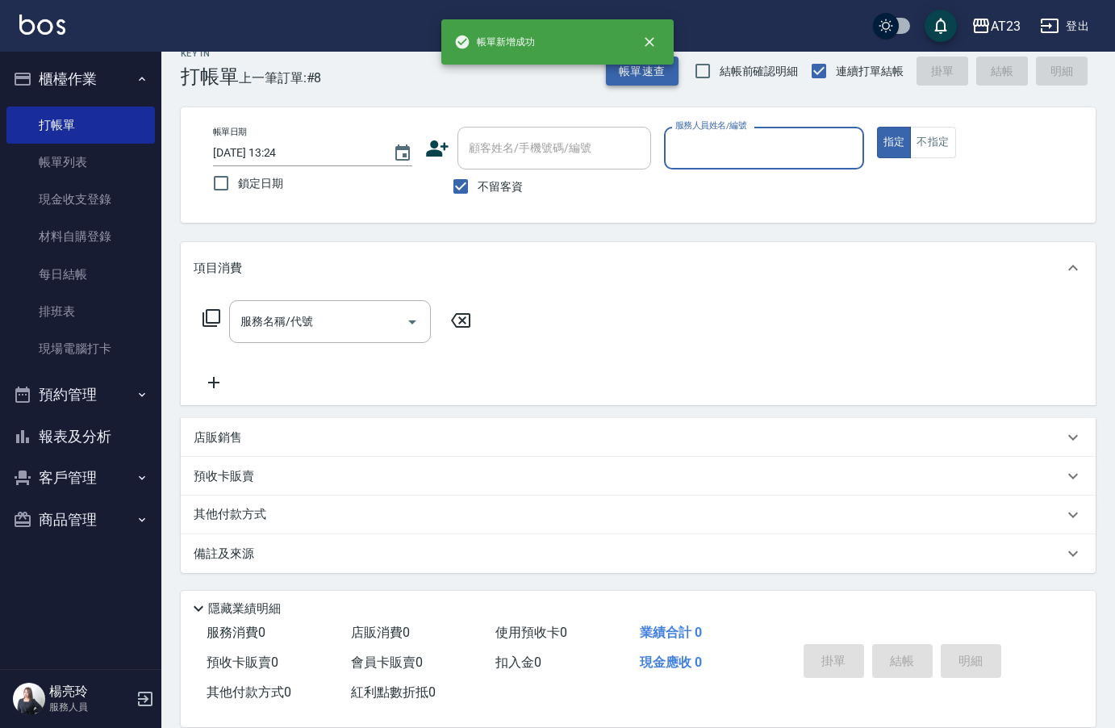
click at [660, 81] on button "帳單速查" at bounding box center [642, 71] width 73 height 30
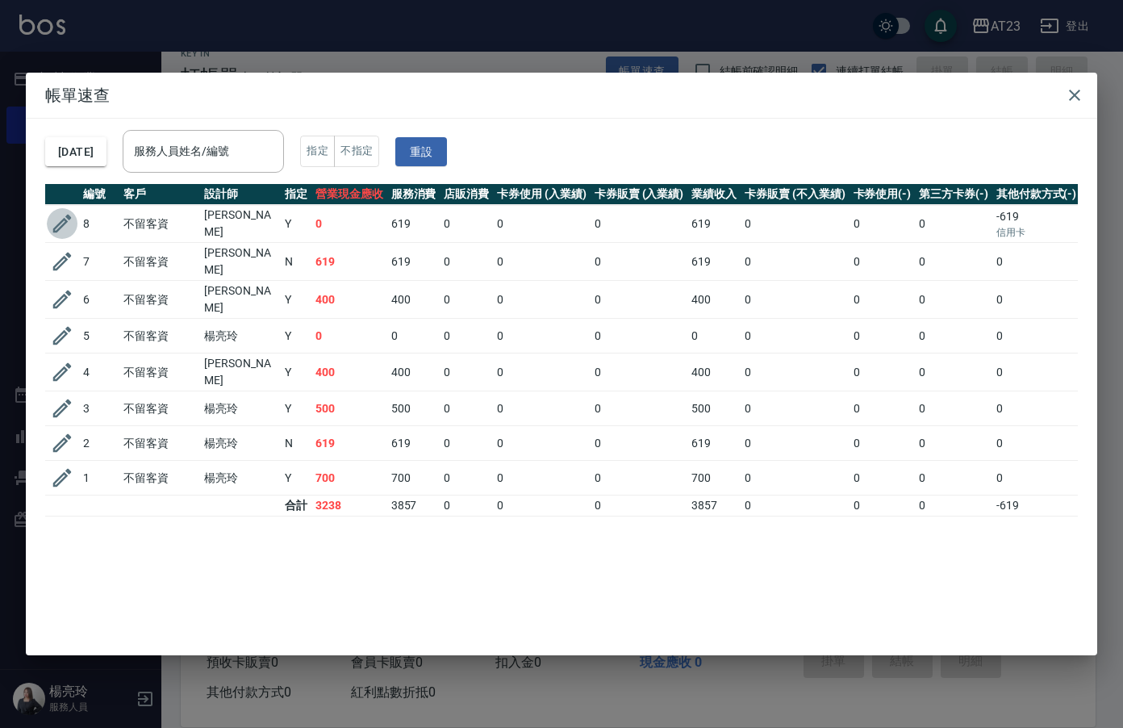
click at [69, 219] on icon "button" at bounding box center [62, 223] width 24 height 24
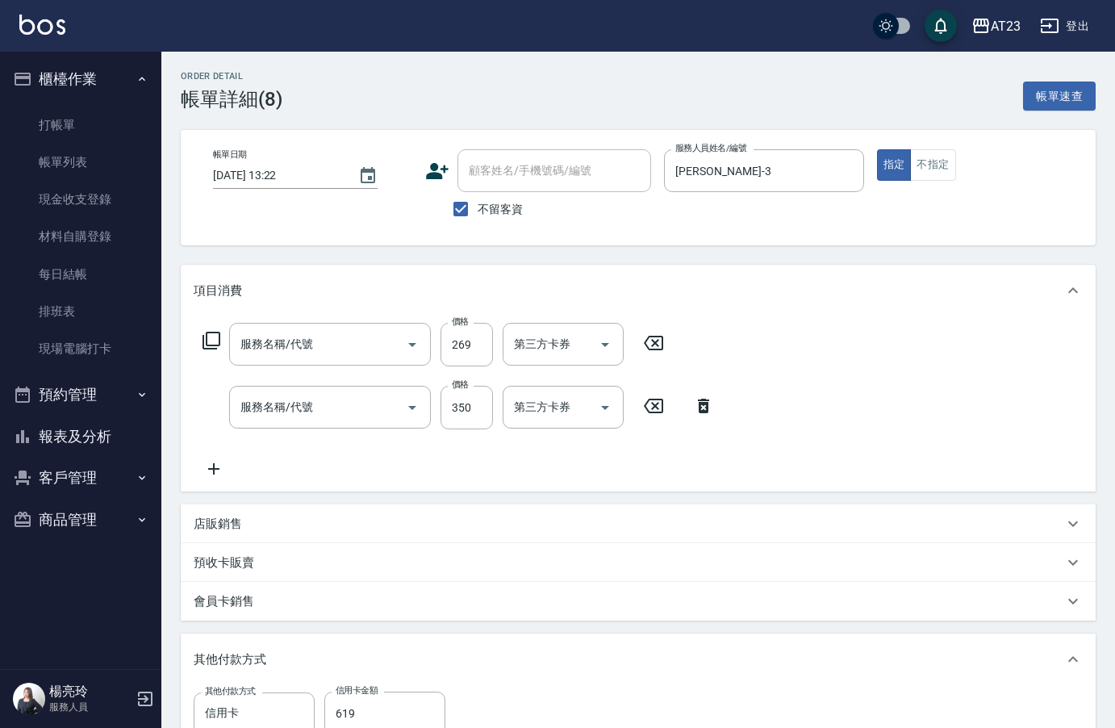
type input "[DATE] 13:22"
checkbox input "true"
type input "[PERSON_NAME]-3"
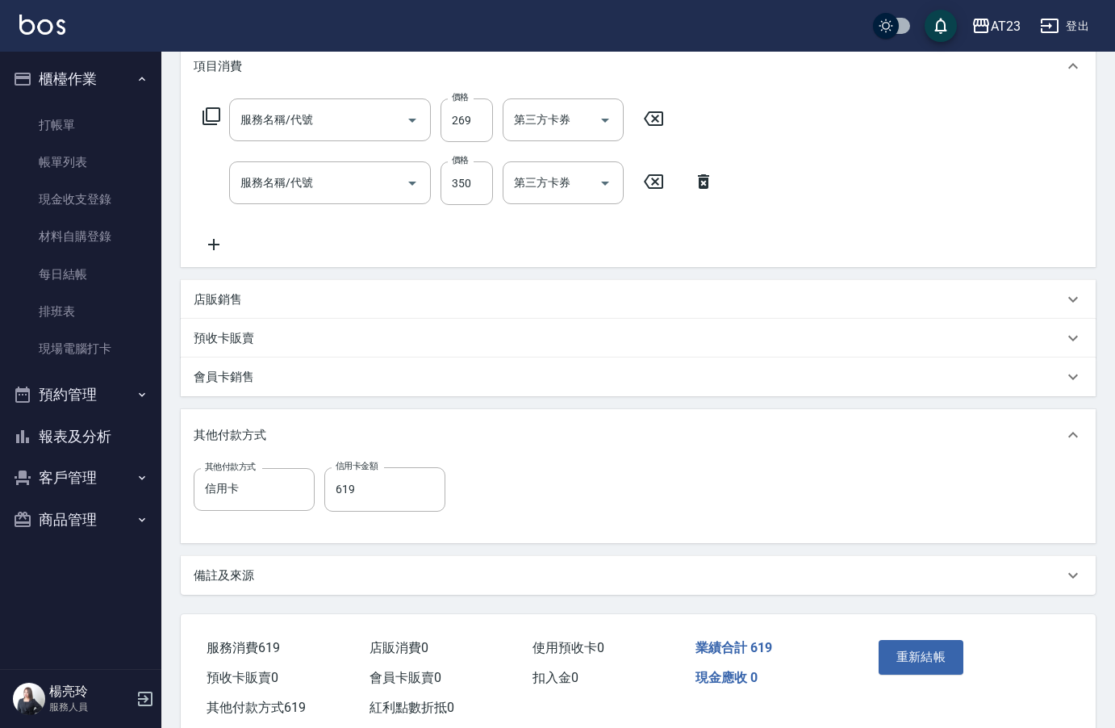
type input "(活動)造型剪(3022)"
type input "一般洗髮(201)"
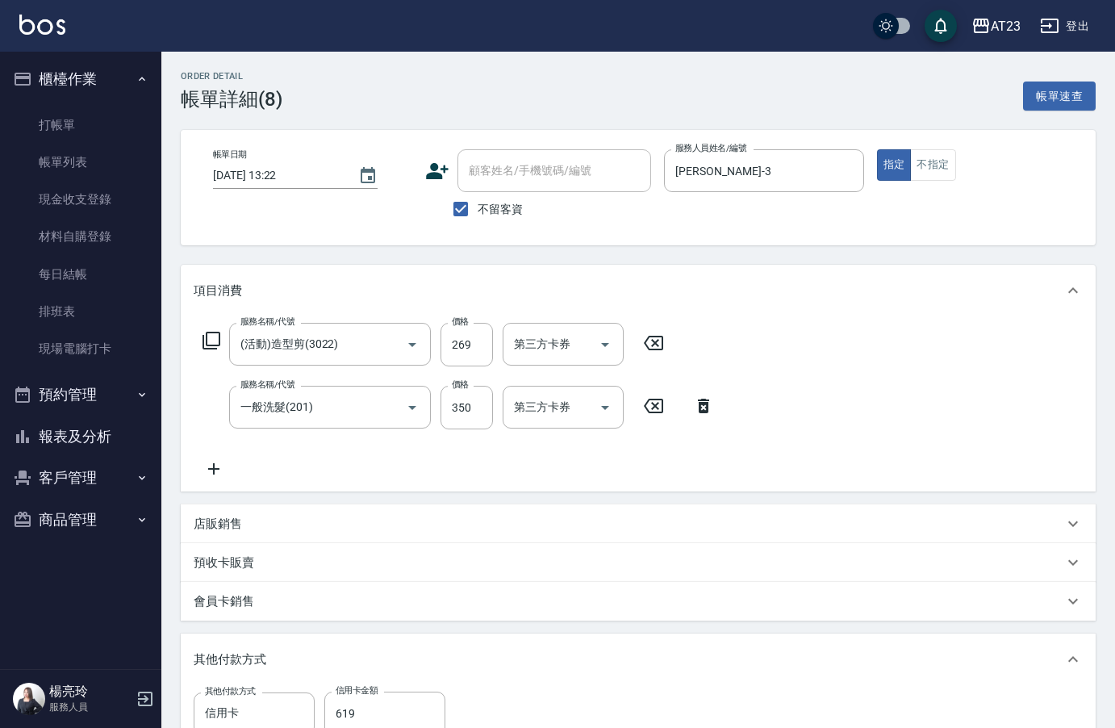
click at [854, 94] on div "Order detail 帳單詳細 (8) 帳單速查" at bounding box center [638, 91] width 915 height 40
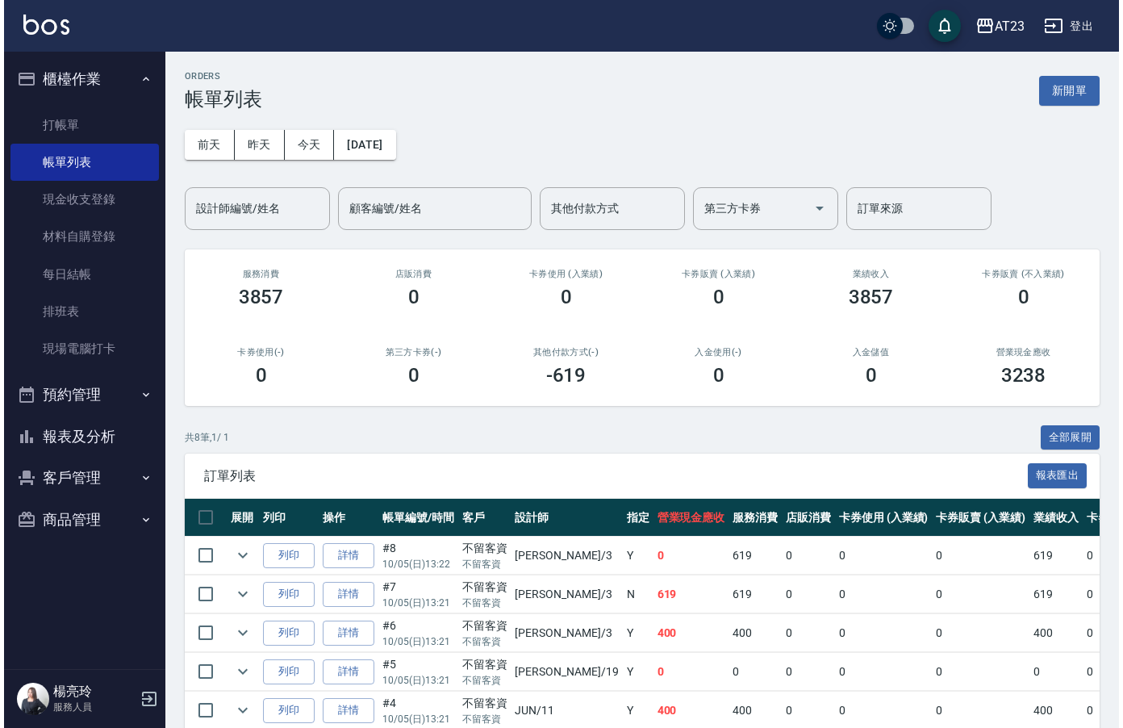
scroll to position [194, 0]
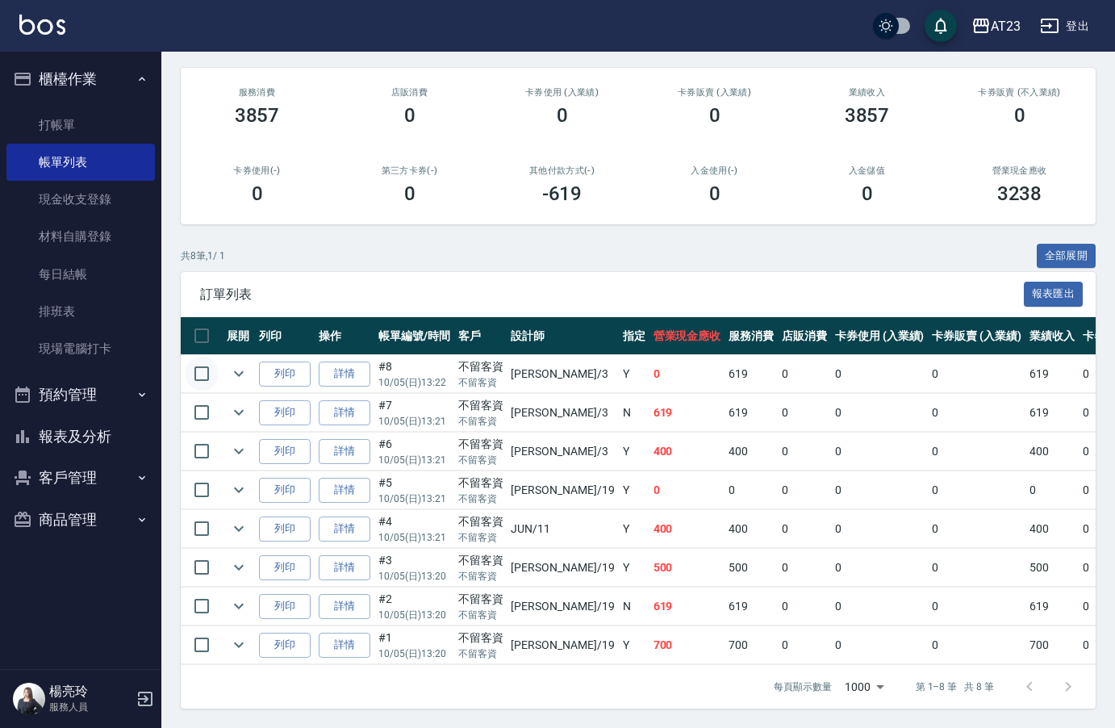
click at [194, 368] on input "checkbox" at bounding box center [202, 374] width 34 height 34
checkbox input "true"
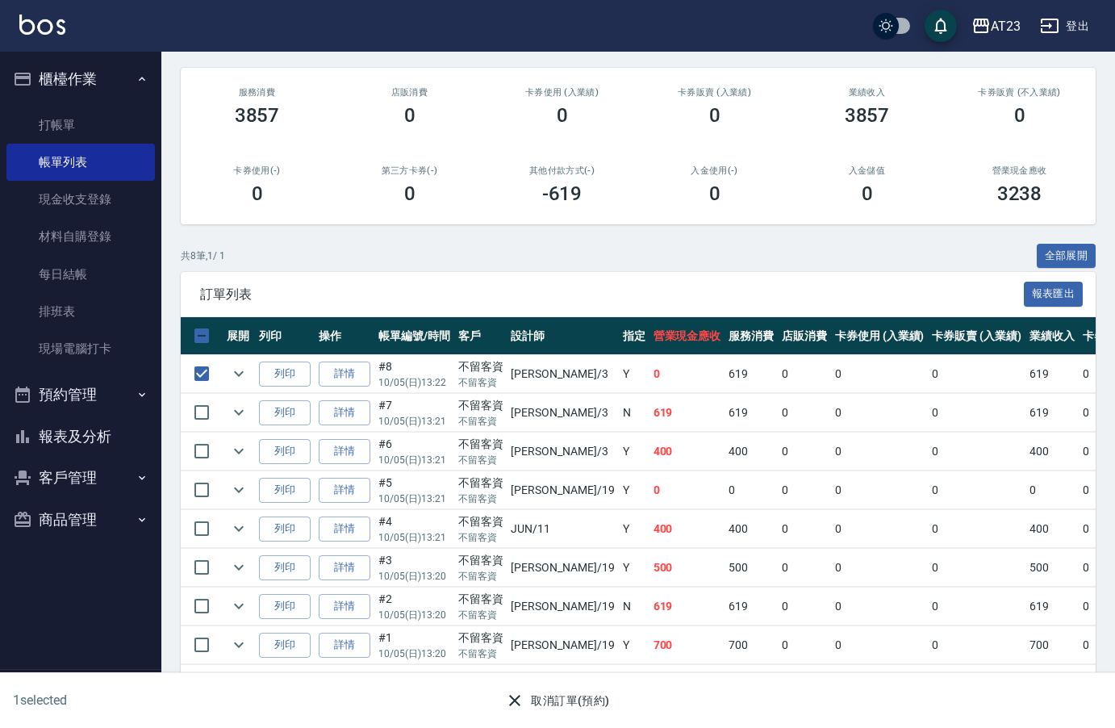
click at [554, 694] on button "取消訂單(預約)" at bounding box center [557, 701] width 117 height 30
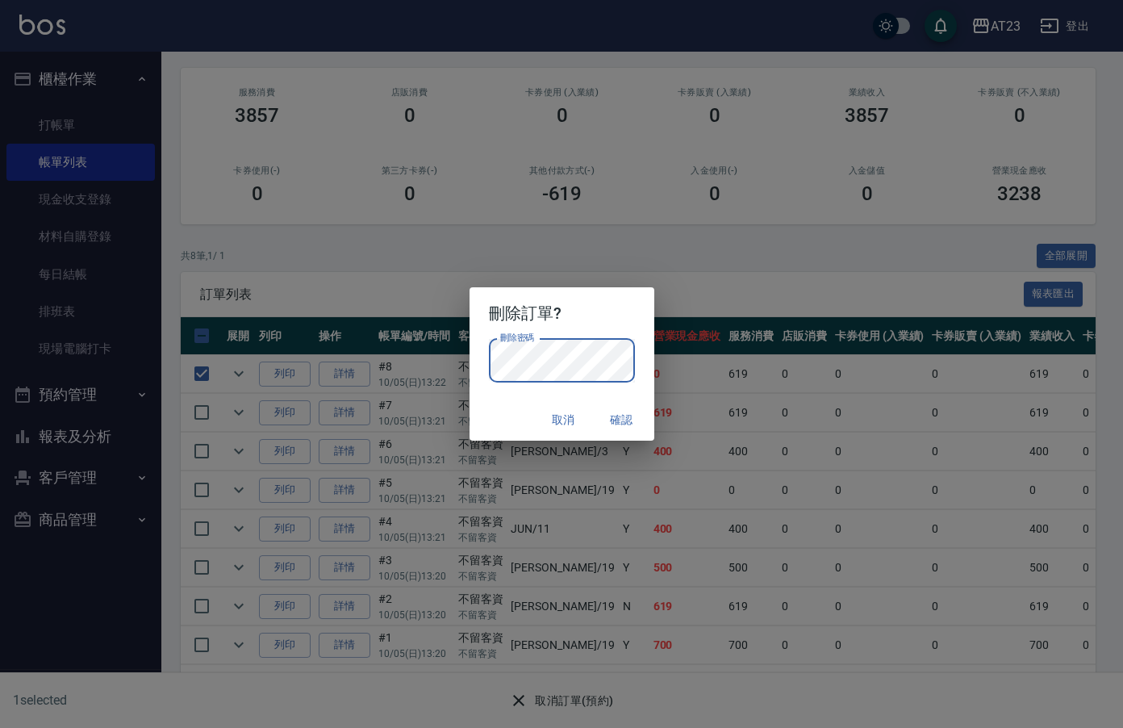
click at [612, 302] on h2 "刪除訂單?" at bounding box center [562, 313] width 185 height 52
click at [624, 422] on button "確認" at bounding box center [622, 420] width 52 height 30
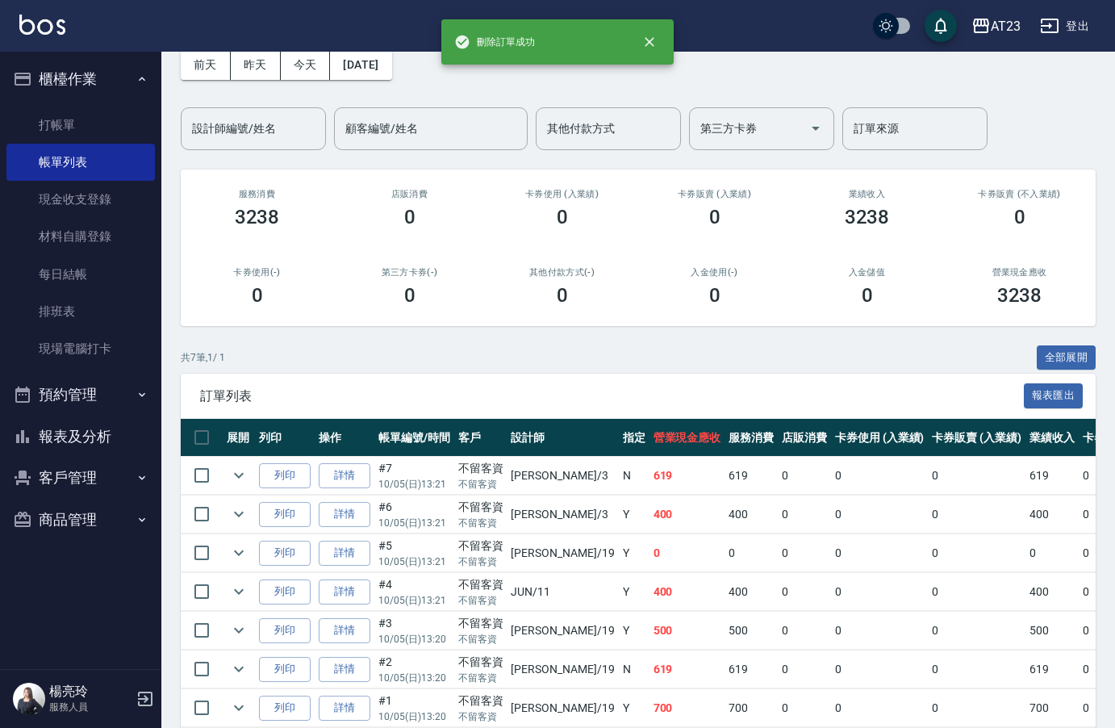
scroll to position [155, 0]
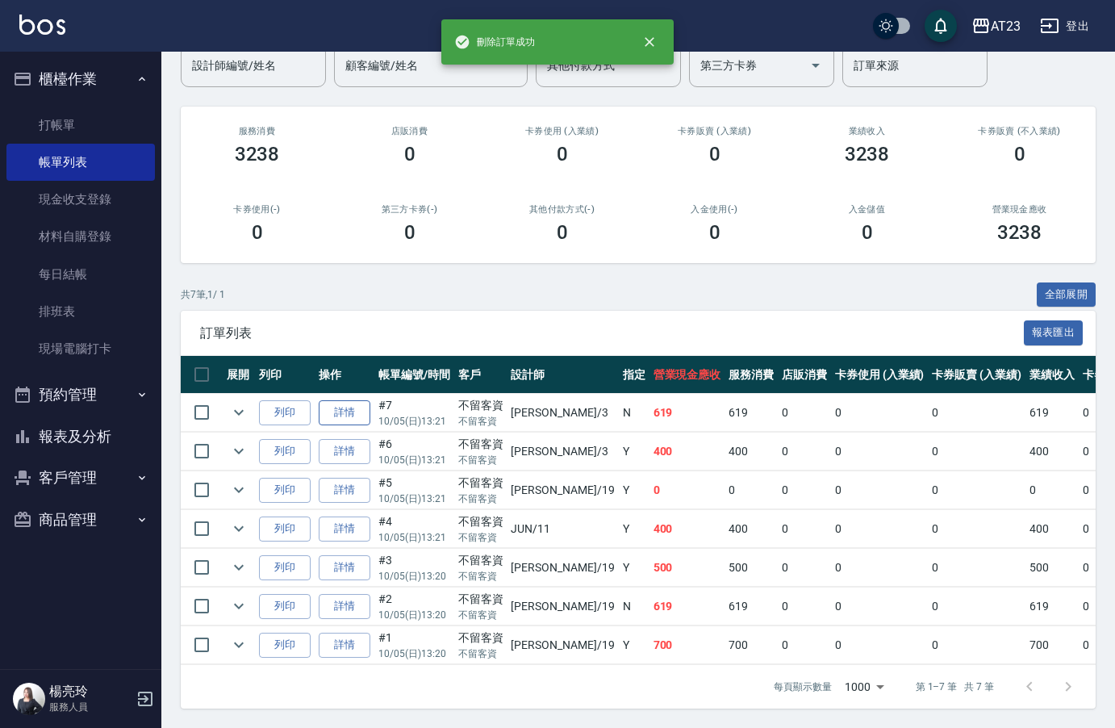
click at [336, 400] on link "詳情" at bounding box center [345, 412] width 52 height 25
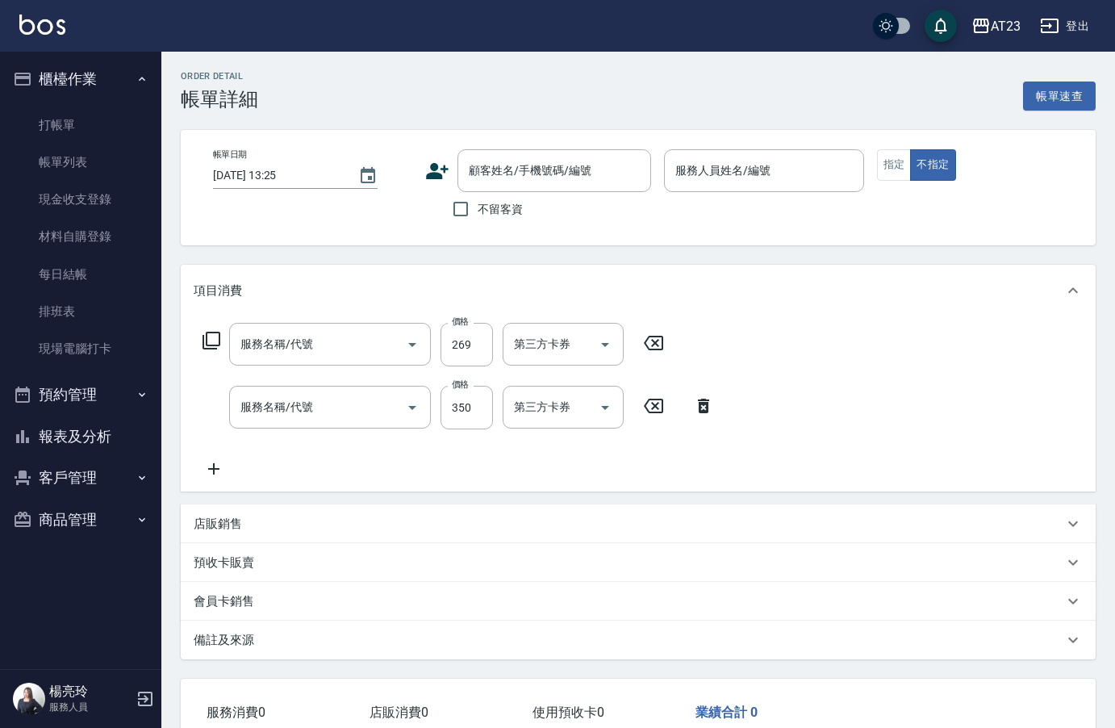
type input "[DATE] 13:21"
checkbox input "true"
type input "[PERSON_NAME]-3"
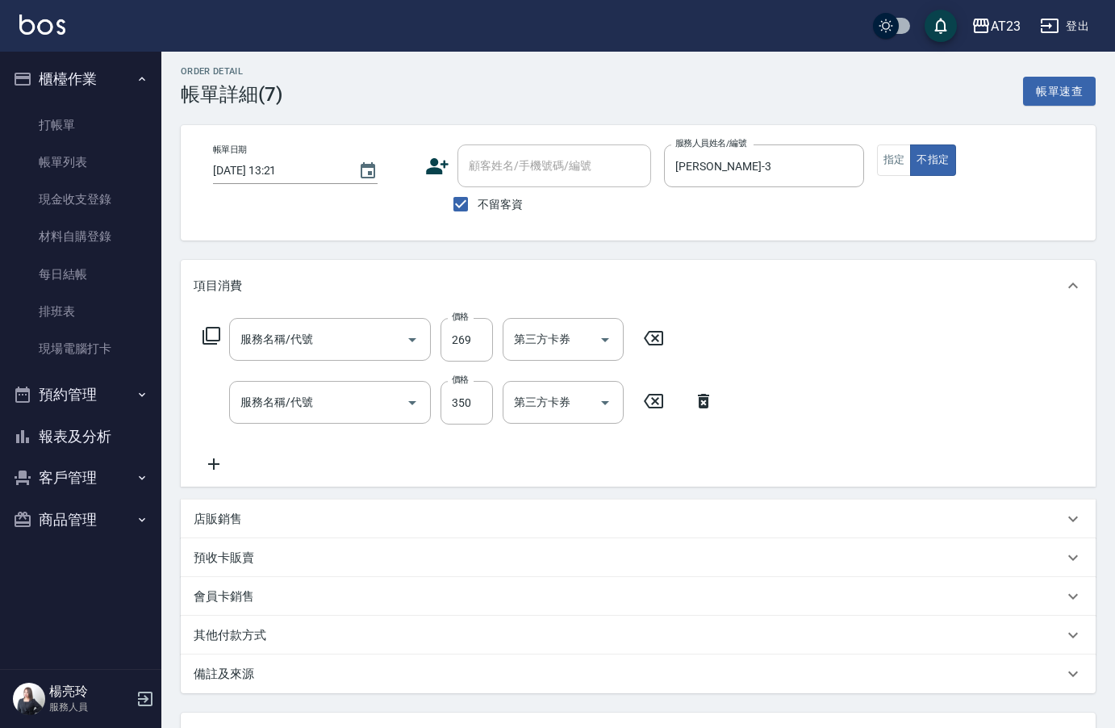
type input "(活動)造型剪(3022)"
type input "一般洗髮(201)"
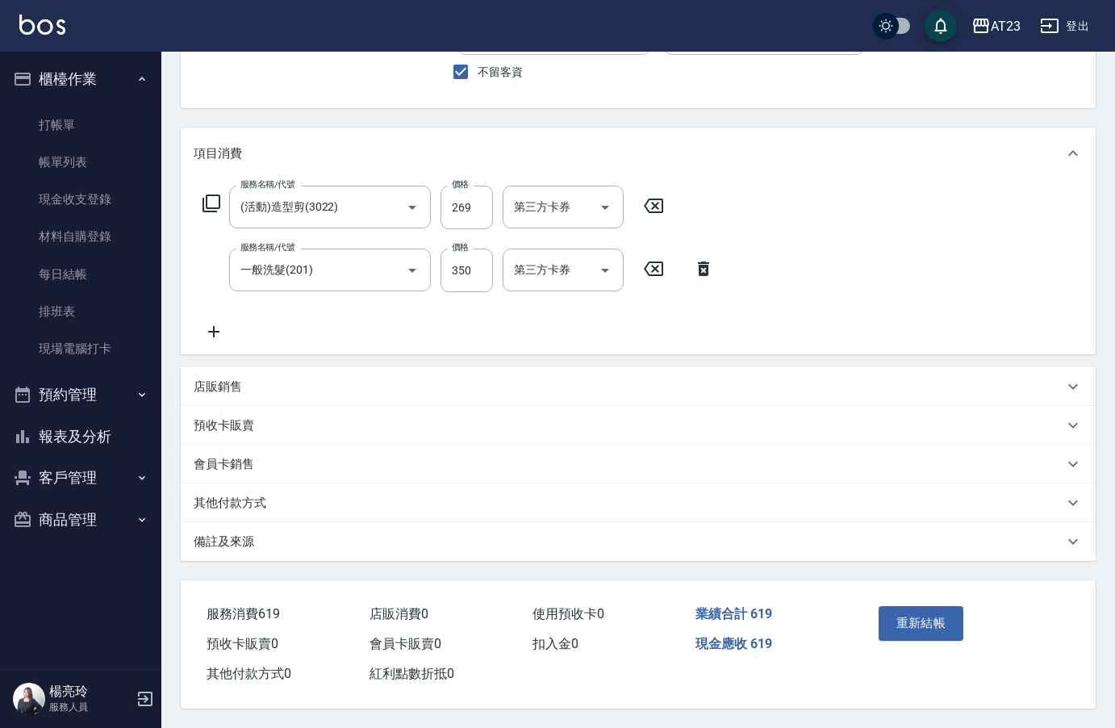
click at [221, 495] on p "其他付款方式" at bounding box center [230, 503] width 73 height 17
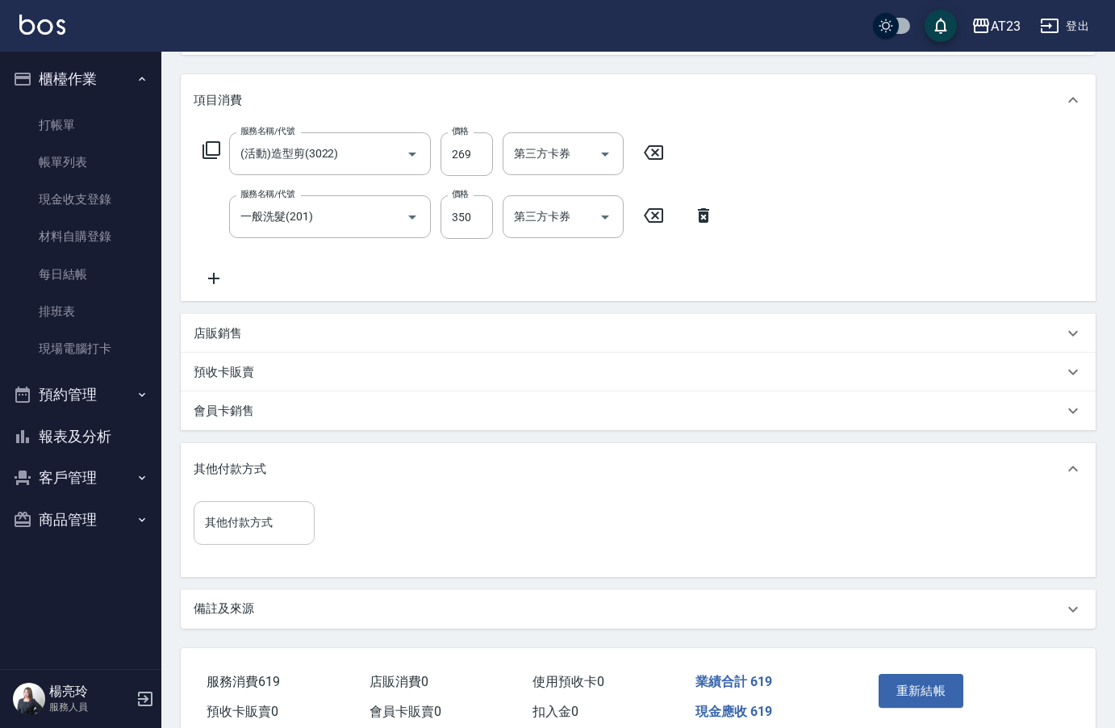
scroll to position [257, 0]
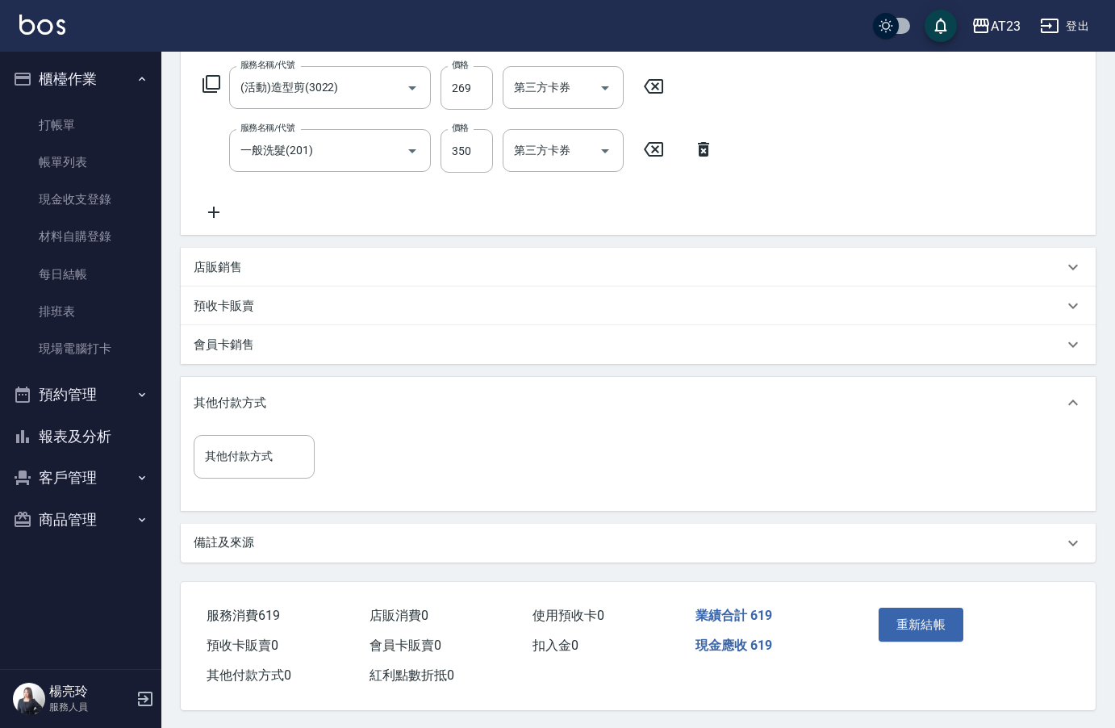
click at [231, 461] on input "其他付款方式" at bounding box center [254, 456] width 106 height 28
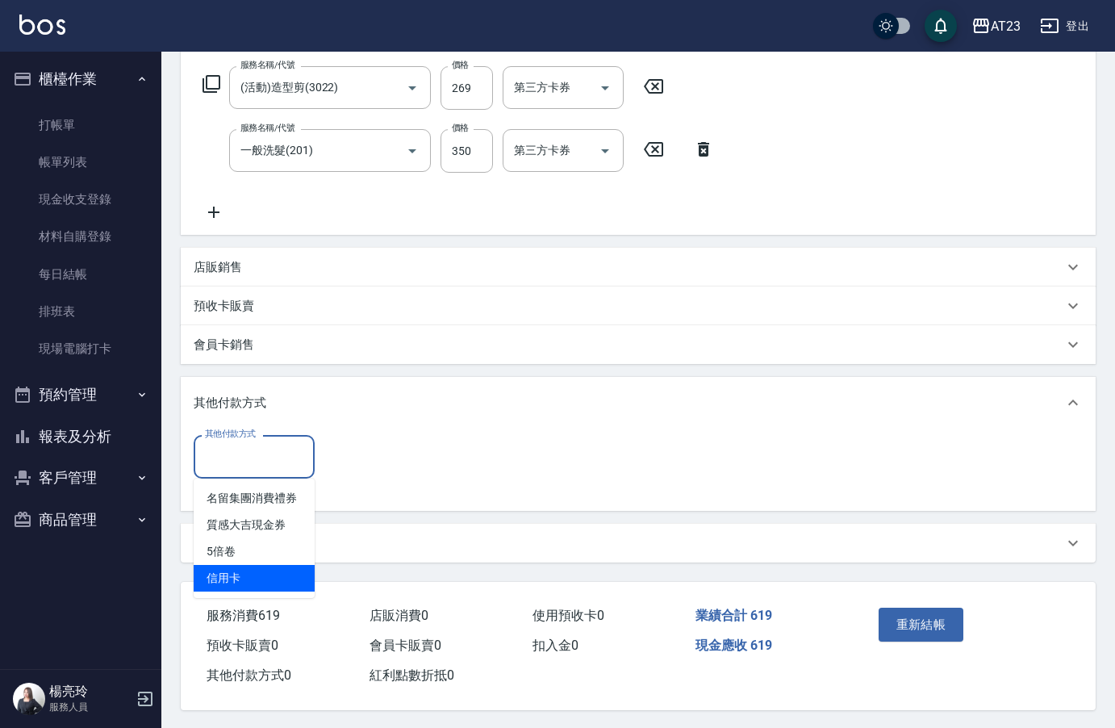
drag, startPoint x: 266, startPoint y: 576, endPoint x: 271, endPoint y: 568, distance: 9.4
click at [266, 575] on span "信用卡" at bounding box center [254, 578] width 121 height 27
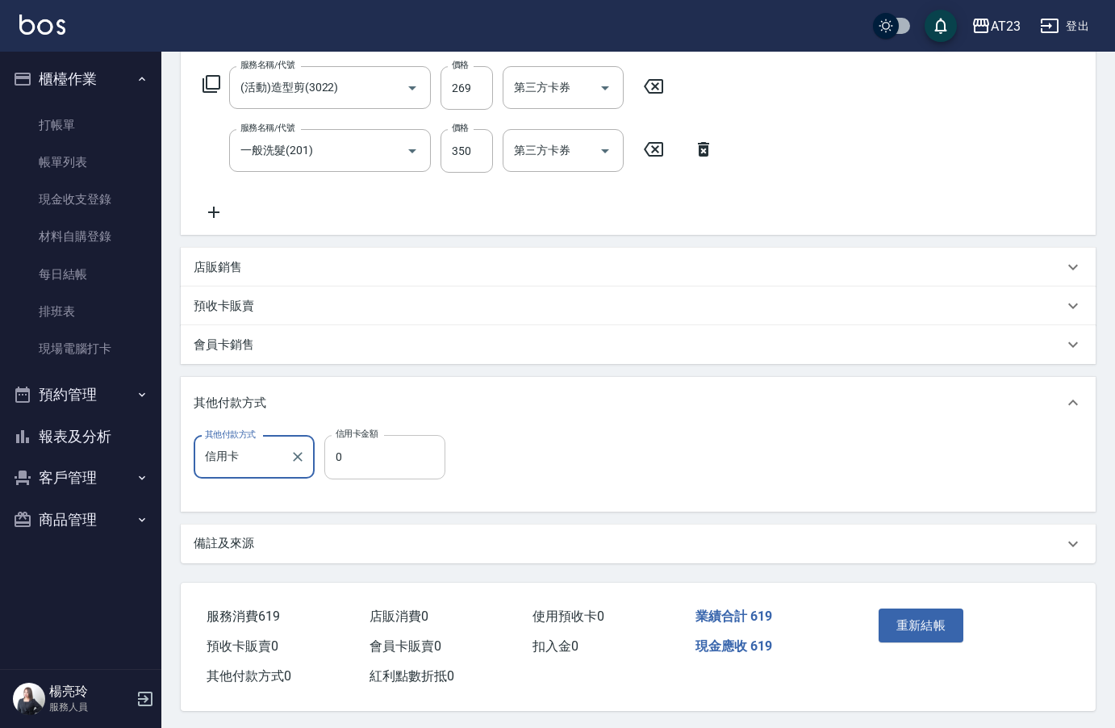
type input "信用卡0"
type input "0"
type input "信用卡"
click at [340, 465] on input "0" at bounding box center [384, 457] width 121 height 44
type input "619"
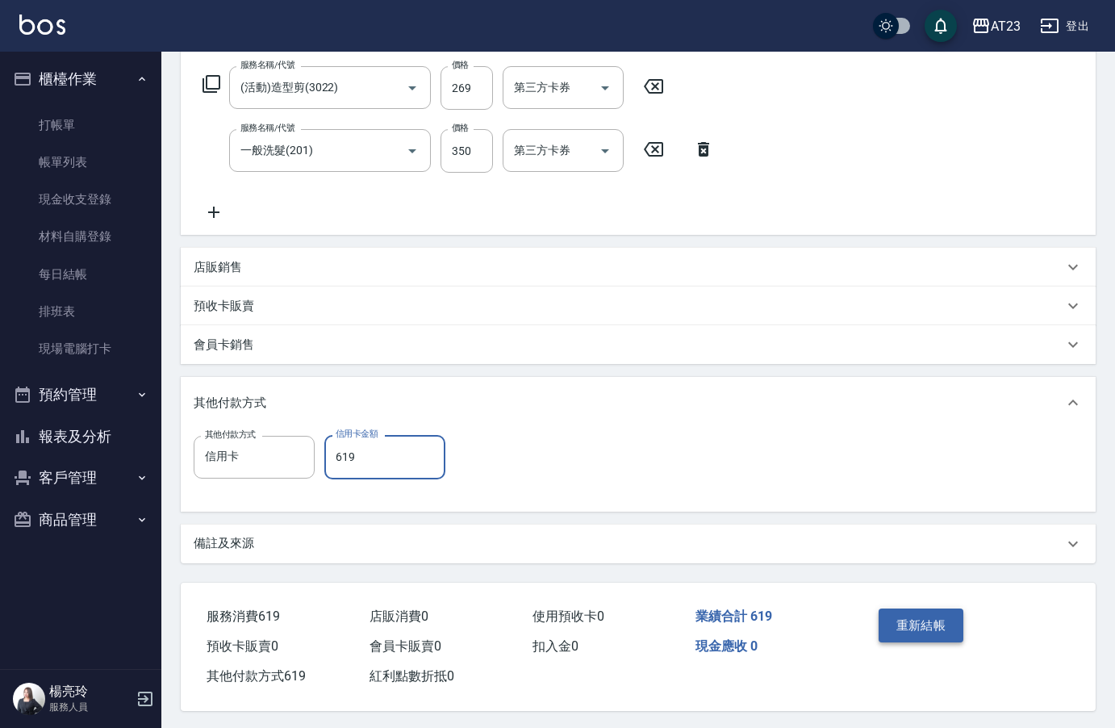
click at [917, 618] on button "重新結帳" at bounding box center [922, 625] width 86 height 34
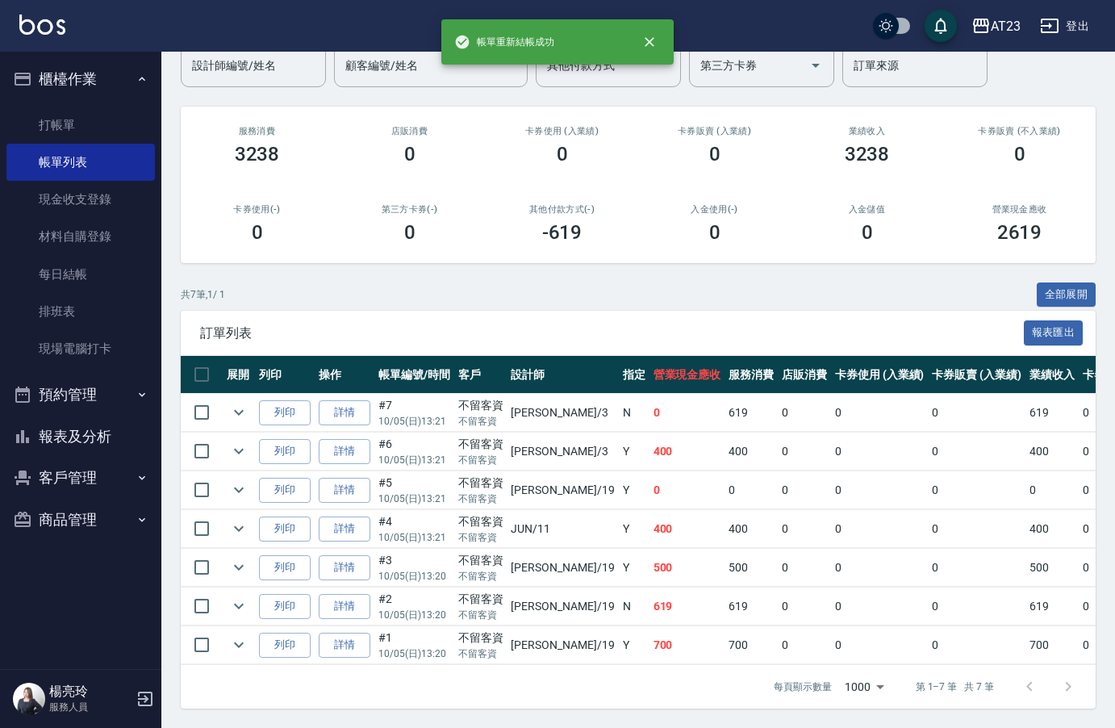
scroll to position [155, 0]
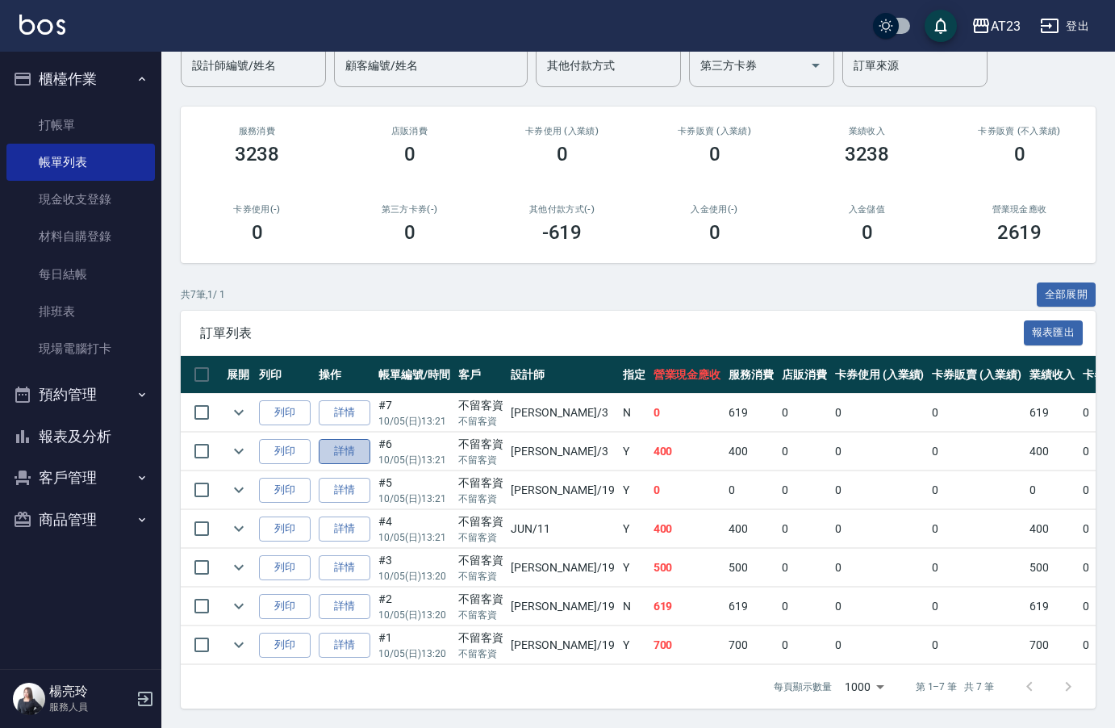
click at [346, 443] on link "詳情" at bounding box center [345, 451] width 52 height 25
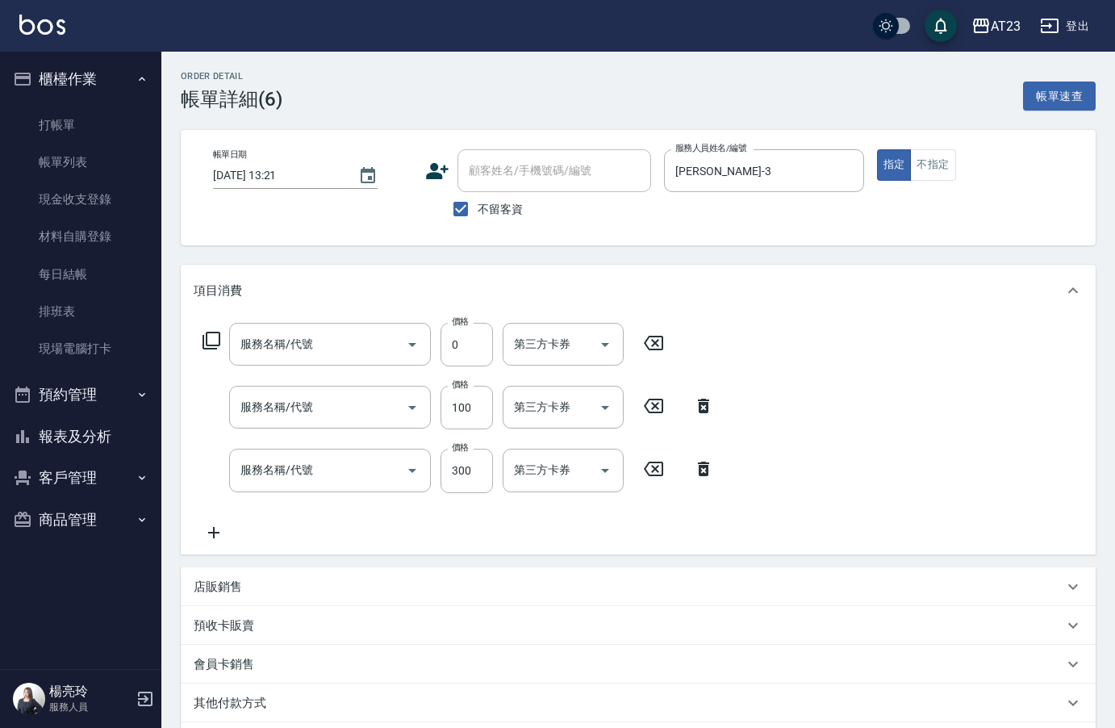
type input "[DATE] 13:21"
checkbox input "true"
type input "[PERSON_NAME]-3"
type input "互助50(705)"
type input "剪瀏海(303)"
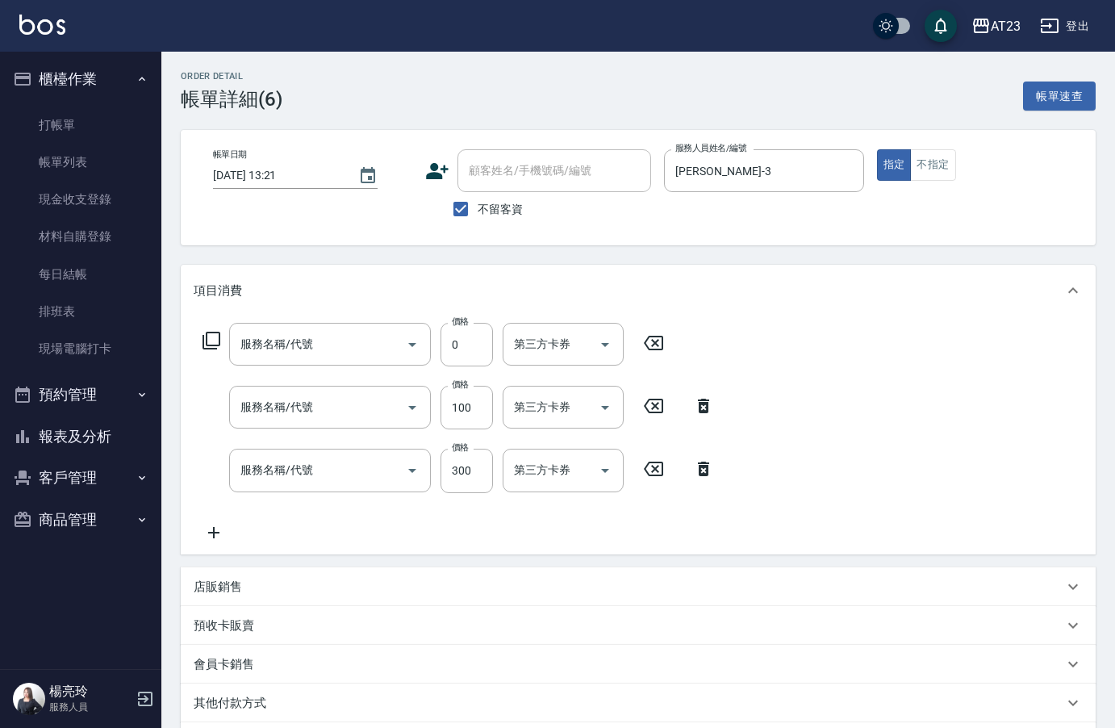
type input "一般洗髮(201)"
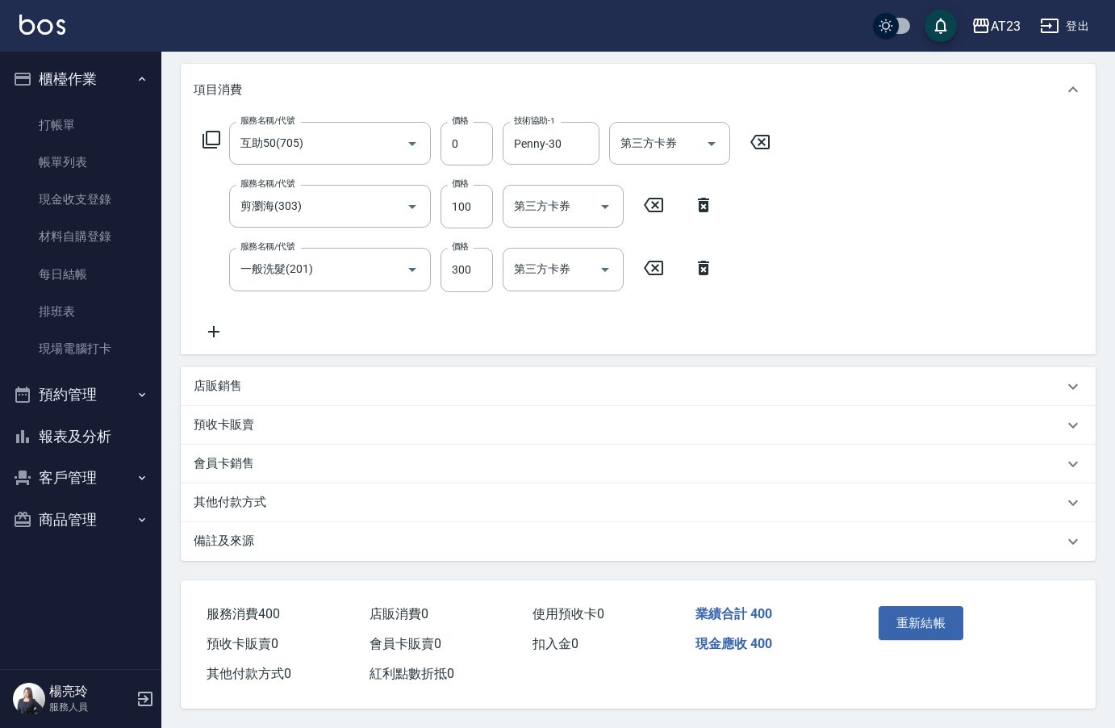
click at [265, 494] on div "其他付款方式" at bounding box center [629, 502] width 870 height 17
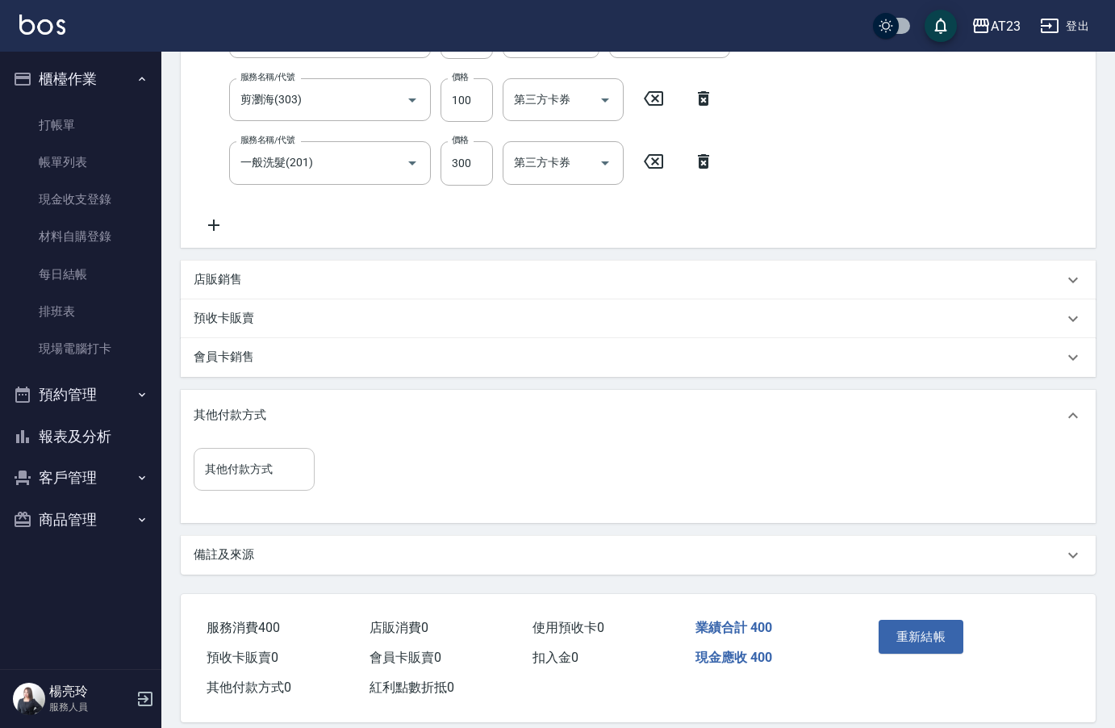
scroll to position [303, 0]
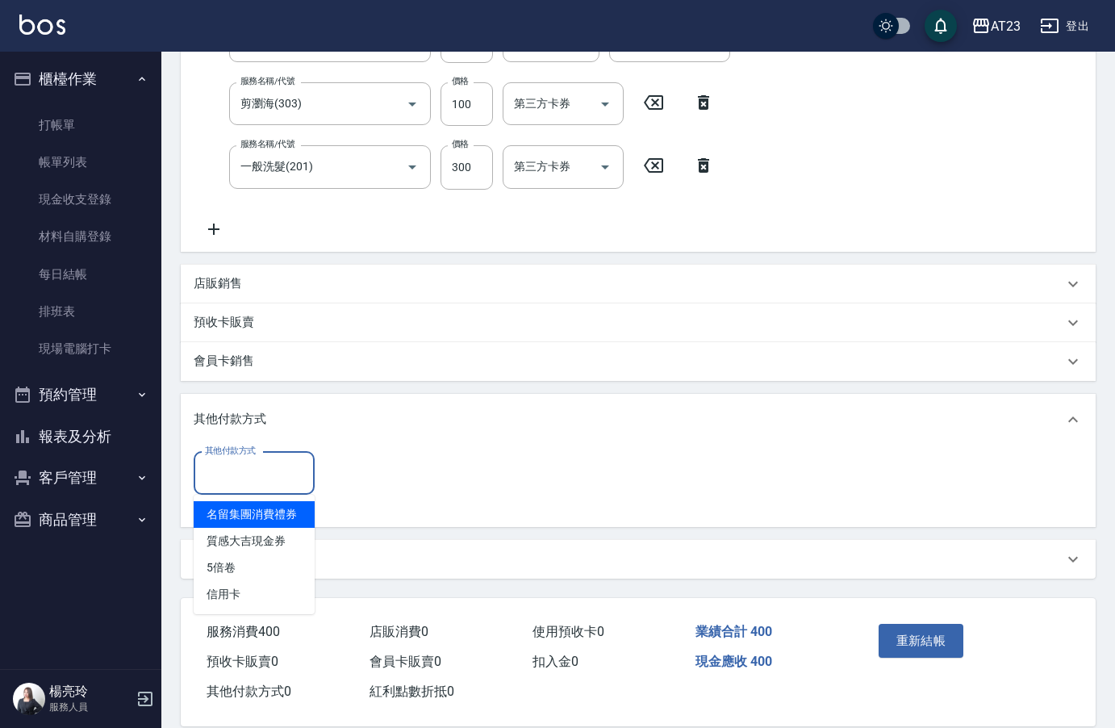
click at [252, 468] on input "其他付款方式" at bounding box center [254, 473] width 106 height 28
click at [240, 585] on span "信用卡" at bounding box center [254, 594] width 121 height 27
type input "信用卡"
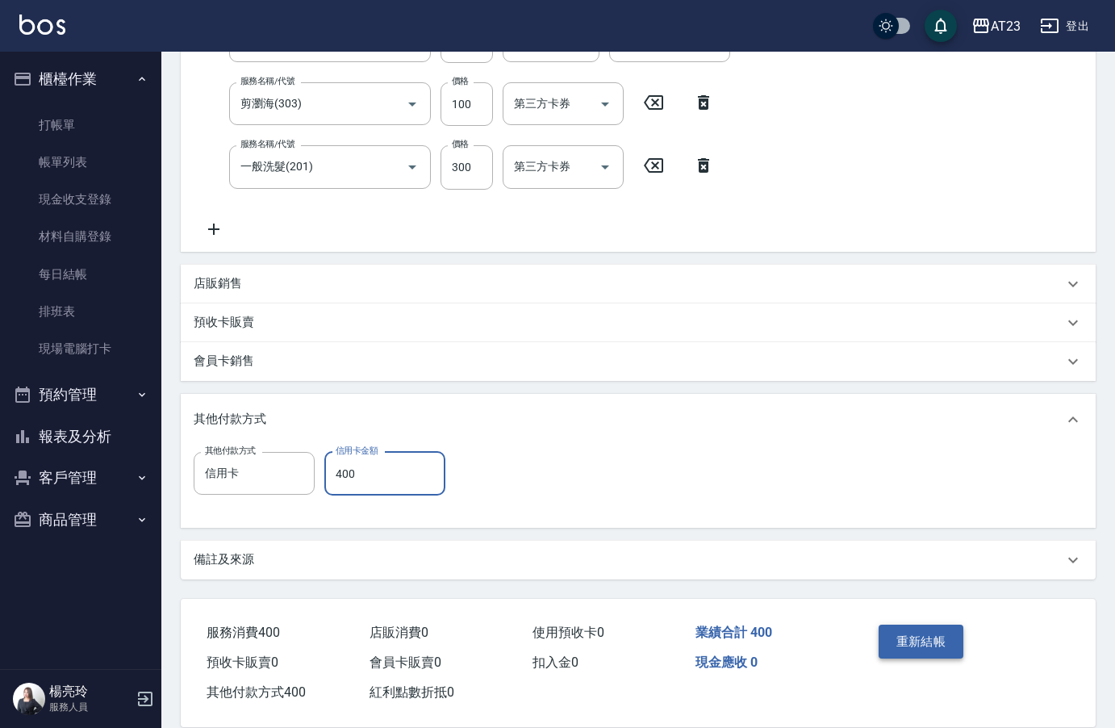
type input "400"
click at [945, 632] on button "重新結帳" at bounding box center [922, 641] width 86 height 34
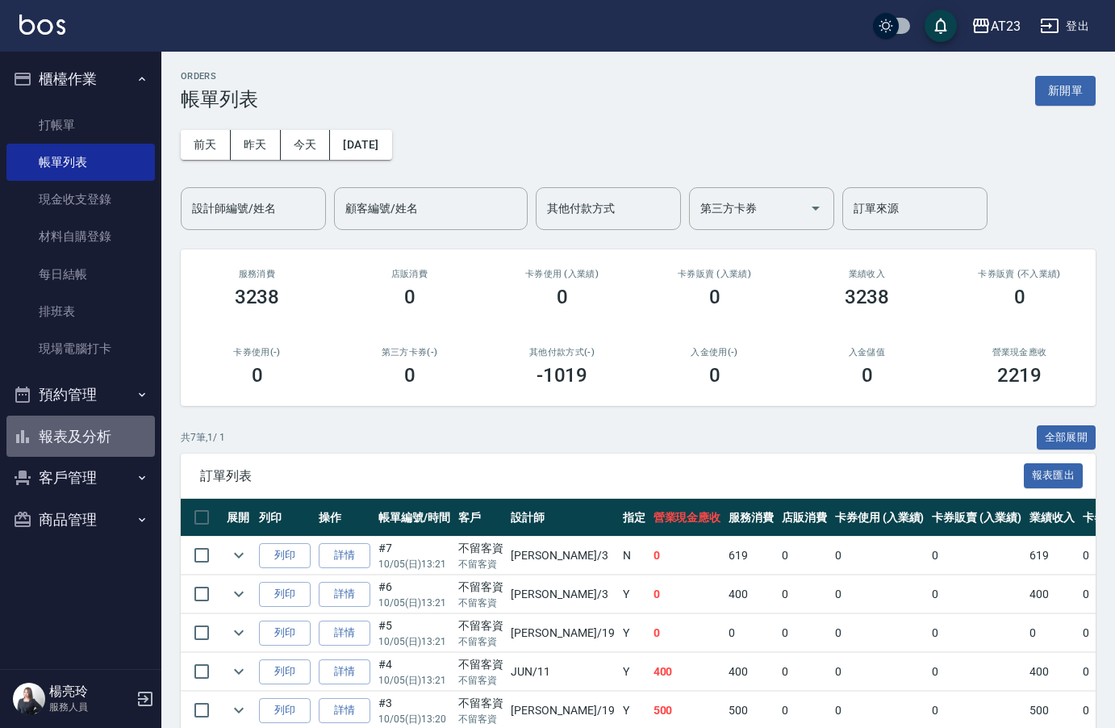
click at [65, 432] on button "報表及分析" at bounding box center [80, 436] width 148 height 42
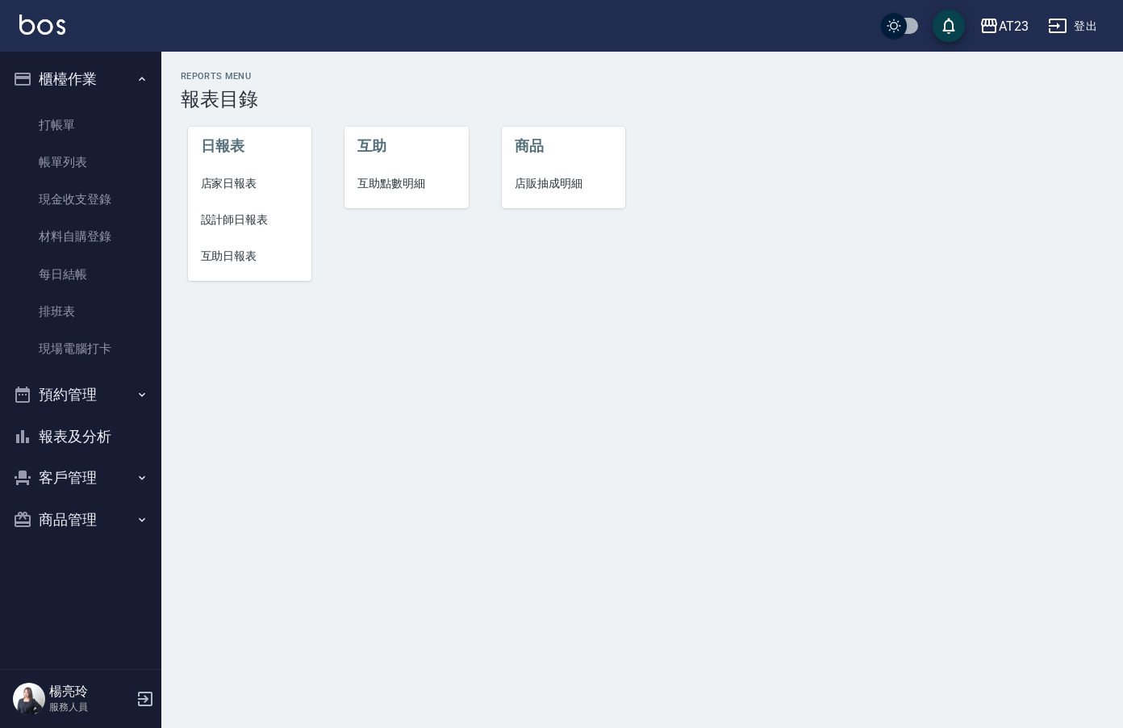
click at [237, 193] on li "店家日報表" at bounding box center [250, 183] width 124 height 36
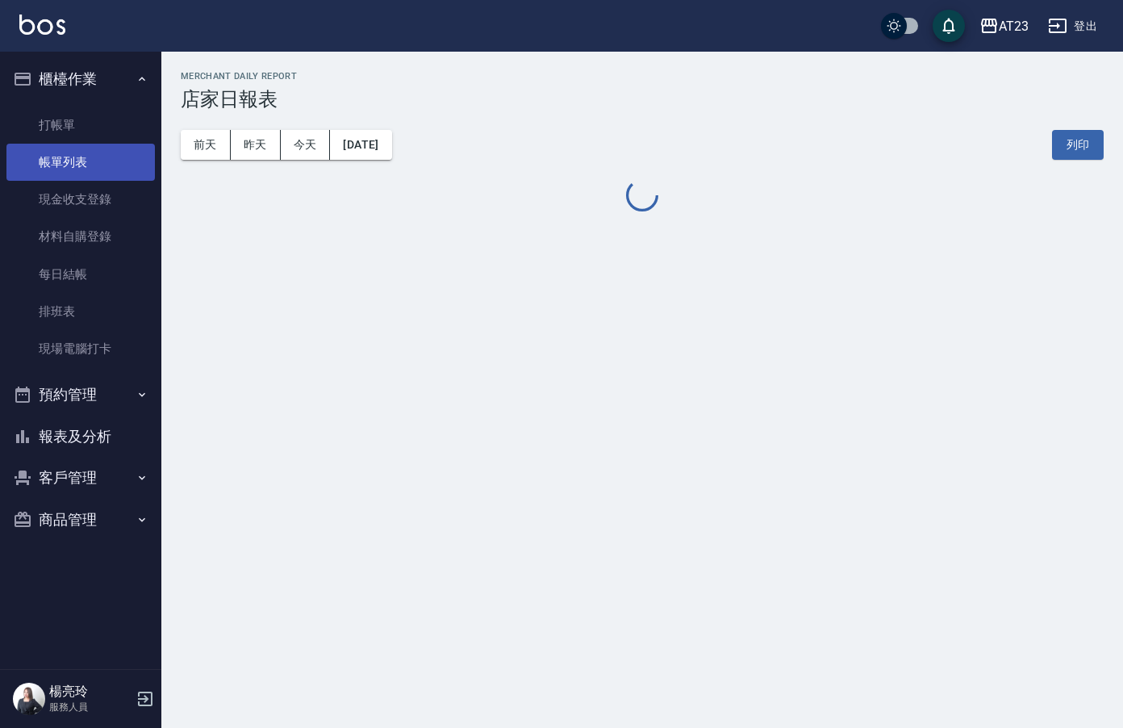
click at [92, 161] on link "帳單列表" at bounding box center [80, 162] width 148 height 37
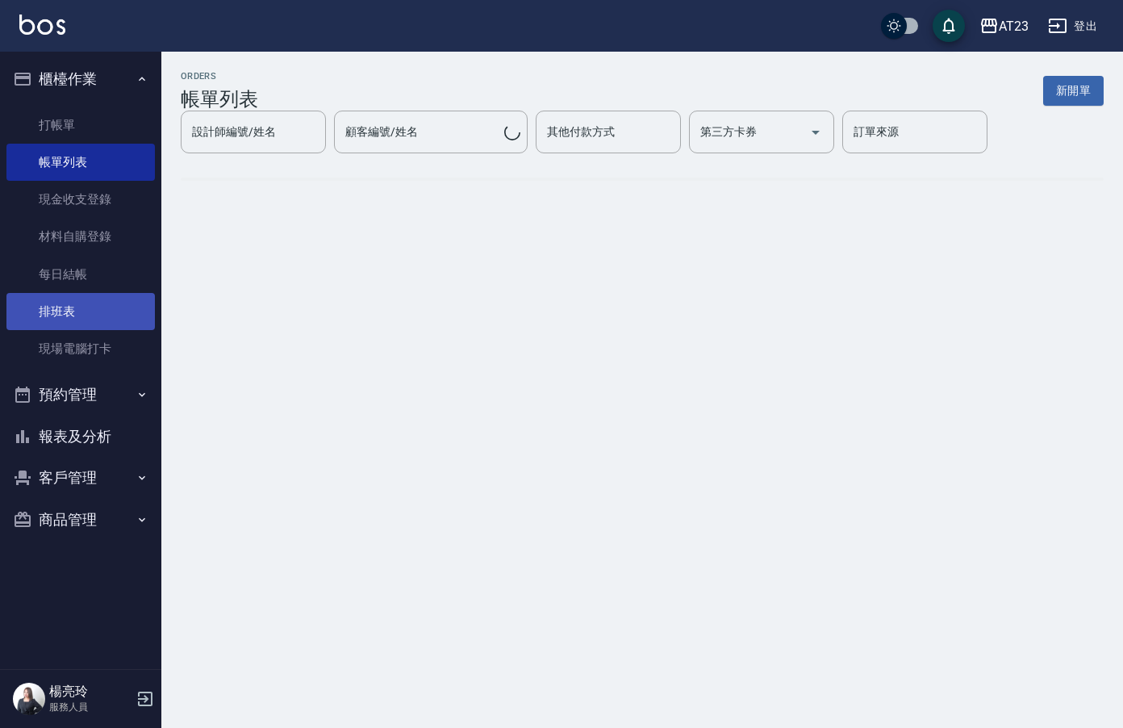
click at [87, 321] on link "排班表" at bounding box center [80, 311] width 148 height 37
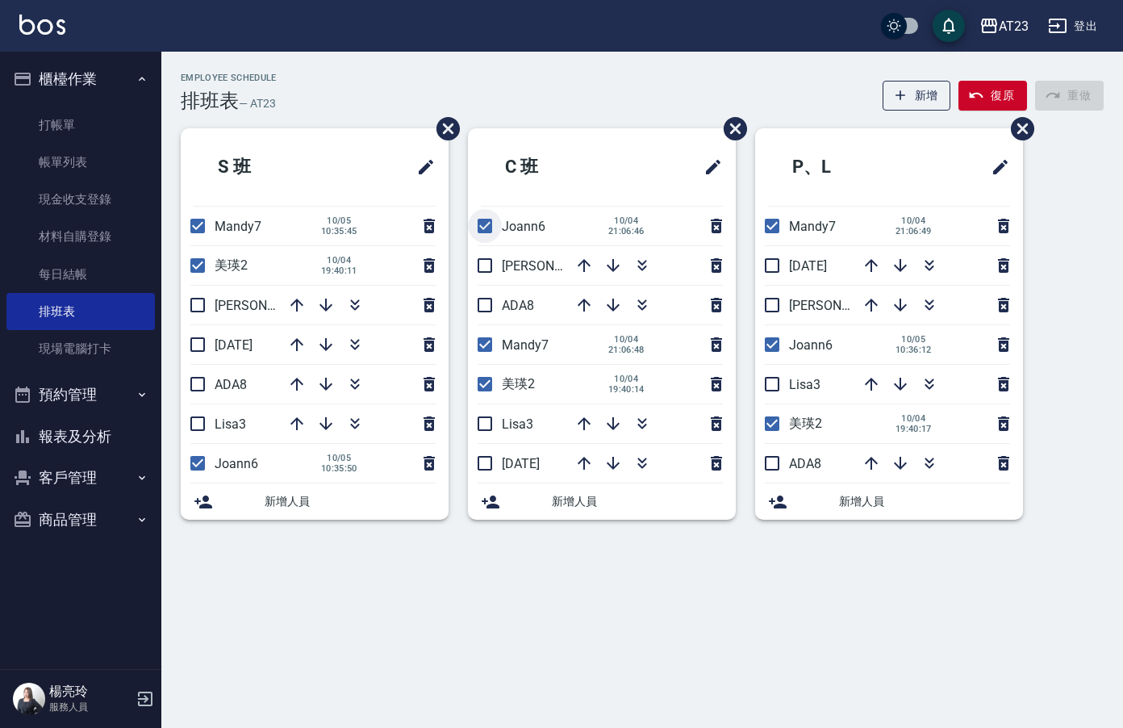
click at [487, 225] on input "checkbox" at bounding box center [485, 226] width 34 height 34
checkbox input "false"
click at [210, 465] on input "checkbox" at bounding box center [198, 463] width 34 height 34
checkbox input "false"
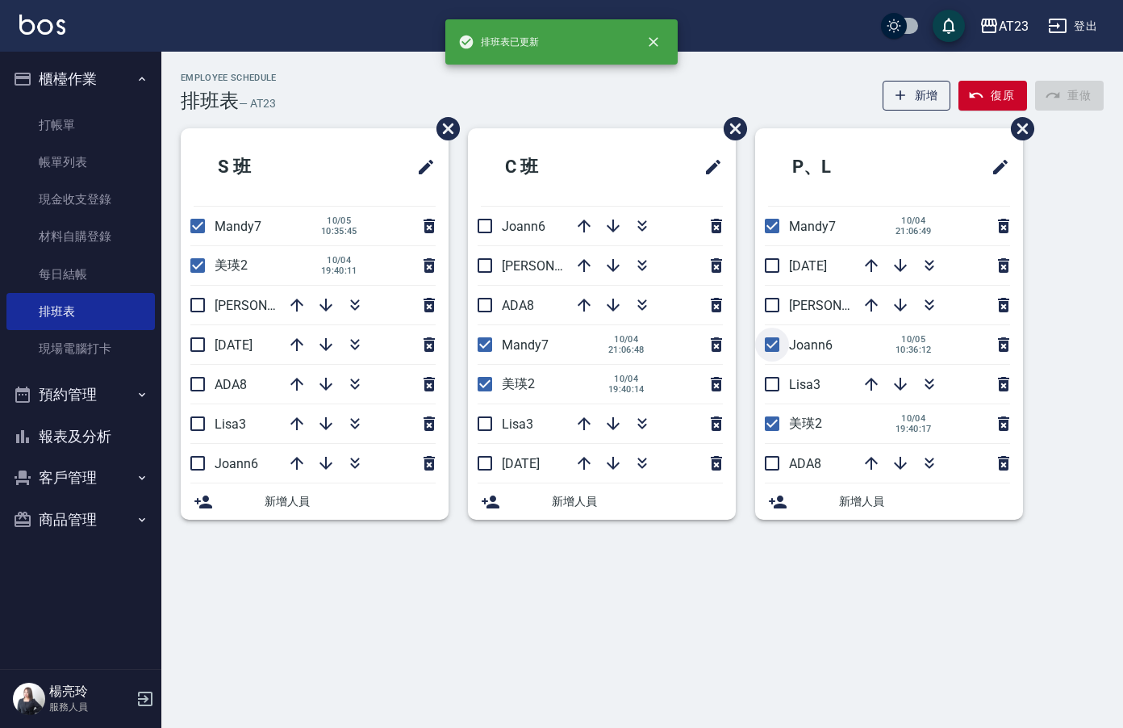
click at [779, 349] on input "checkbox" at bounding box center [772, 345] width 34 height 34
checkbox input "false"
click at [642, 265] on icon "button" at bounding box center [641, 263] width 9 height 6
